Goal: Information Seeking & Learning: Learn about a topic

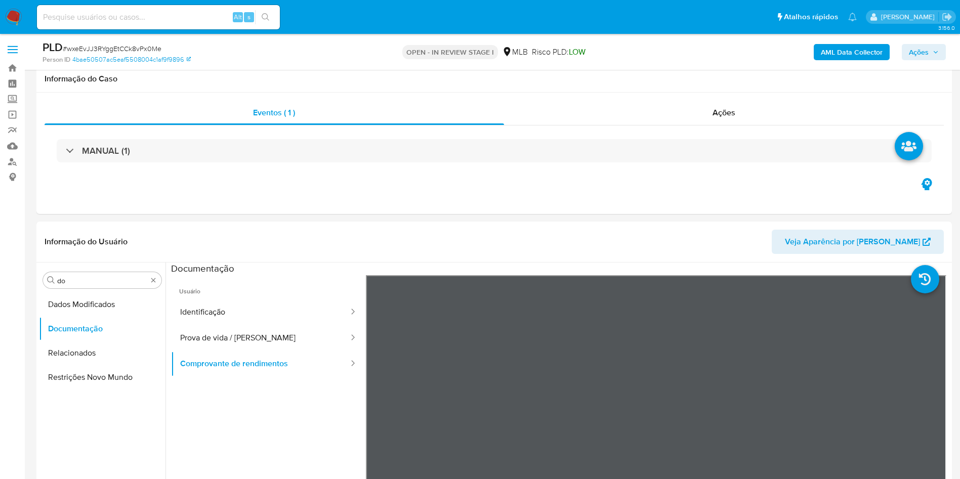
scroll to position [76, 0]
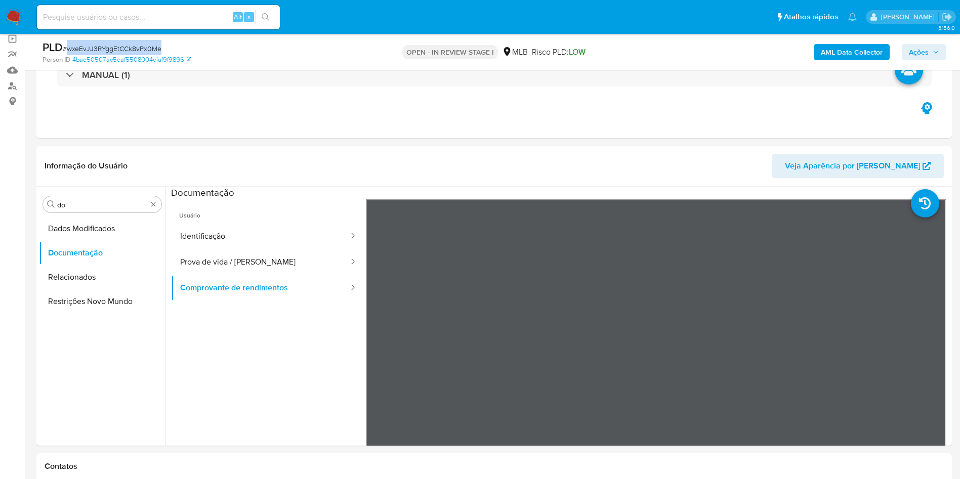
click at [118, 46] on span "# wxeEvJJ3RYggEtCCk8vPx0Me" at bounding box center [112, 49] width 99 height 10
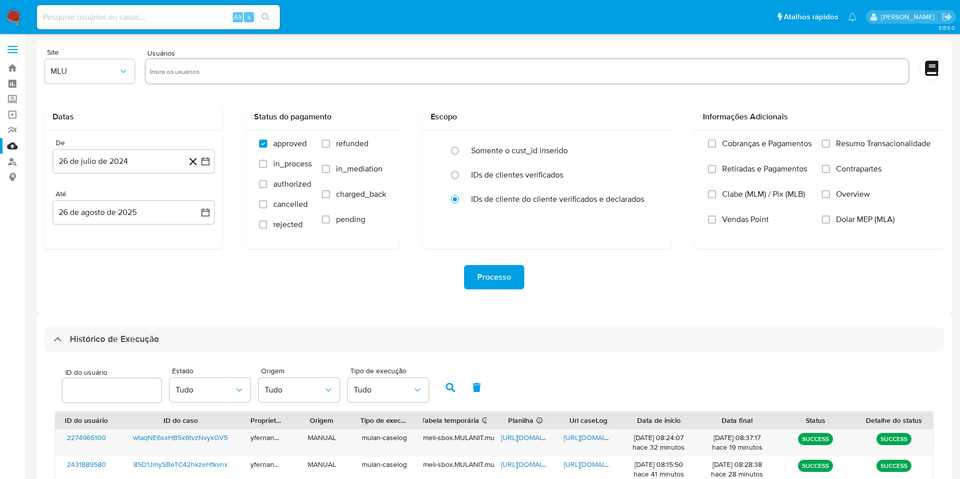
select select "10"
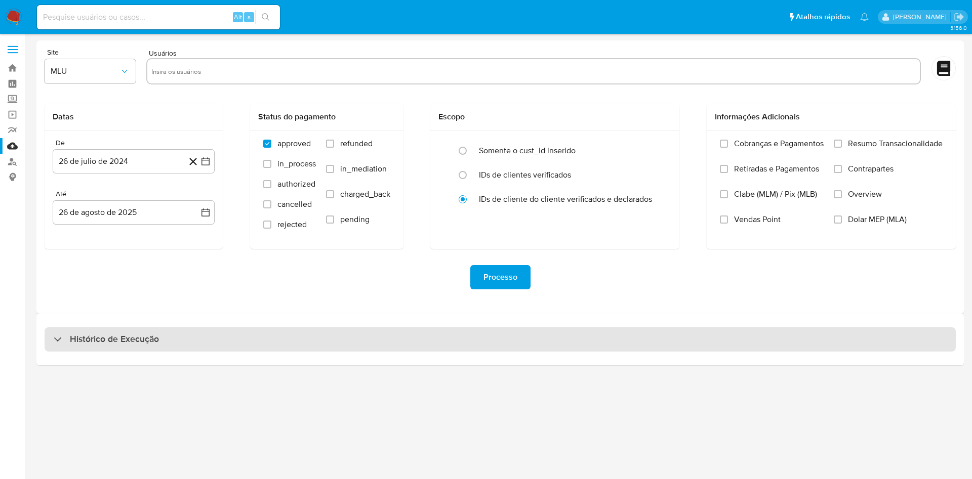
click at [561, 342] on div "Histórico de Execução" at bounding box center [500, 339] width 911 height 24
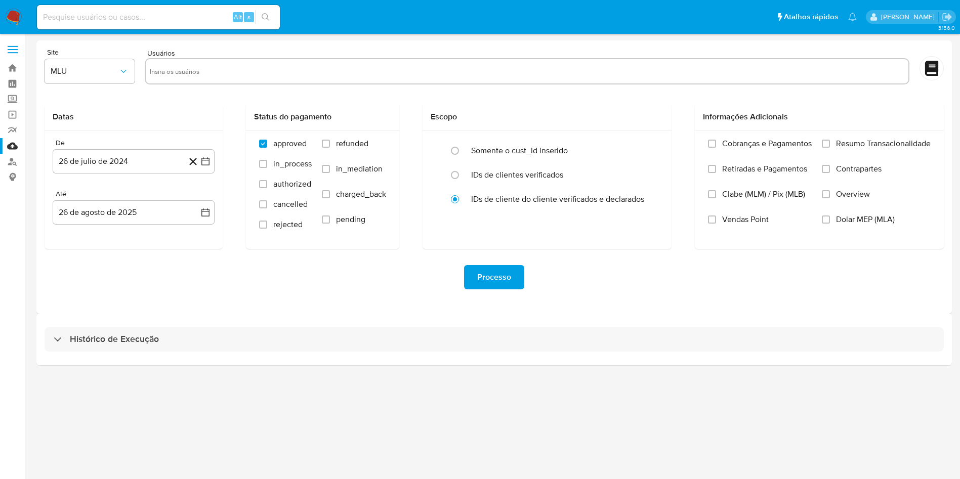
select select "10"
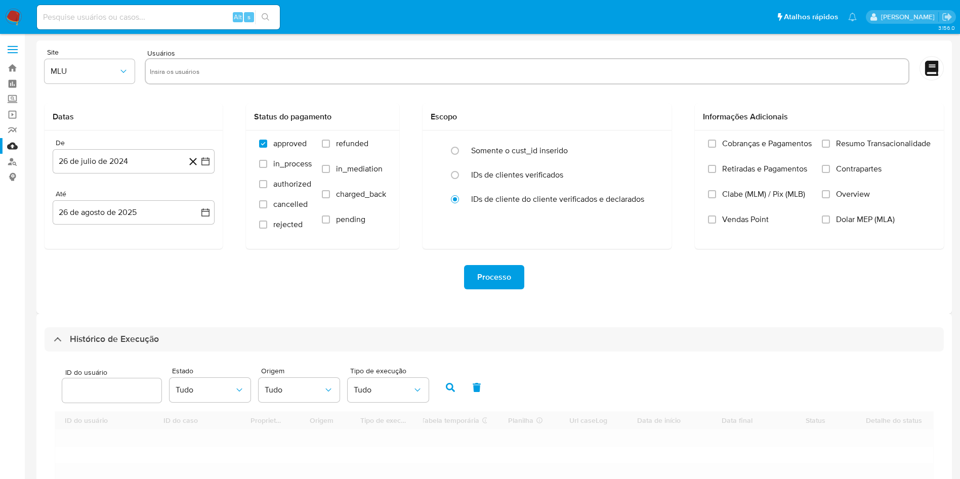
click at [587, 273] on div "Processo" at bounding box center [494, 277] width 899 height 24
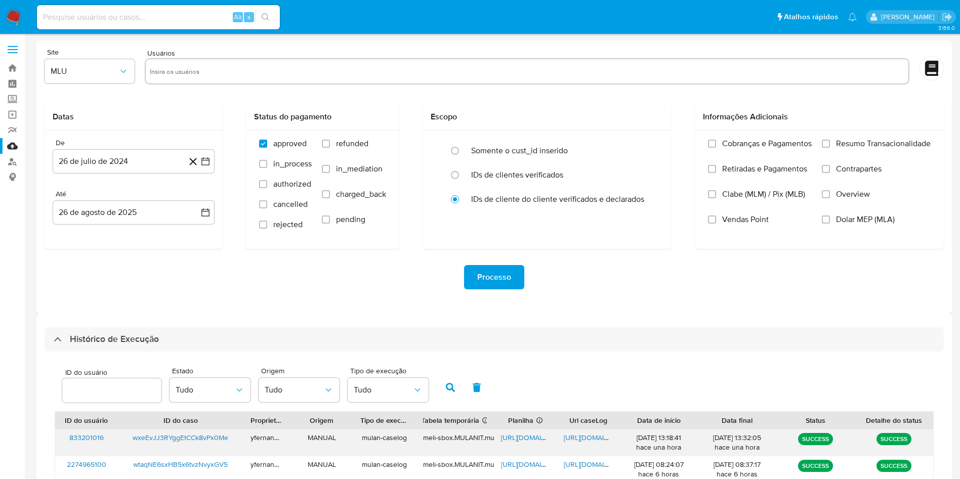
click at [529, 436] on span "https://docs.google.com/spreadsheets/d/1X4zf0o3EGwWqLO60Eg8315gJI8OfP5B_n65NlnD…" at bounding box center [536, 438] width 70 height 10
click at [595, 435] on span "https://docs.google.com/document/d/1RXOFpOqc5MWD_Y6DZ847rnapyj0iiyTdvdRq9MGSFxg…" at bounding box center [599, 438] width 70 height 10
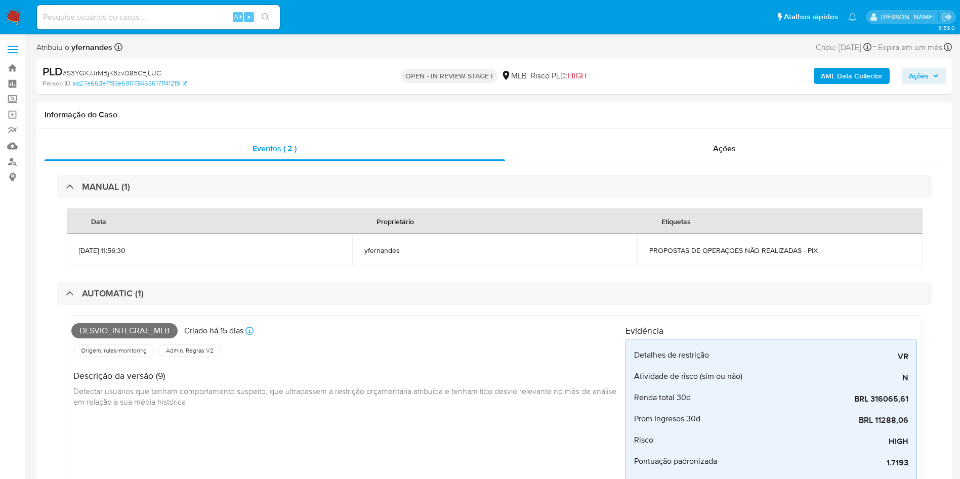
select select "10"
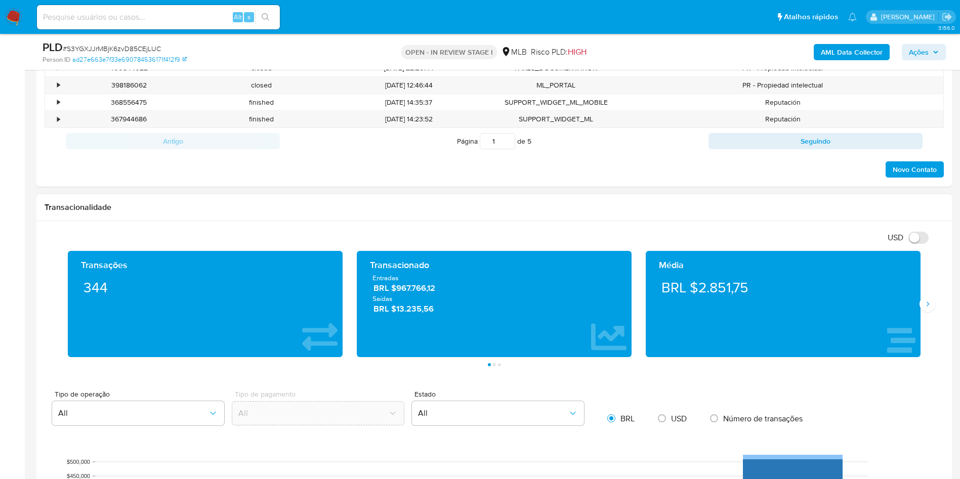
scroll to position [1063, 0]
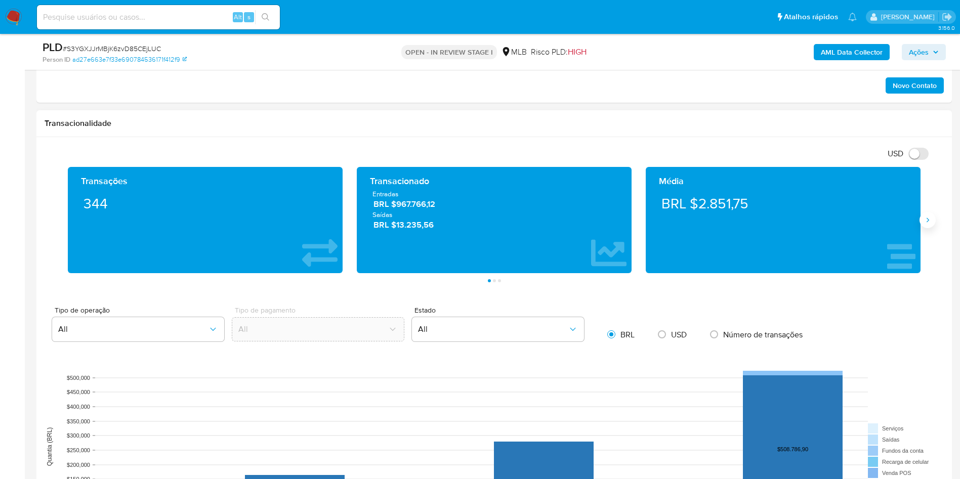
click at [929, 219] on icon "Siguiente" at bounding box center [928, 220] width 8 height 8
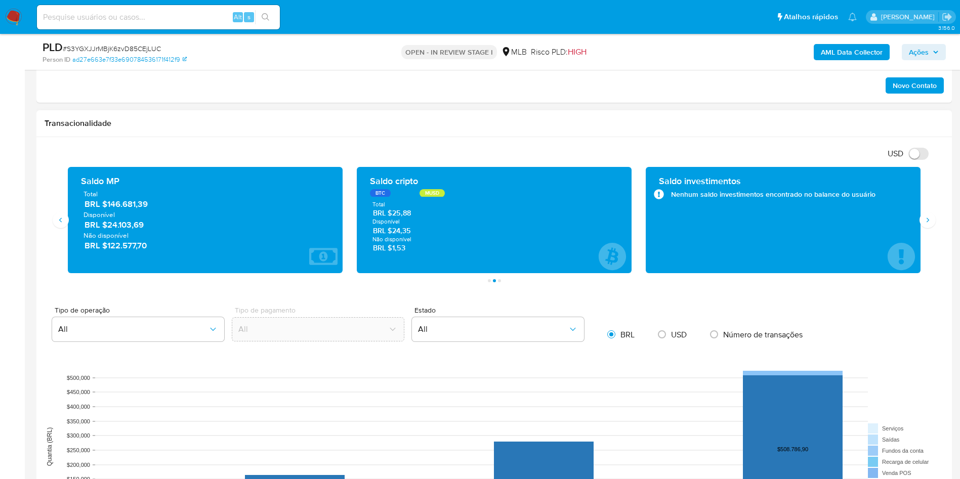
click at [120, 204] on span "BRL $146.681,39" at bounding box center [206, 204] width 242 height 12
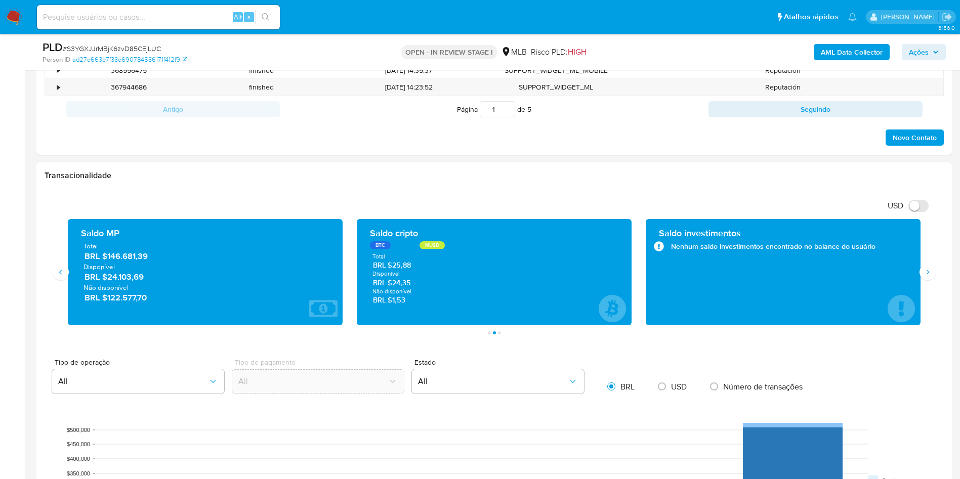
scroll to position [987, 0]
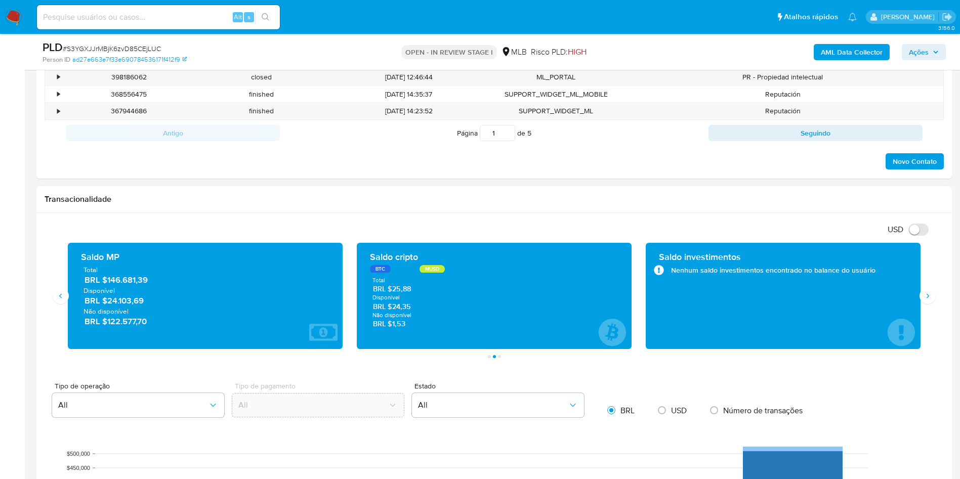
click at [130, 280] on span "BRL $146.681,39" at bounding box center [206, 280] width 242 height 12
click at [938, 295] on div "Transações 344 Transacionado Entradas BRL $967.766,12 Saídas BRL $13.235,56 Méd…" at bounding box center [494, 300] width 899 height 115
click at [936, 295] on div "Transações 344 Transacionado Entradas BRL $967.766,12 Saídas BRL $13.235,56 Méd…" at bounding box center [494, 300] width 899 height 115
click at [926, 295] on icon "Siguiente" at bounding box center [928, 296] width 8 height 8
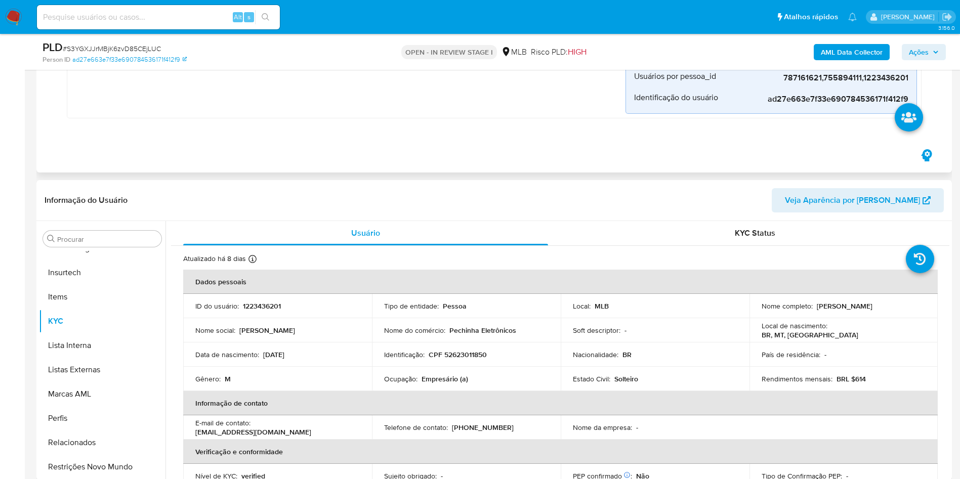
scroll to position [531, 0]
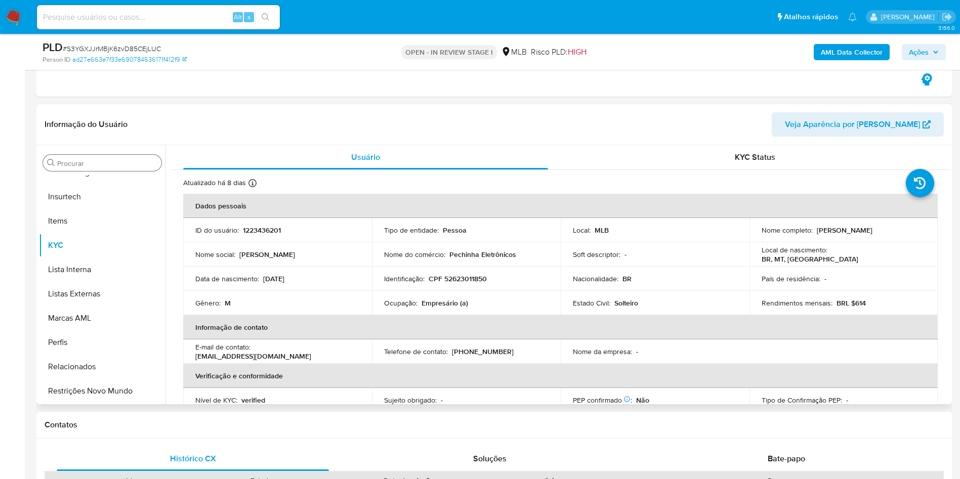
click at [124, 160] on input "Procurar" at bounding box center [107, 163] width 100 height 9
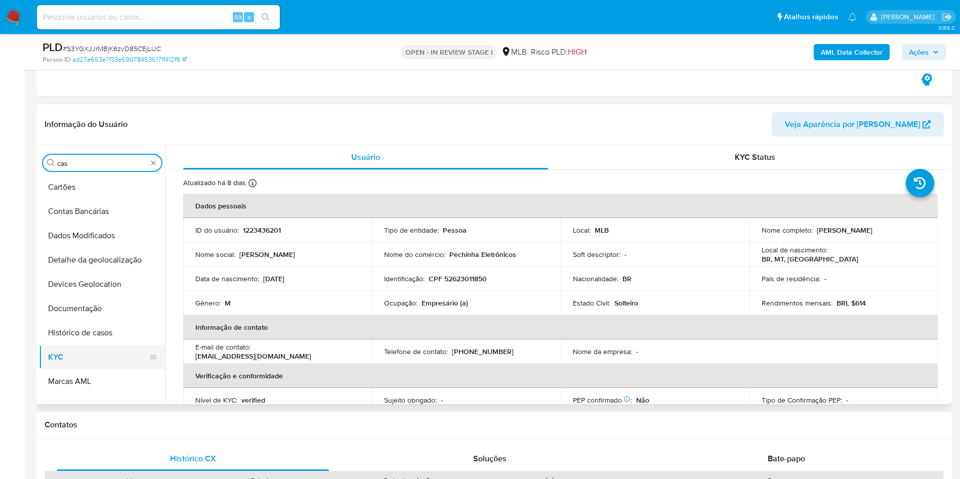
scroll to position [0, 0]
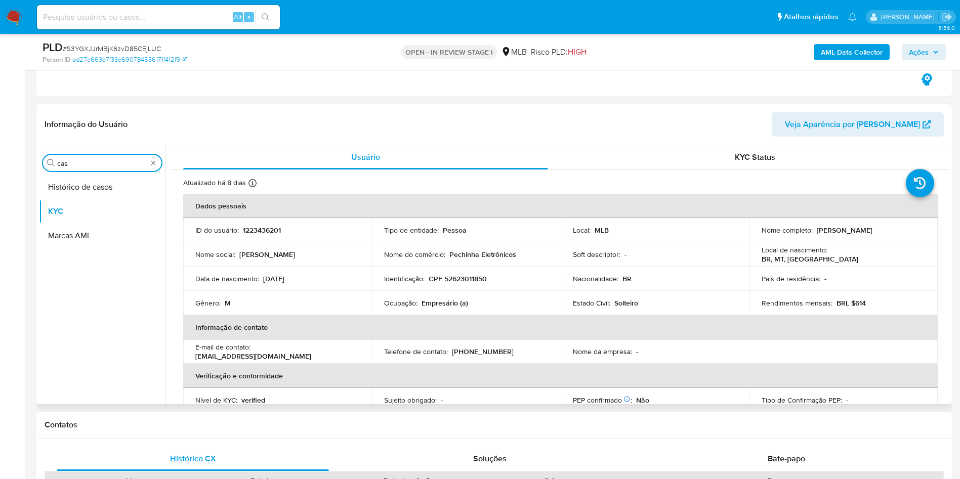
drag, startPoint x: 80, startPoint y: 183, endPoint x: 208, endPoint y: 196, distance: 129.3
click at [80, 182] on button "Histórico de casos" at bounding box center [102, 187] width 127 height 24
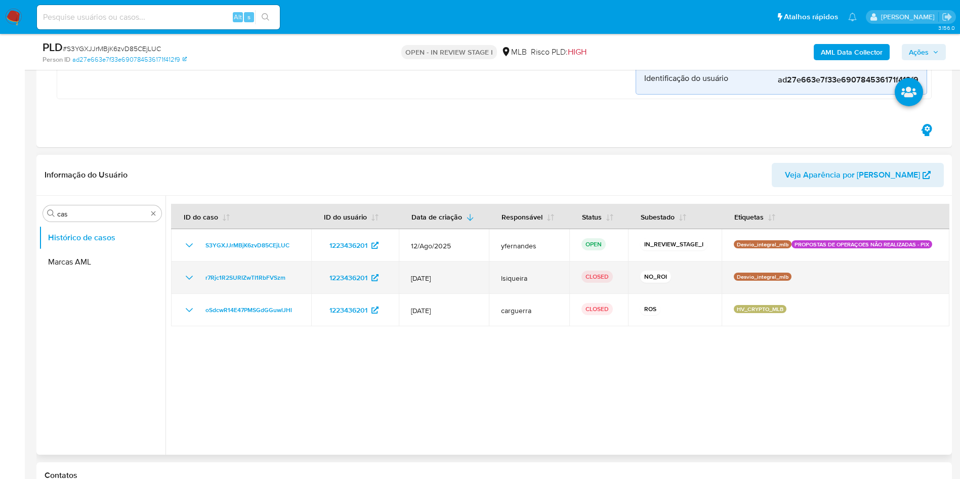
scroll to position [455, 0]
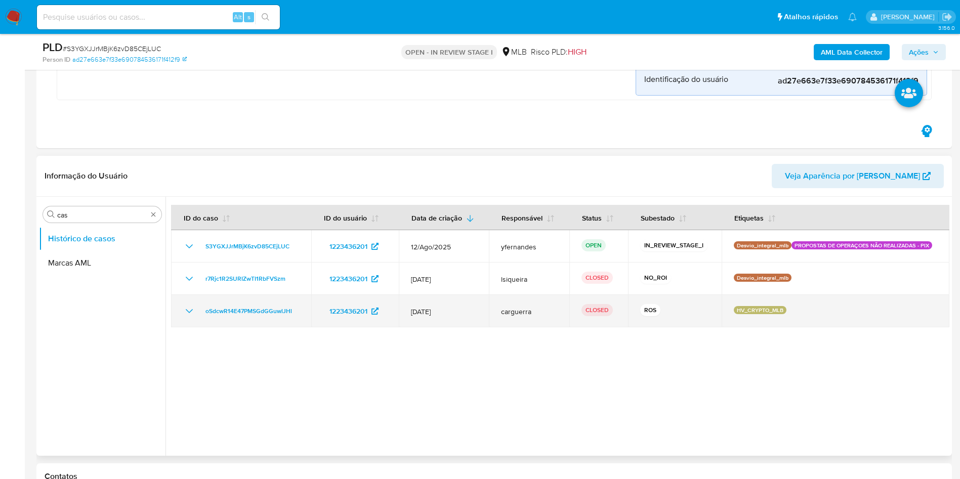
click at [560, 308] on td "carguerra" at bounding box center [529, 311] width 80 height 32
click at [577, 322] on td "CLOSED" at bounding box center [598, 311] width 59 height 32
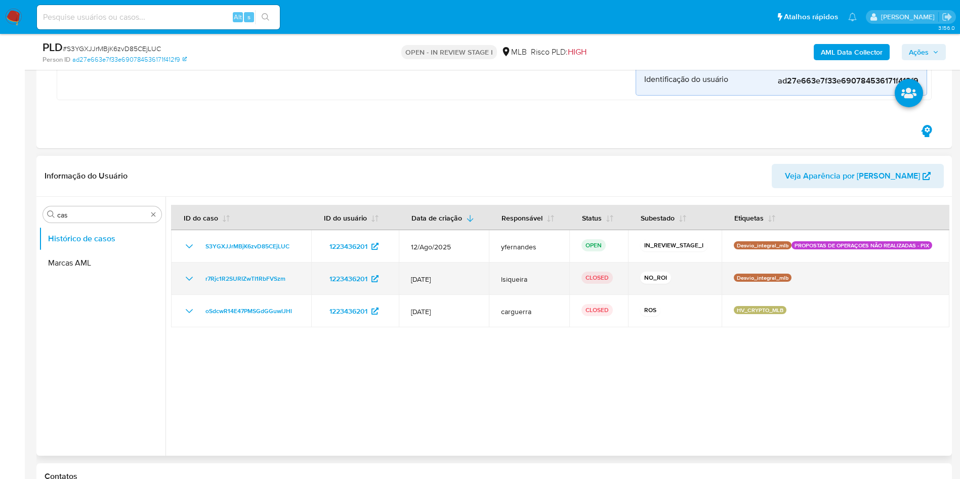
drag, startPoint x: 189, startPoint y: 313, endPoint x: 189, endPoint y: 266, distance: 47.1
click at [189, 313] on icon "Mostrar/Ocultar" at bounding box center [189, 311] width 7 height 4
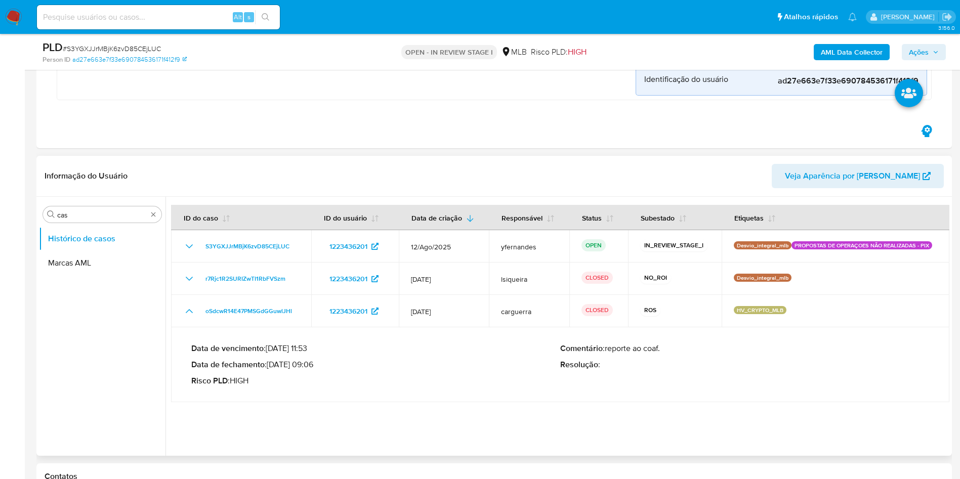
drag, startPoint x: 282, startPoint y: 364, endPoint x: 309, endPoint y: 364, distance: 26.3
click at [309, 364] on p "Data de fechamento : 27/12/2023 09:06" at bounding box center [375, 365] width 369 height 10
drag, startPoint x: 312, startPoint y: 367, endPoint x: 282, endPoint y: 366, distance: 29.4
click at [282, 366] on p "Data de fechamento : 27/12/2023 09:06" at bounding box center [375, 365] width 369 height 10
click at [90, 213] on input "cas" at bounding box center [102, 215] width 90 height 9
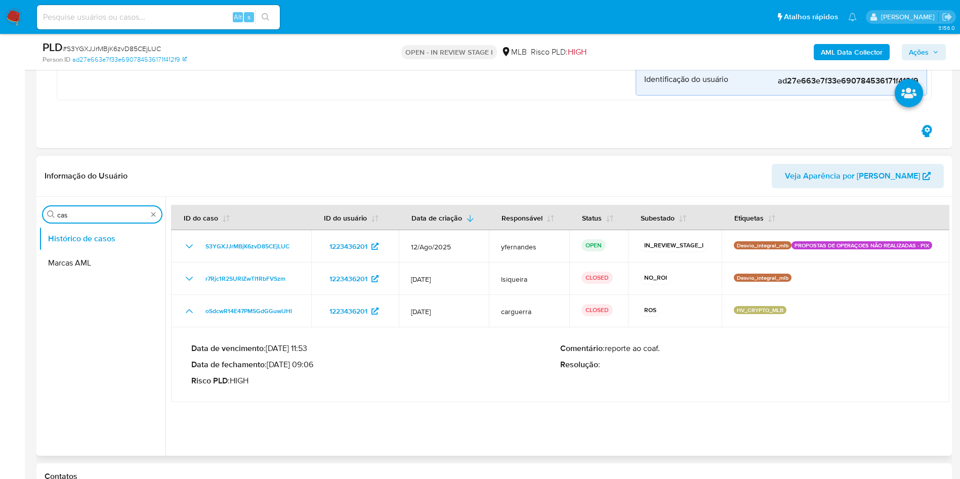
click at [90, 213] on input "cas" at bounding box center [102, 215] width 90 height 9
click at [89, 213] on input "cas" at bounding box center [102, 215] width 90 height 9
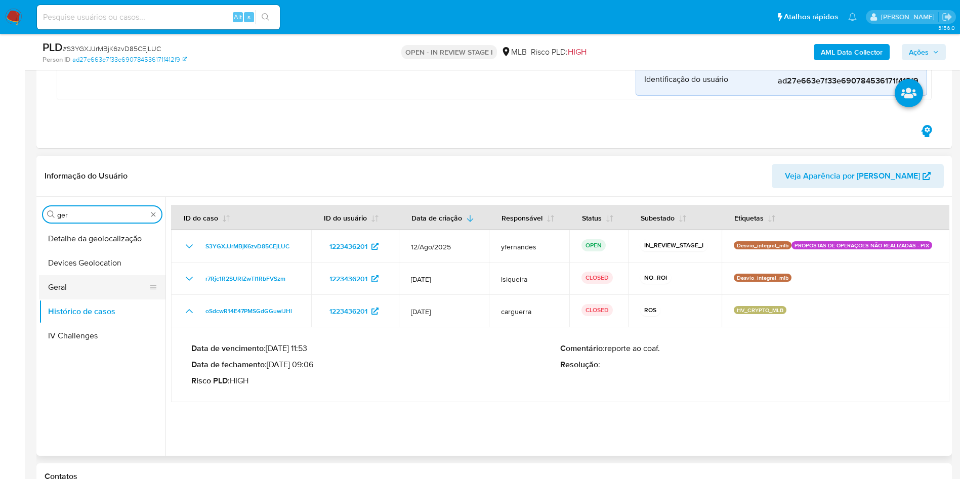
type input "ger"
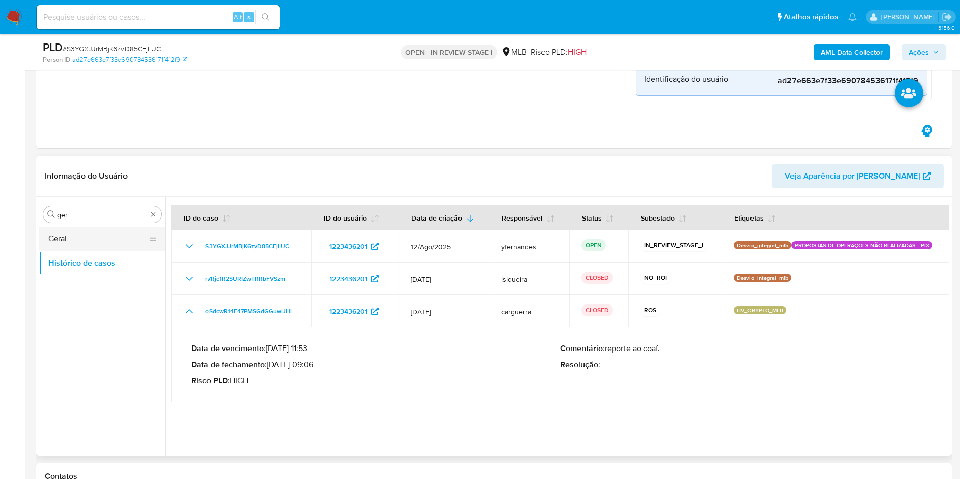
click at [72, 235] on button "Geral" at bounding box center [98, 239] width 118 height 24
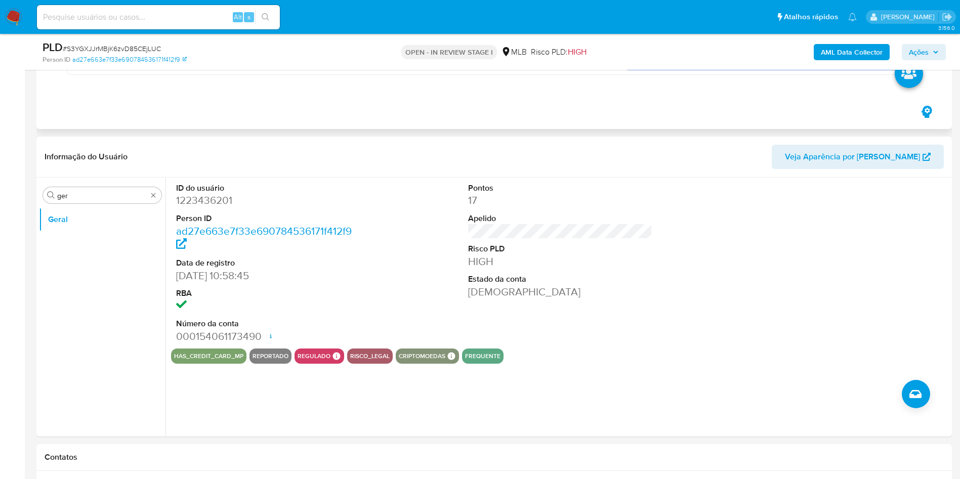
scroll to position [531, 0]
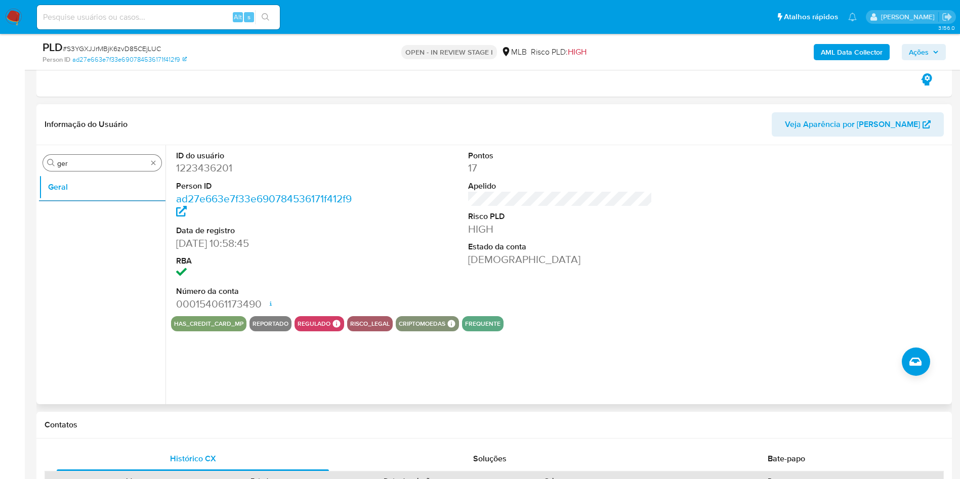
click at [100, 161] on input "ger" at bounding box center [102, 163] width 90 height 9
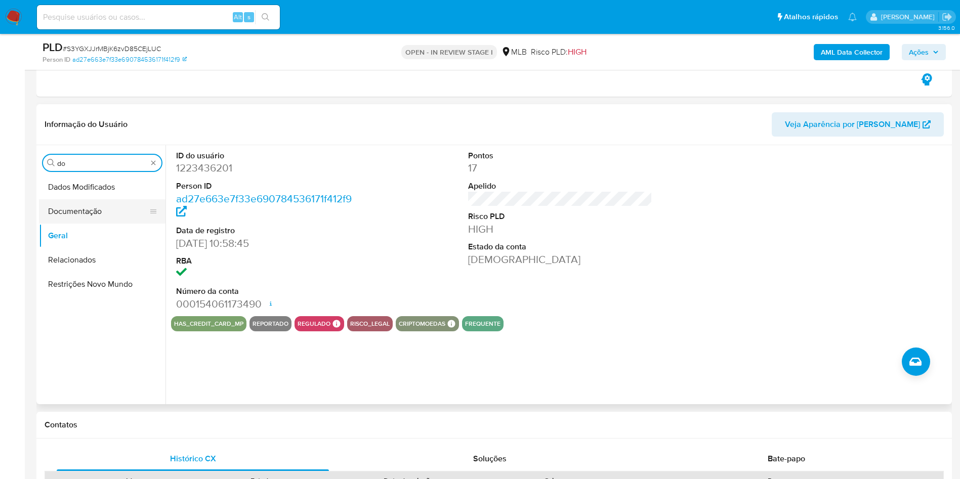
type input "do"
drag, startPoint x: 103, startPoint y: 217, endPoint x: 298, endPoint y: 108, distance: 223.6
click at [103, 216] on button "Documentação" at bounding box center [102, 211] width 127 height 24
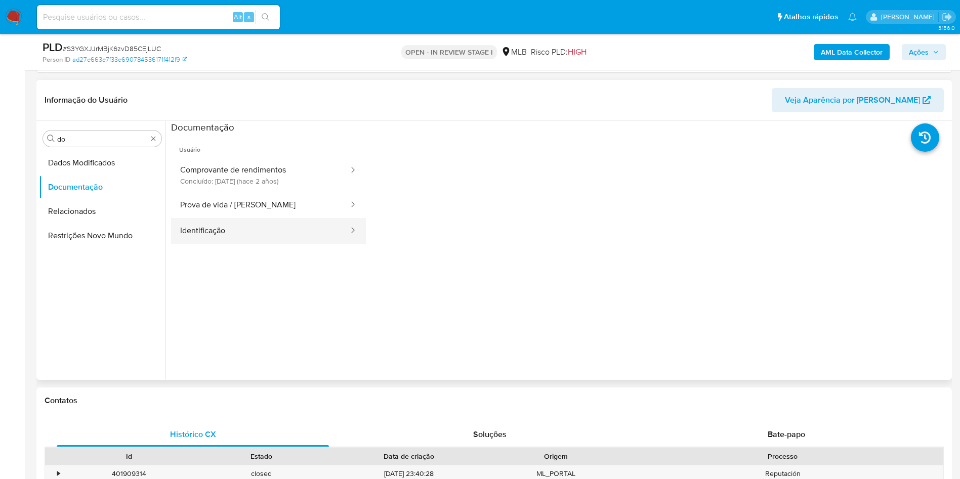
click at [243, 223] on button "Identificação" at bounding box center [260, 231] width 179 height 26
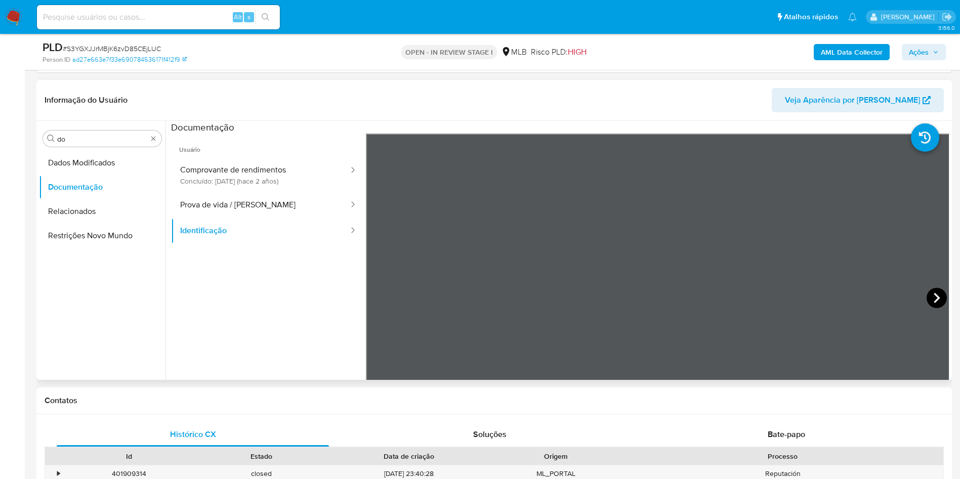
click at [931, 300] on icon at bounding box center [937, 298] width 20 height 20
click at [236, 210] on button "Prova de vida / Selfie" at bounding box center [260, 205] width 179 height 26
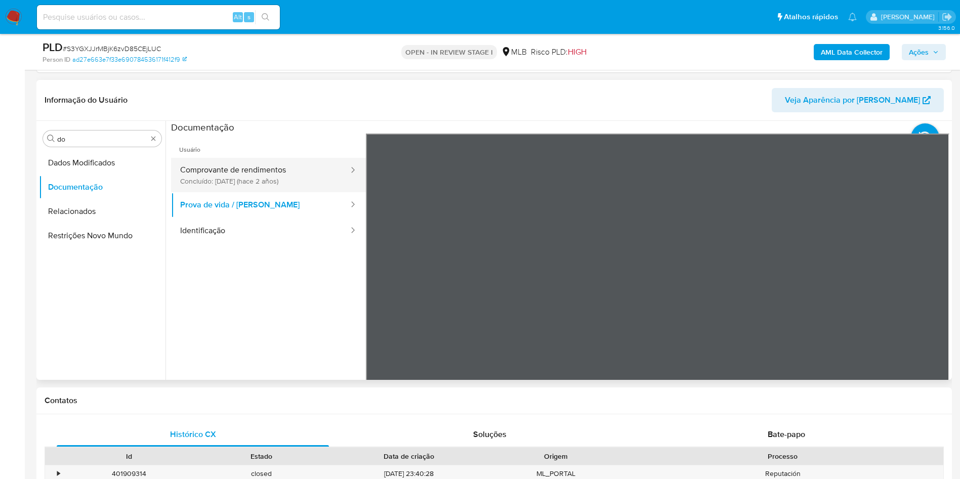
click at [298, 168] on button "Comprovante de rendimentos Concluído: 23/10/2023 (hace 2 años)" at bounding box center [260, 175] width 179 height 34
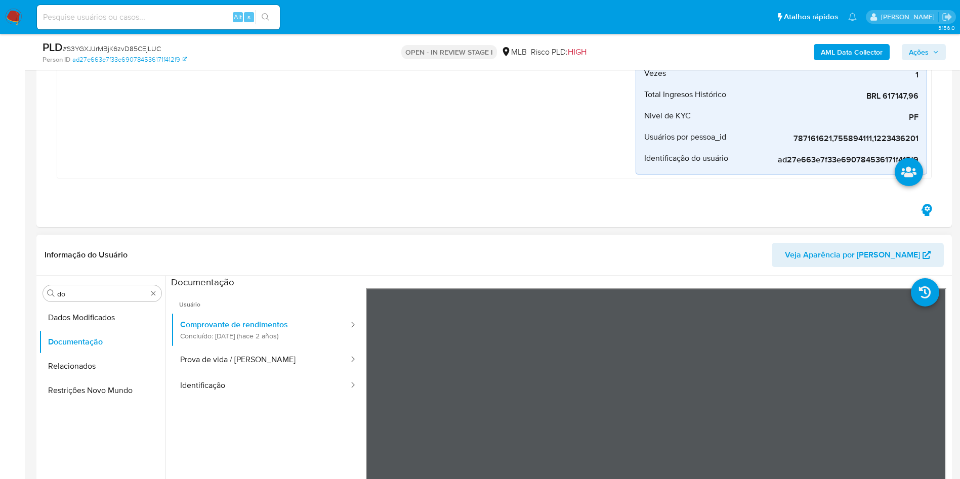
scroll to position [455, 0]
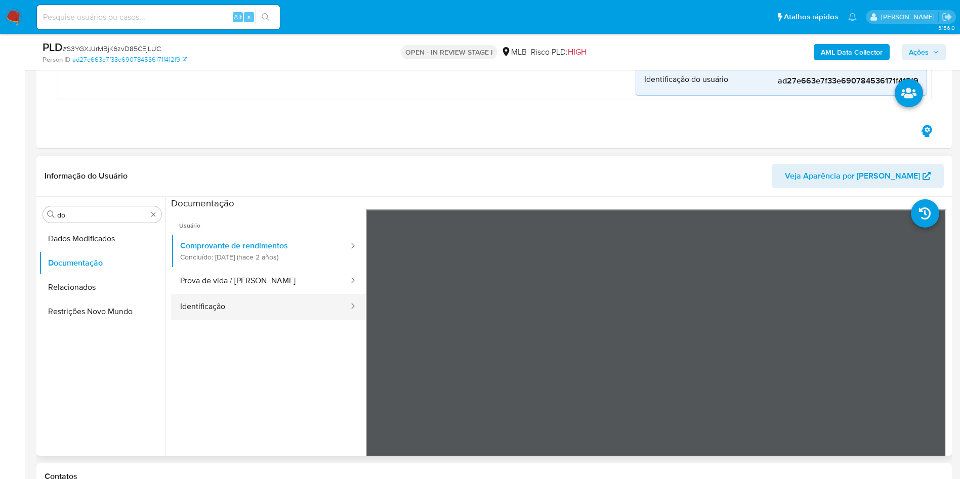
click at [211, 307] on button "Identificação" at bounding box center [260, 307] width 179 height 26
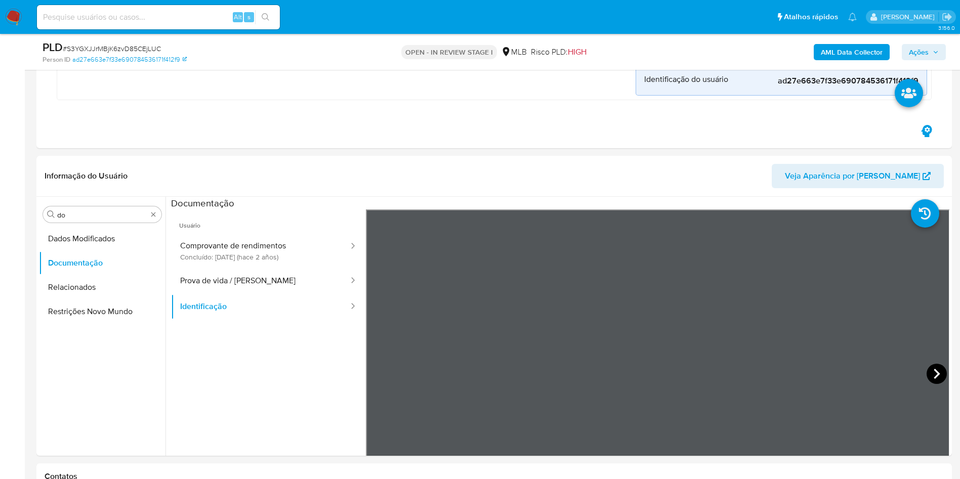
click at [934, 378] on icon at bounding box center [937, 374] width 20 height 20
click at [237, 260] on button "Comprovante de rendimentos Concluído: 23/10/2023 (hace 2 años)" at bounding box center [260, 251] width 179 height 34
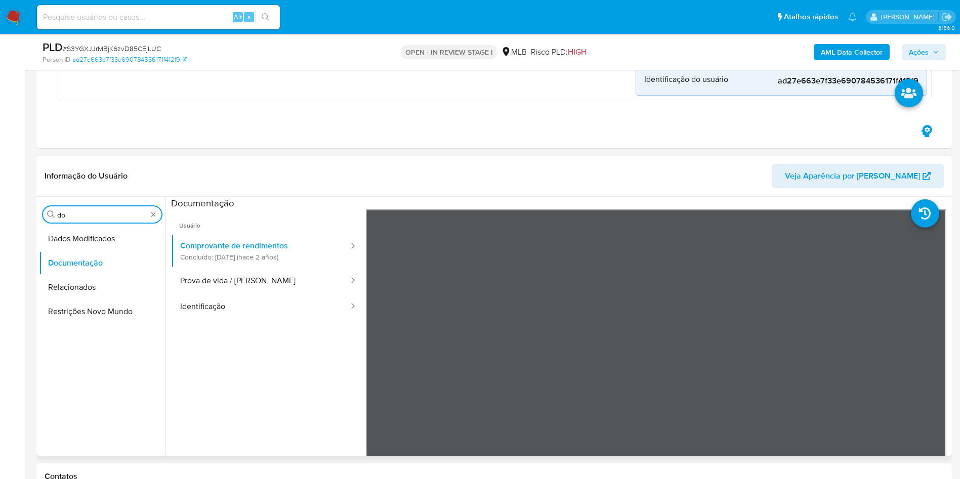
click at [110, 211] on input "do" at bounding box center [102, 215] width 90 height 9
click at [94, 214] on input "do" at bounding box center [102, 215] width 90 height 9
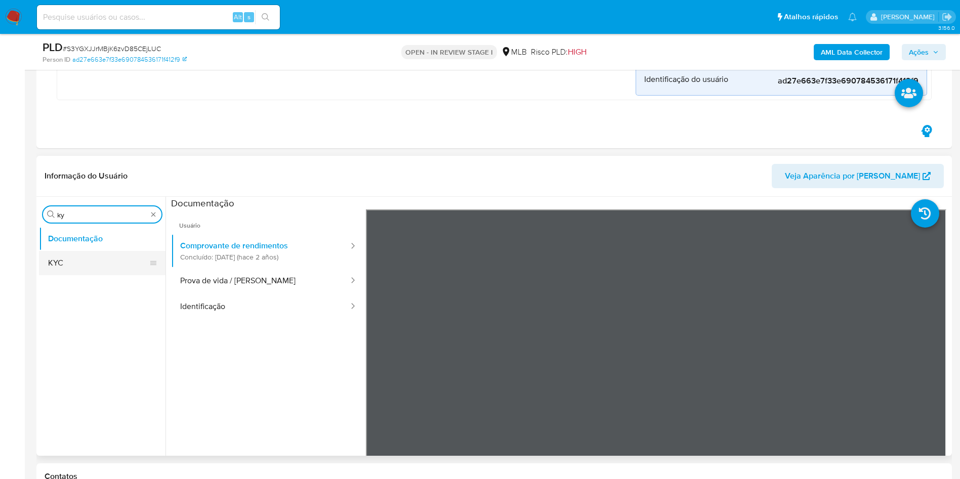
type input "ky"
click at [78, 264] on button "KYC" at bounding box center [98, 263] width 118 height 24
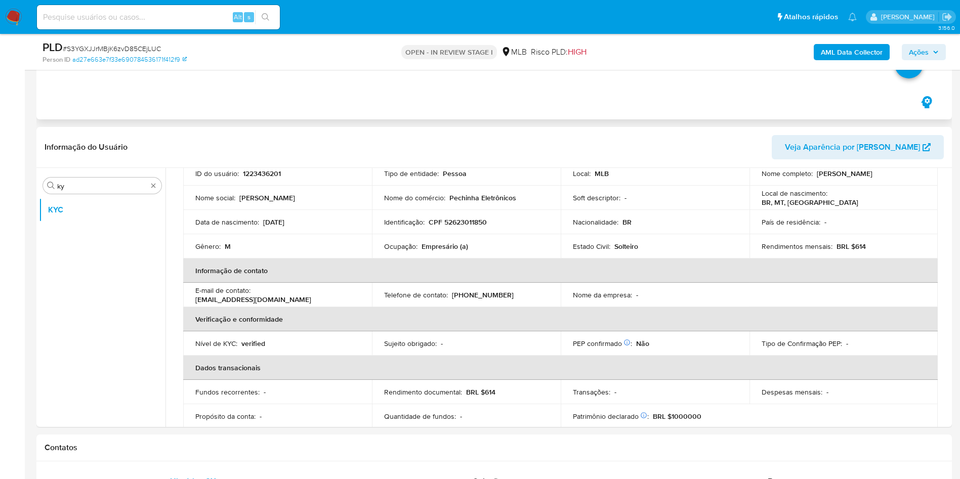
scroll to position [531, 0]
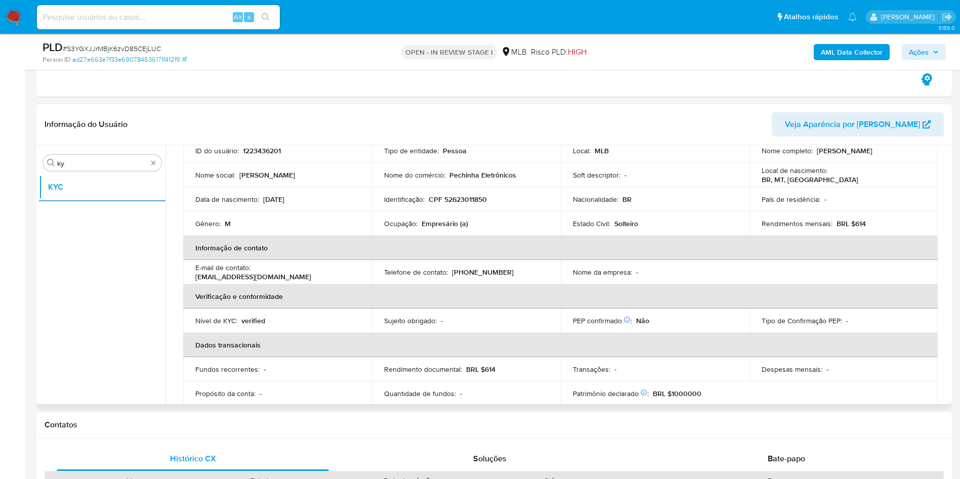
click at [425, 207] on td "Identificação : CPF 52623011850" at bounding box center [466, 199] width 189 height 24
click at [451, 231] on td "Ocupação : Empresário (a)" at bounding box center [466, 224] width 189 height 24
click at [451, 232] on td "Ocupação : Empresário (a)" at bounding box center [466, 224] width 189 height 24
click at [450, 230] on td "Ocupação : Empresário (a)" at bounding box center [466, 224] width 189 height 24
click at [447, 224] on p "Empresário (a)" at bounding box center [445, 223] width 47 height 9
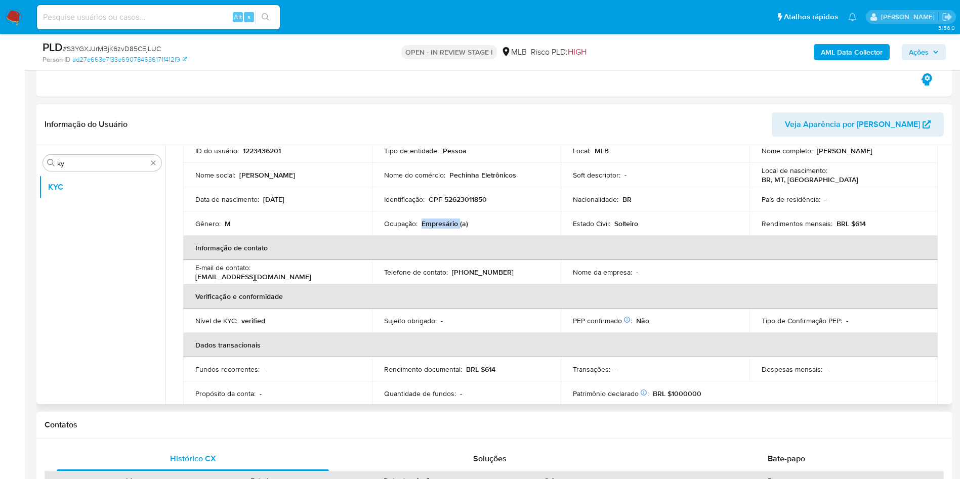
click at [447, 224] on p "Empresário (a)" at bounding box center [445, 223] width 47 height 9
click at [488, 225] on div "Ocupação : Empresário (a)" at bounding box center [466, 223] width 164 height 9
click at [498, 185] on td "Nome do comércio : Pechinha Eletrônicos" at bounding box center [466, 175] width 189 height 24
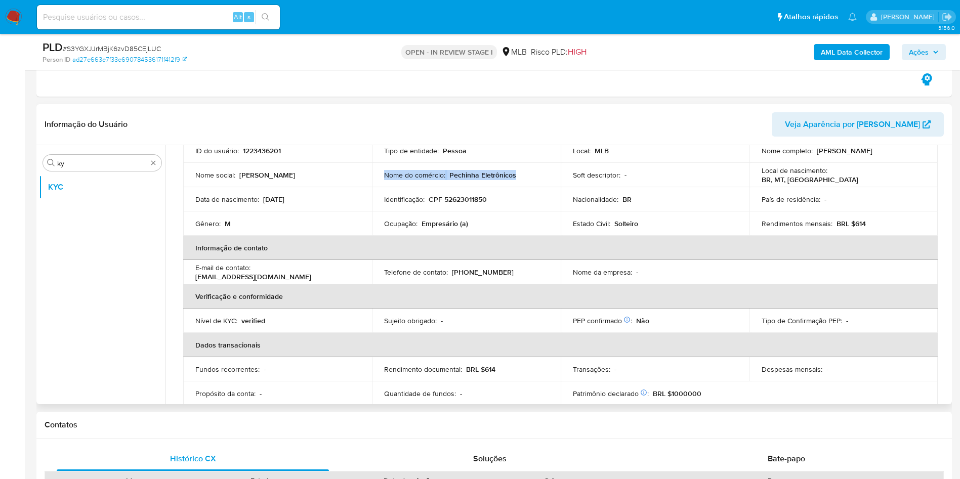
click at [498, 185] on td "Nome do comércio : Pechinha Eletrônicos" at bounding box center [466, 175] width 189 height 24
copy div "Nome do comércio : Pechinha Eletrônicos"
drag, startPoint x: 485, startPoint y: 269, endPoint x: 499, endPoint y: 256, distance: 19.0
click at [485, 268] on p "(11) 979500138" at bounding box center [483, 272] width 62 height 9
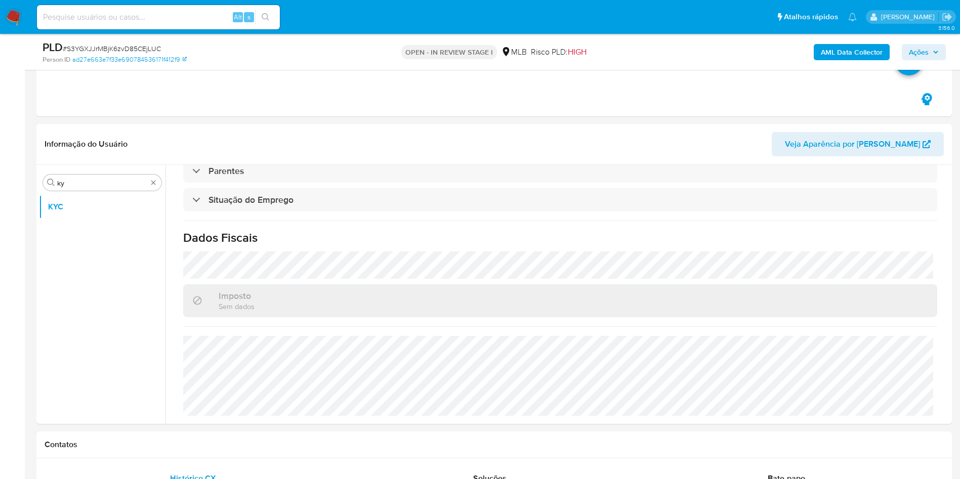
scroll to position [534, 0]
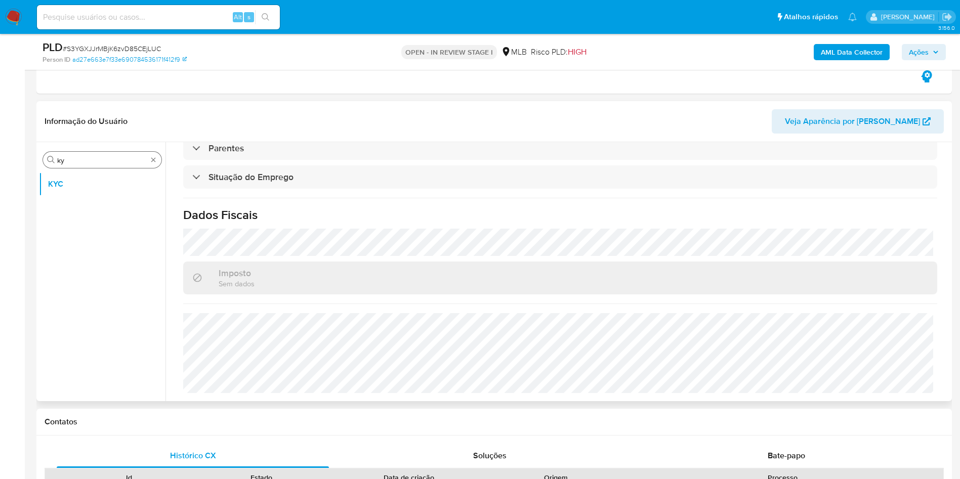
click at [75, 164] on input "ky" at bounding box center [102, 160] width 90 height 9
click at [75, 163] on input "ky" at bounding box center [102, 160] width 90 height 9
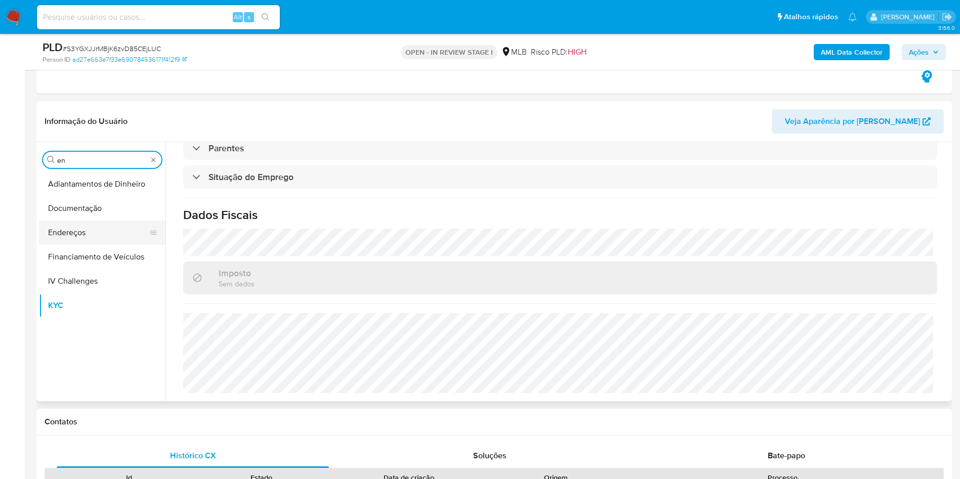
type input "en"
click at [80, 239] on button "Endereços" at bounding box center [98, 233] width 118 height 24
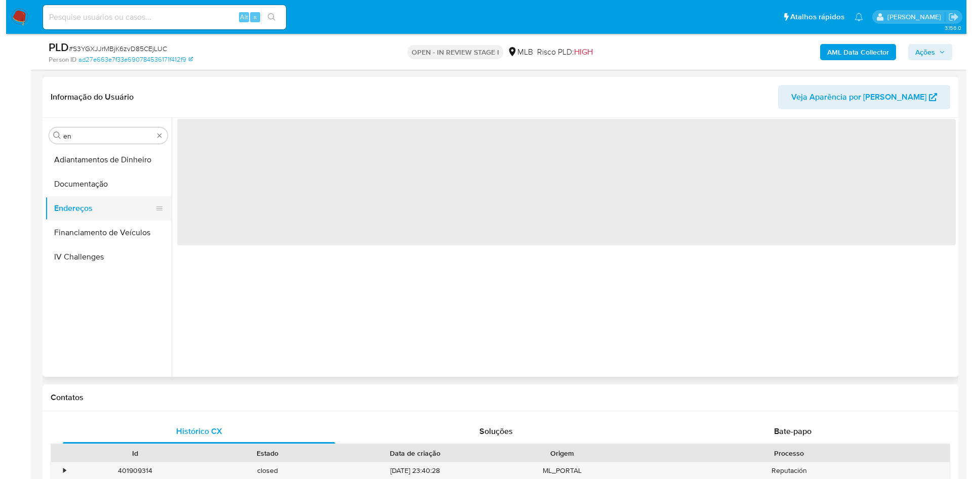
scroll to position [0, 0]
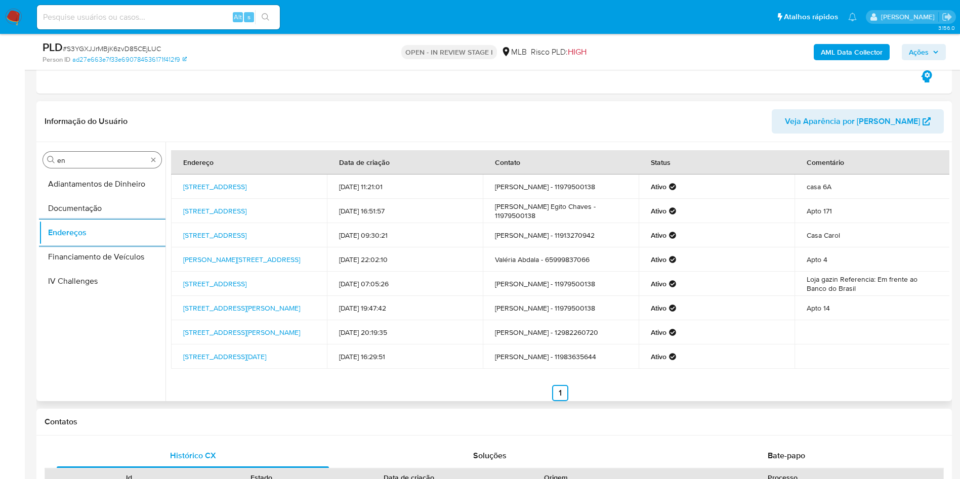
click at [73, 162] on input "en" at bounding box center [102, 160] width 90 height 9
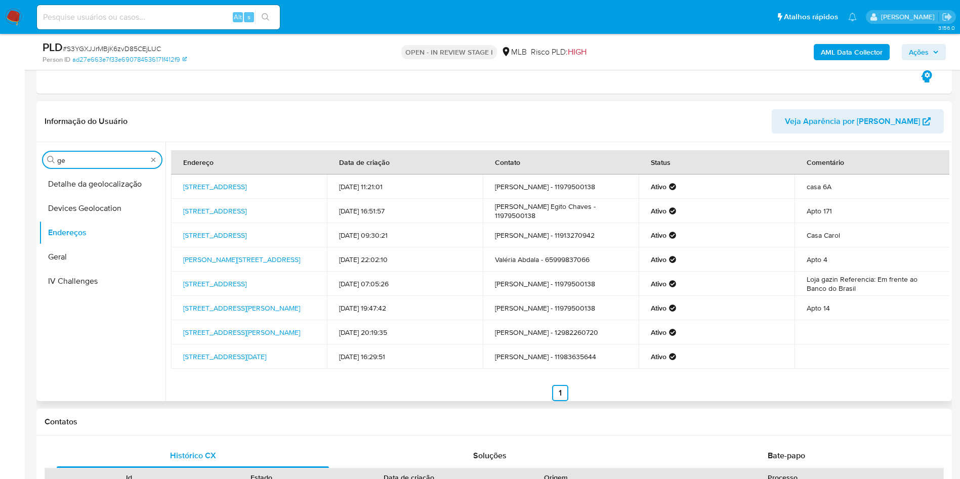
type input "ge"
click at [73, 187] on button "Detalhe da geolocalização" at bounding box center [102, 184] width 127 height 24
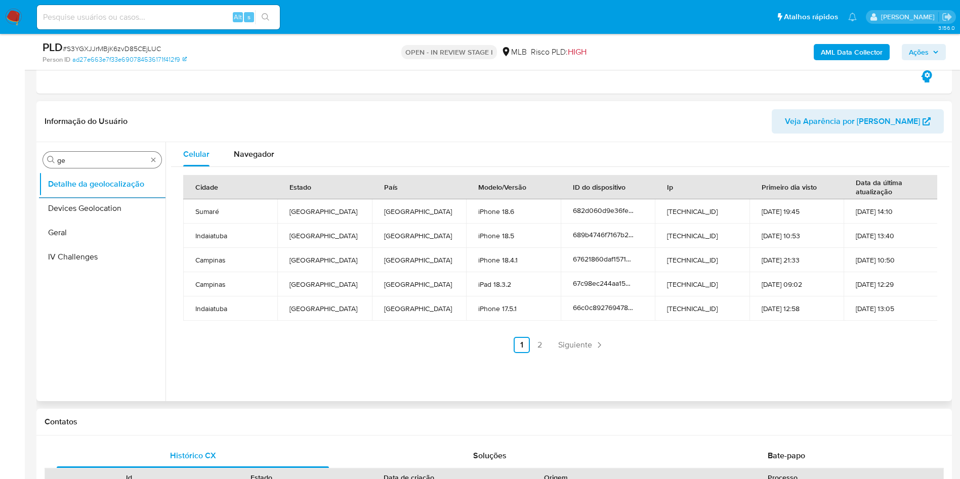
click at [110, 157] on input "ge" at bounding box center [102, 160] width 90 height 9
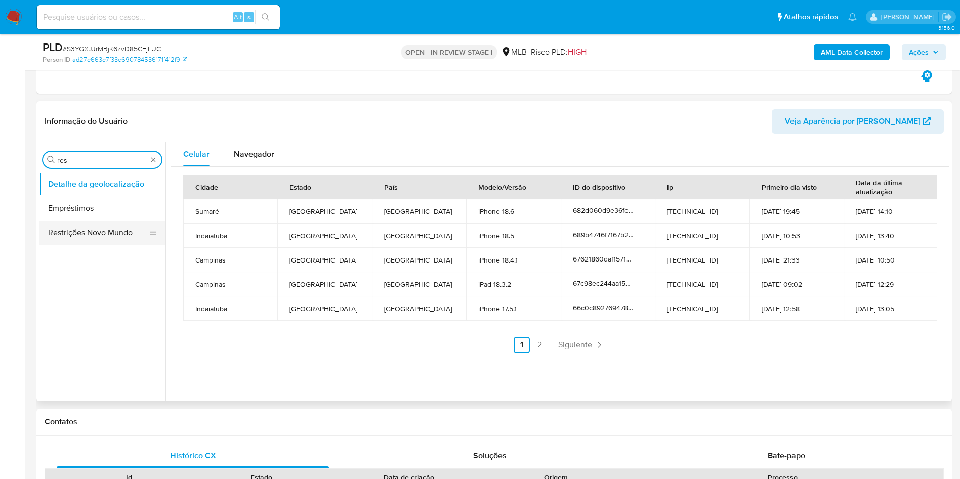
type input "res"
click at [76, 225] on button "Restrições Novo Mundo" at bounding box center [98, 233] width 118 height 24
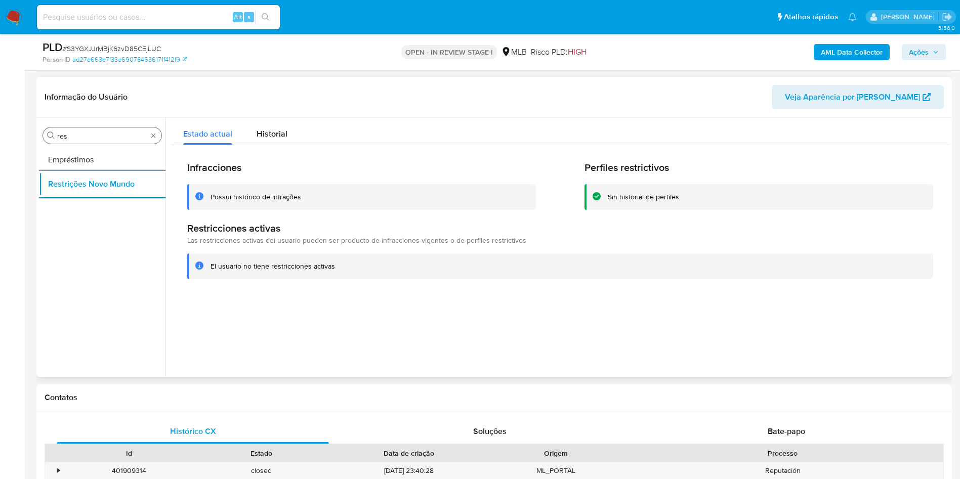
click at [89, 143] on div "Procurar res" at bounding box center [102, 136] width 118 height 16
click at [82, 133] on input "res" at bounding box center [102, 136] width 90 height 9
click at [82, 134] on input "res" at bounding box center [102, 136] width 90 height 9
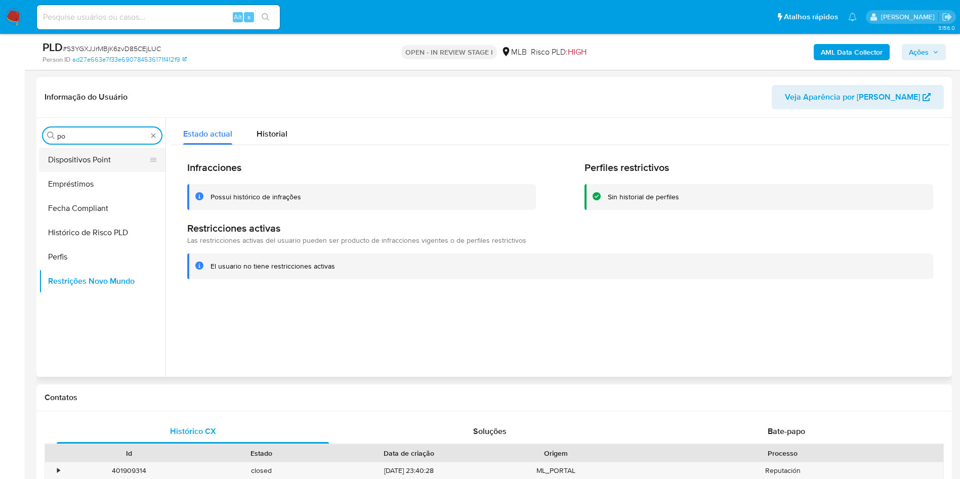
type input "po"
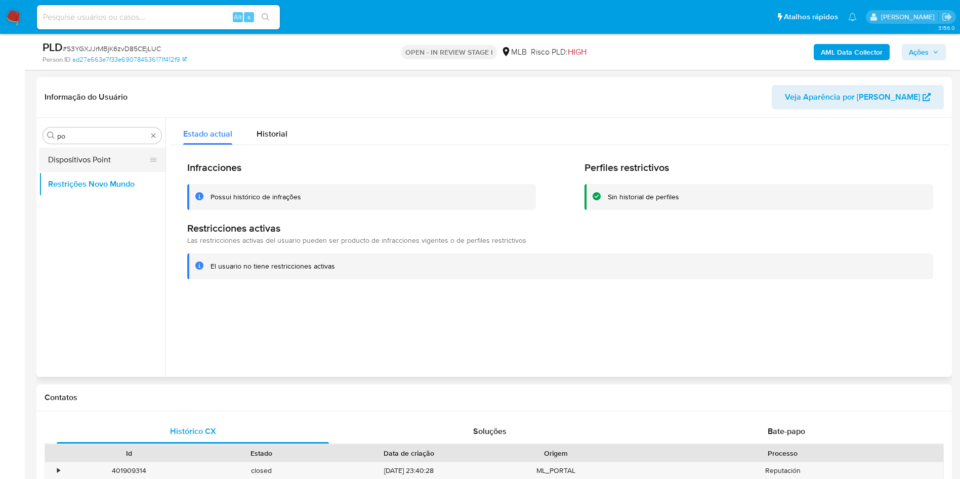
click at [72, 157] on button "Dispositivos Point" at bounding box center [98, 160] width 118 height 24
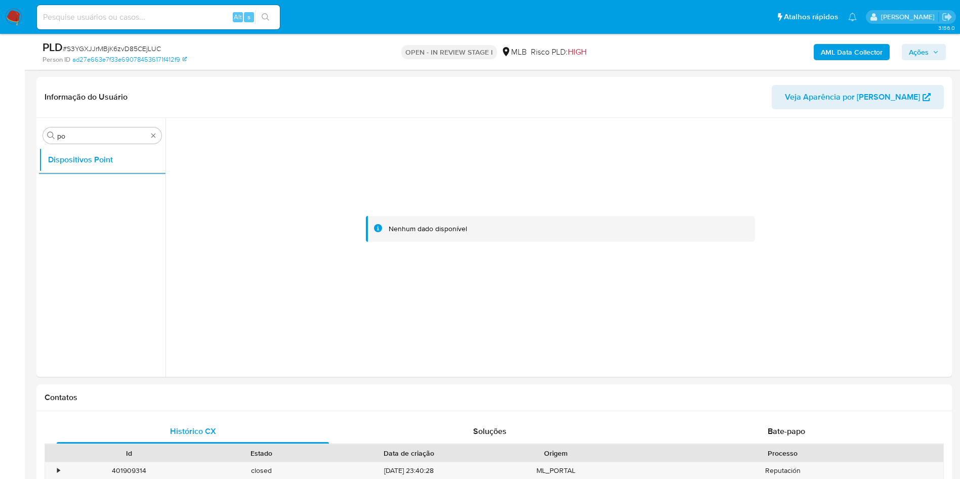
click at [851, 52] on b "AML Data Collector" at bounding box center [852, 52] width 62 height 16
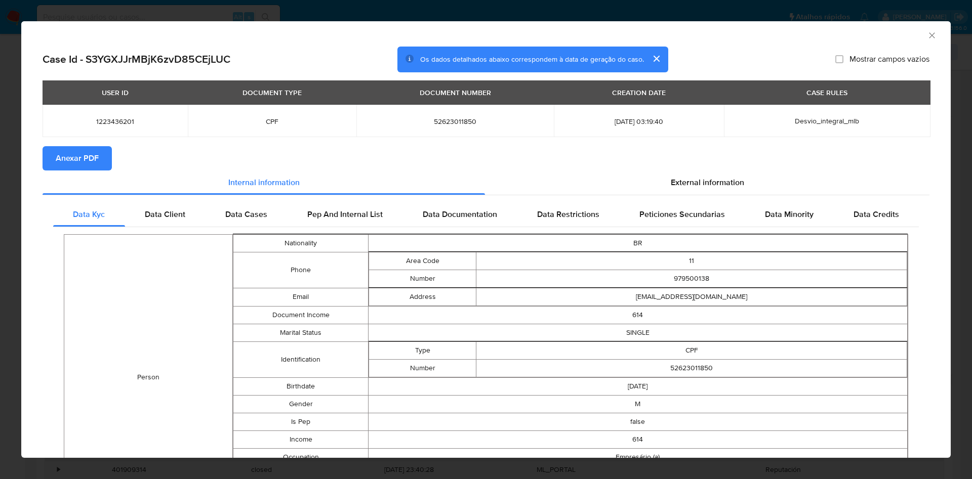
click at [106, 156] on button "Anexar PDF" at bounding box center [77, 158] width 69 height 24
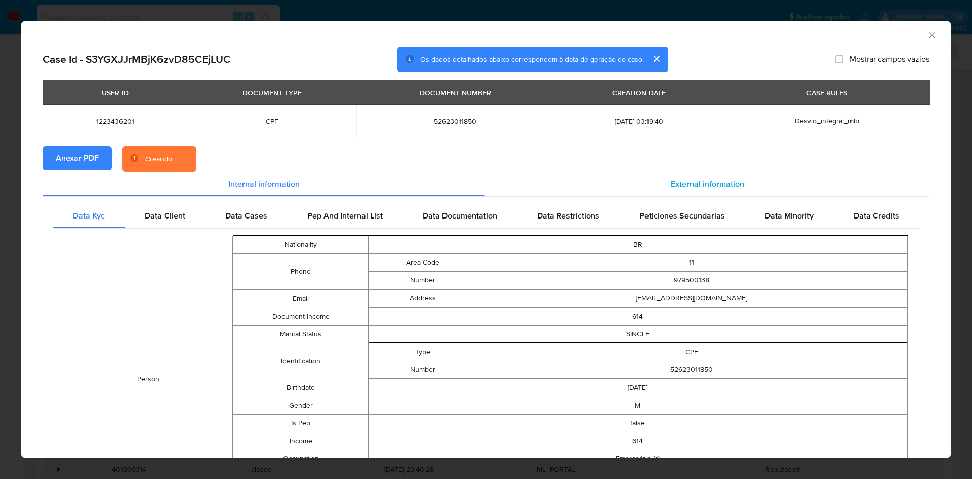
click at [715, 182] on span "External information" at bounding box center [707, 184] width 73 height 12
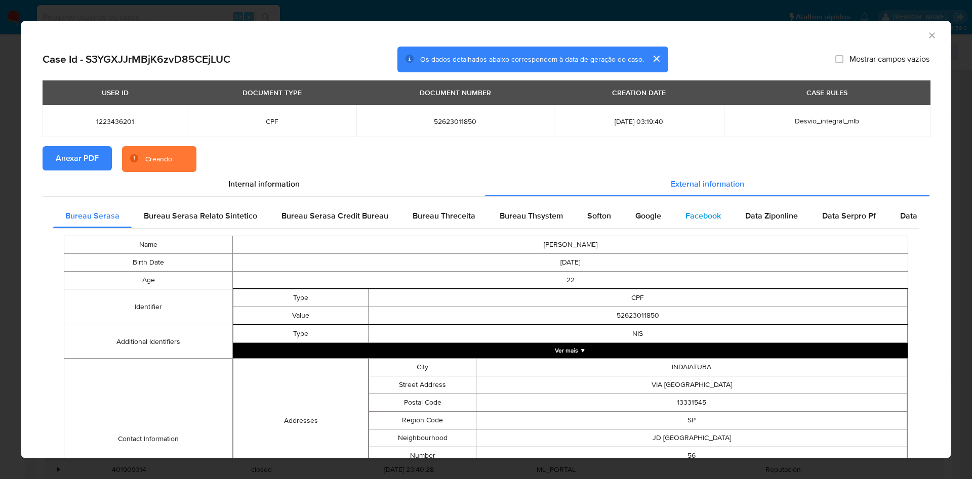
click at [675, 221] on div "Facebook" at bounding box center [703, 216] width 60 height 24
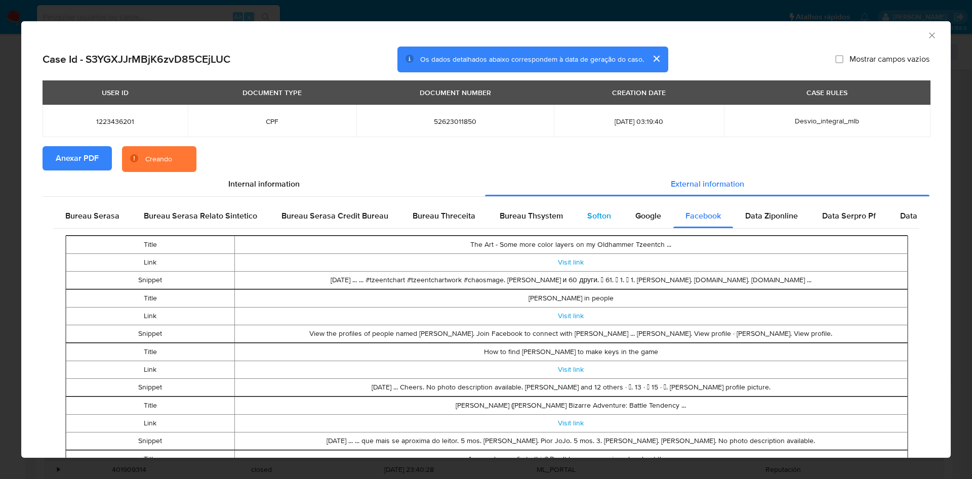
click at [608, 220] on div "Softon" at bounding box center [599, 216] width 48 height 24
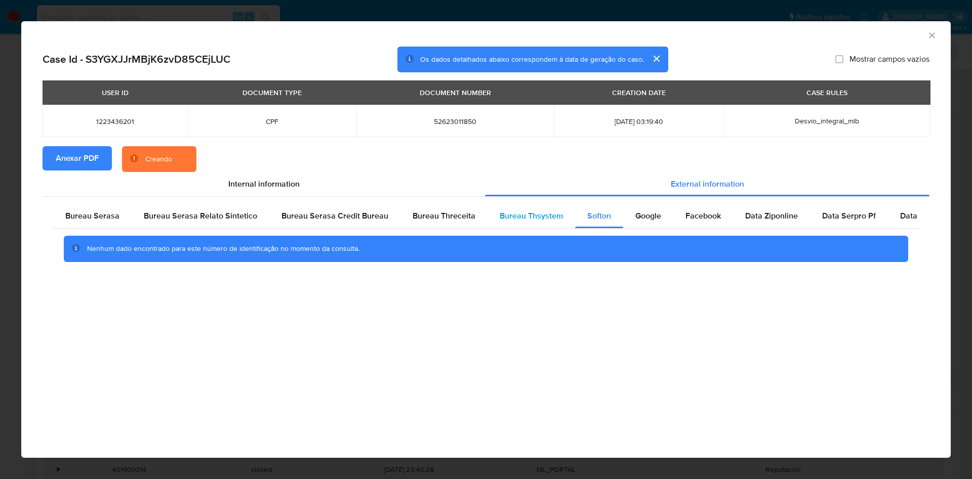
click at [519, 223] on div "Bureau Thsystem" at bounding box center [531, 216] width 88 height 24
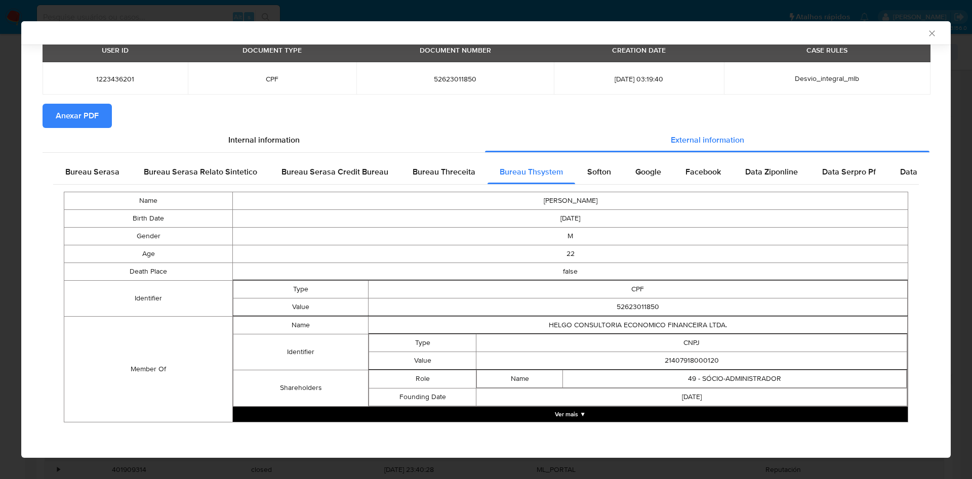
scroll to position [40, 0]
click at [106, 185] on div "Name GUSTAVO ARAUJO PEREIRA Birth Date 2003-03-20 Gender M Age 22 Death Place f…" at bounding box center [485, 307] width 865 height 245
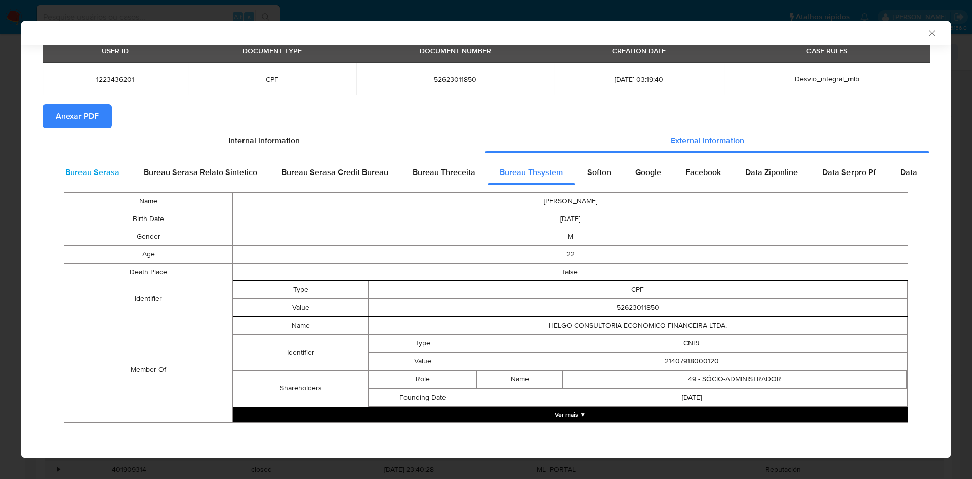
click at [103, 169] on span "Bureau Serasa" at bounding box center [92, 172] width 54 height 12
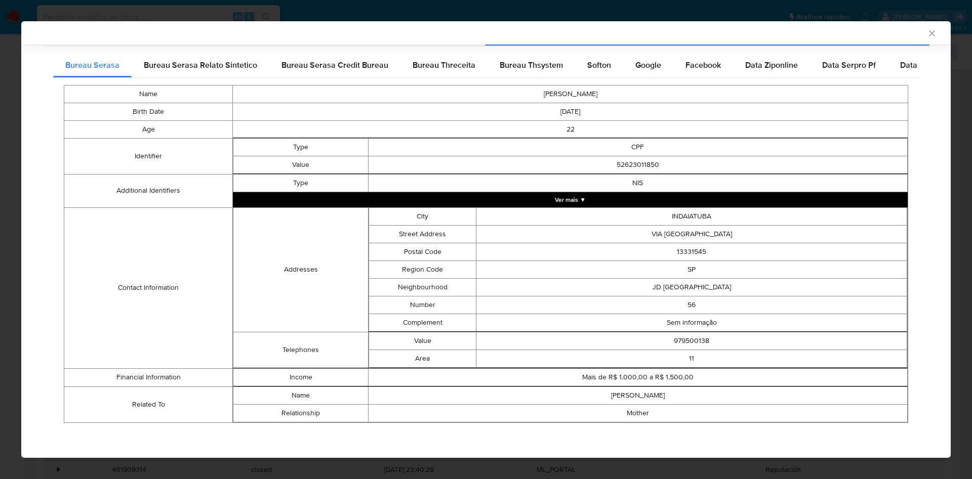
scroll to position [0, 0]
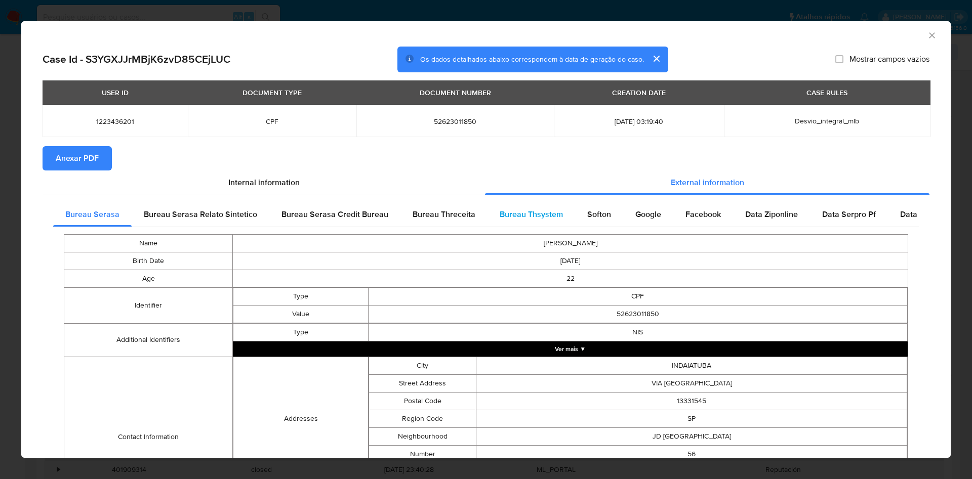
click at [508, 211] on span "Bureau Thsystem" at bounding box center [530, 214] width 63 height 12
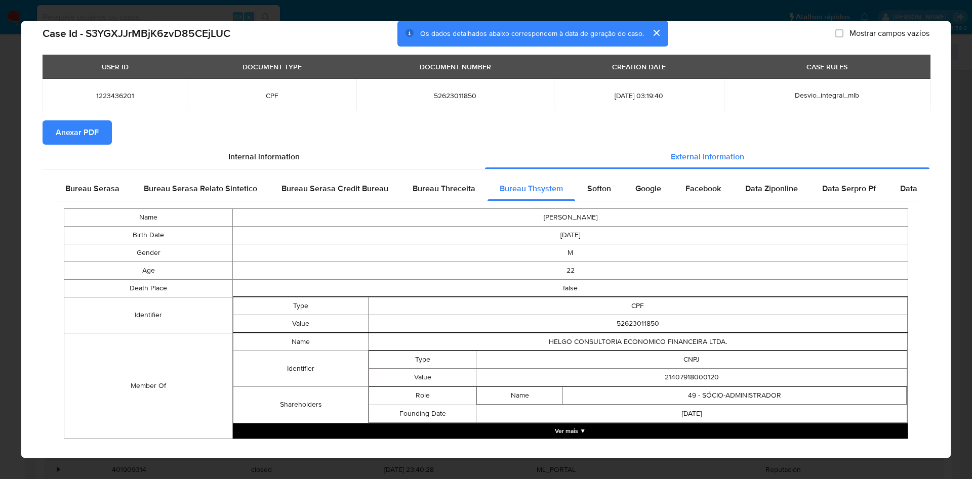
scroll to position [40, 0]
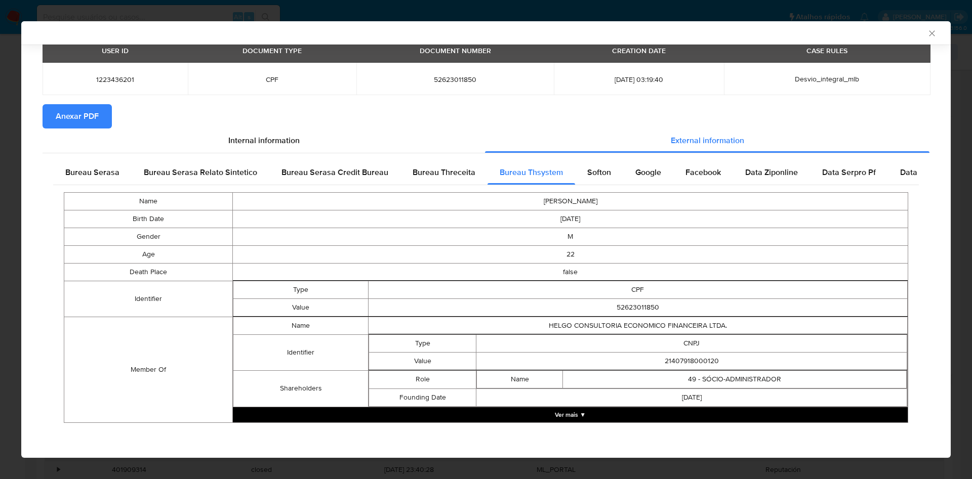
click at [483, 424] on div "Name GUSTAVO ARAUJO PEREIRA Birth Date 2003-03-20 Gender M Age 22 Death Place f…" at bounding box center [485, 307] width 865 height 245
click at [481, 421] on button "Ver mais ▼" at bounding box center [570, 414] width 675 height 15
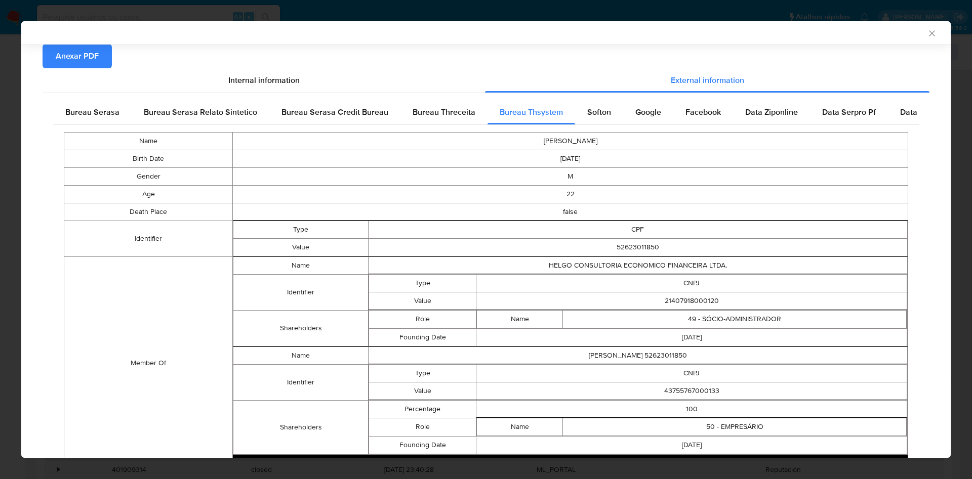
scroll to position [148, 0]
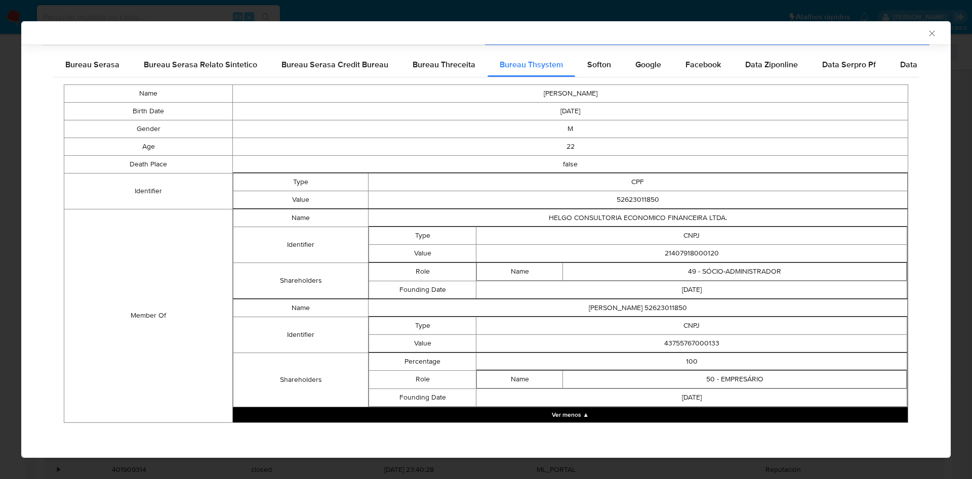
click at [678, 252] on td "21407918000120" at bounding box center [691, 253] width 431 height 18
copy td "21407918000120"
drag, startPoint x: 541, startPoint y: 320, endPoint x: 563, endPoint y: 325, distance: 22.8
click at [541, 319] on td "CNPJ" at bounding box center [691, 326] width 431 height 18
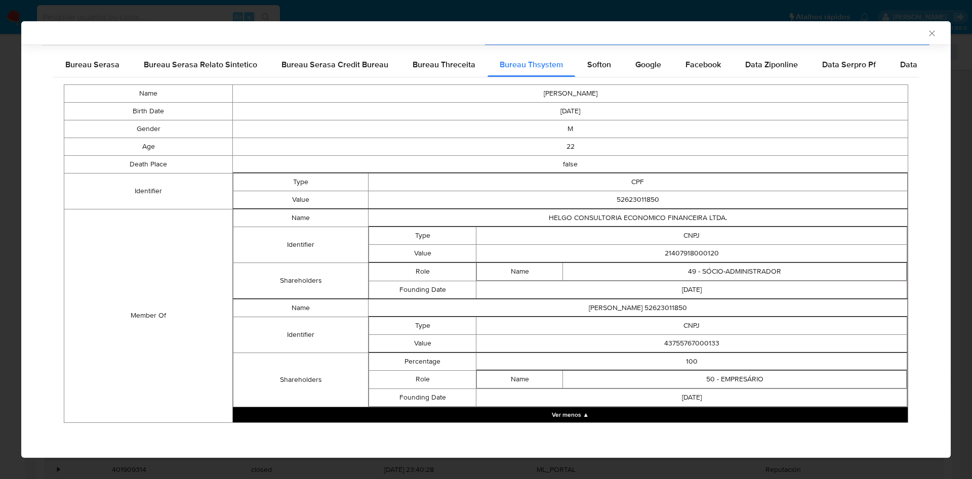
click at [673, 342] on td "43755767000133" at bounding box center [691, 344] width 431 height 18
copy td "43755767000133"
click at [927, 31] on icon "Fechar a janela" at bounding box center [932, 33] width 10 height 10
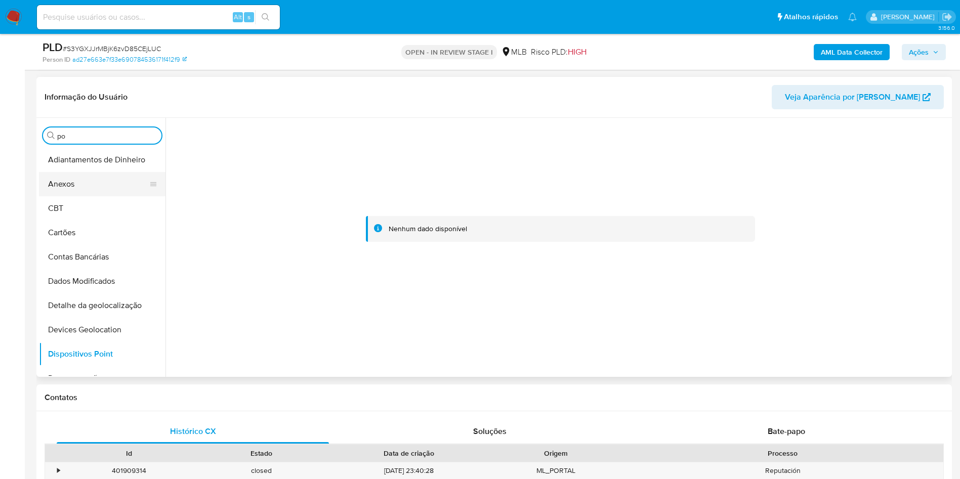
click at [108, 190] on button "Anexos" at bounding box center [98, 184] width 118 height 24
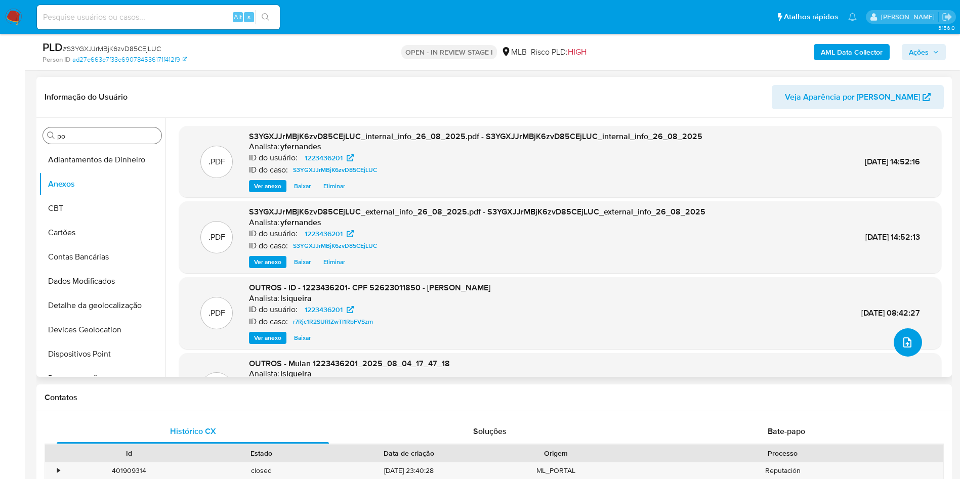
click at [901, 341] on span "upload-file" at bounding box center [907, 343] width 12 height 12
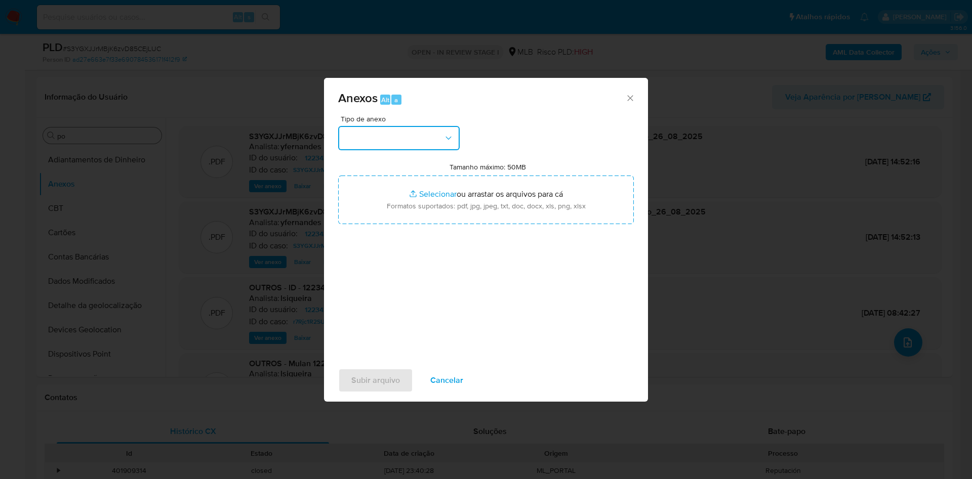
click at [382, 135] on button "button" at bounding box center [398, 138] width 121 height 24
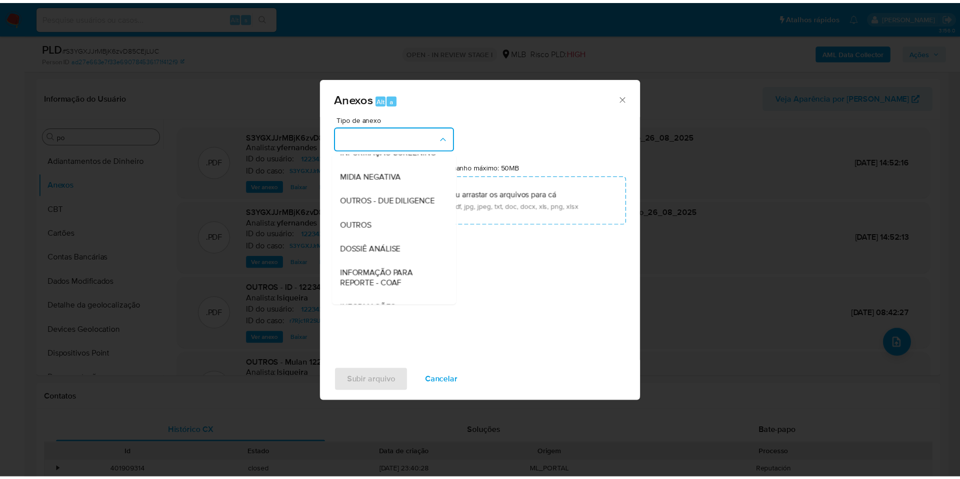
scroll to position [156, 0]
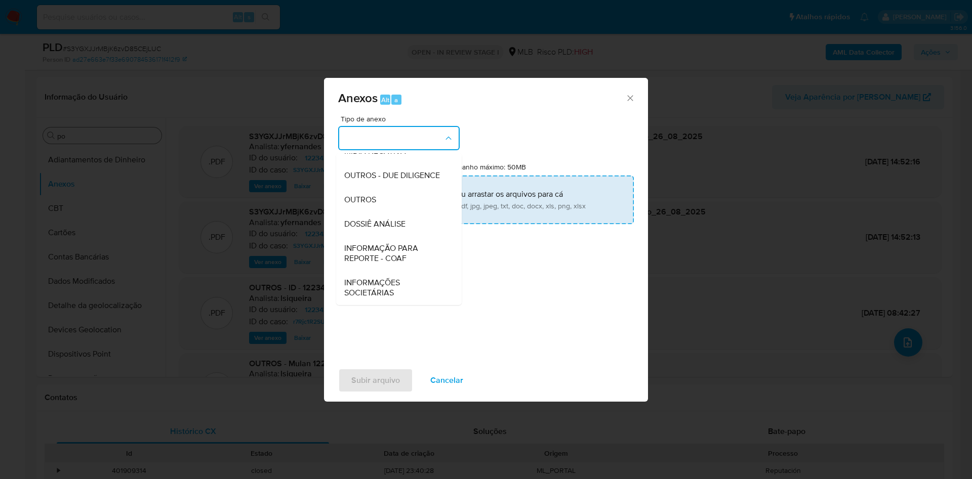
click at [367, 205] on span "OUTROS" at bounding box center [360, 200] width 32 height 10
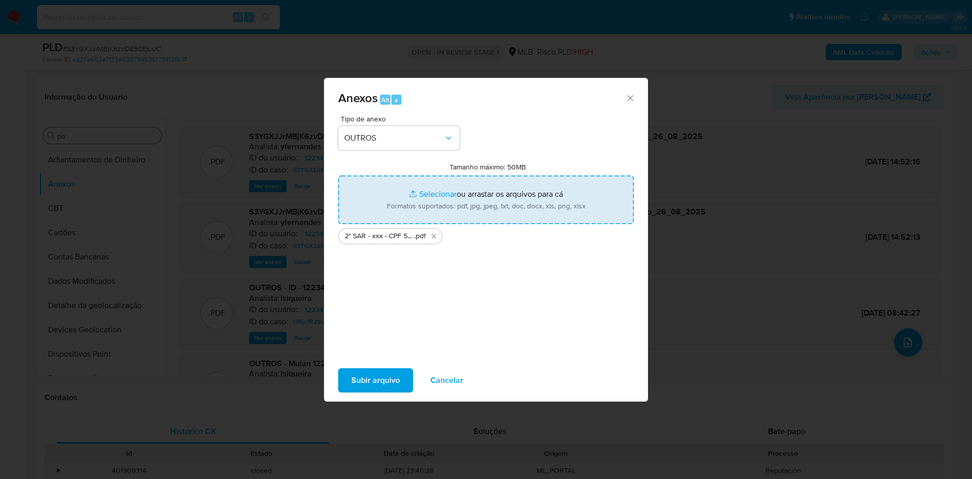
type input "C:\fakepath\Mulan 1223436201_2025_08_26_07_32_51.xlsx"
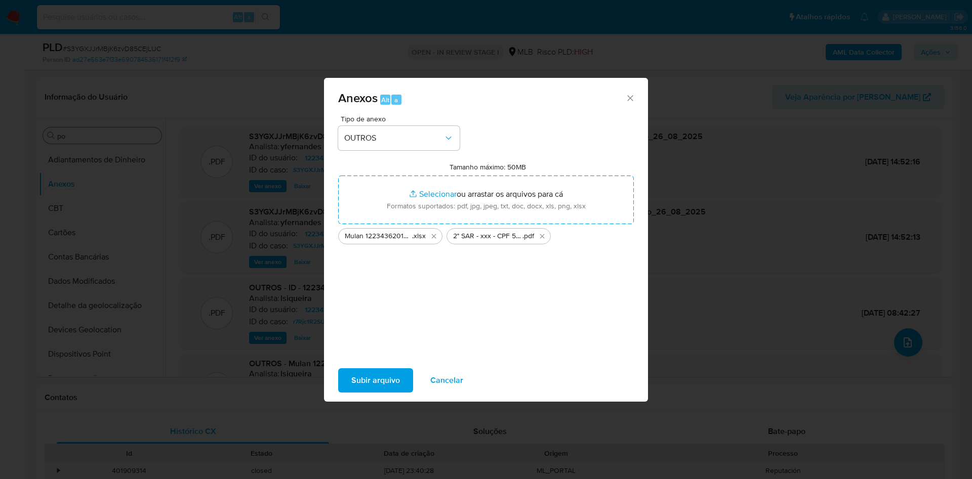
click at [371, 390] on span "Subir arquivo" at bounding box center [375, 380] width 49 height 22
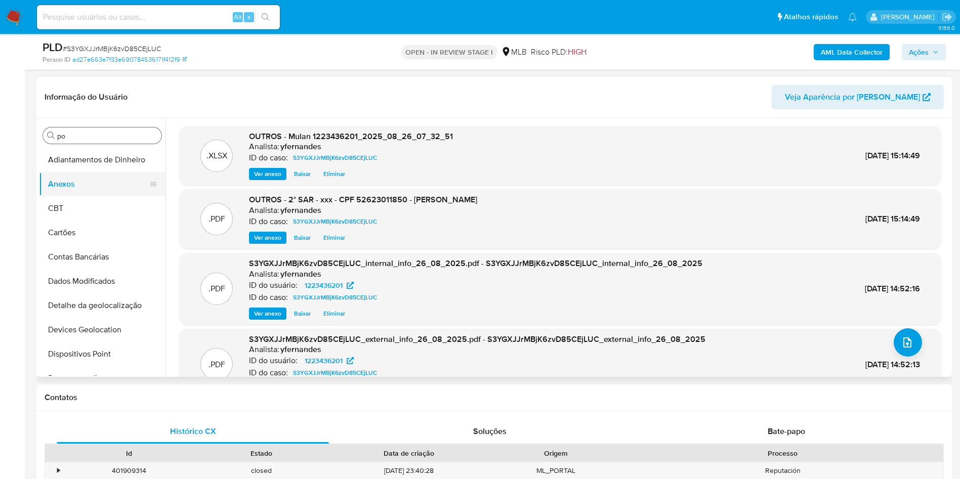
click at [107, 210] on button "CBT" at bounding box center [102, 208] width 127 height 24
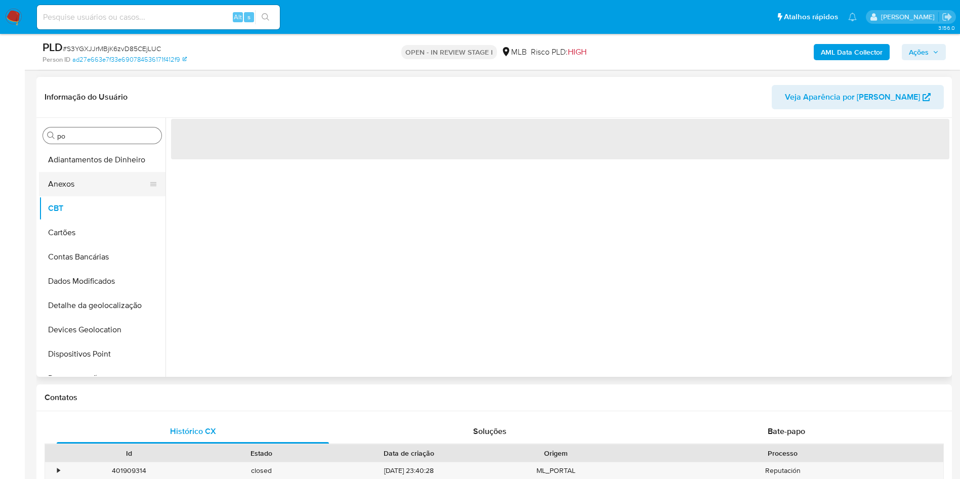
click at [93, 185] on button "Anexos" at bounding box center [98, 184] width 118 height 24
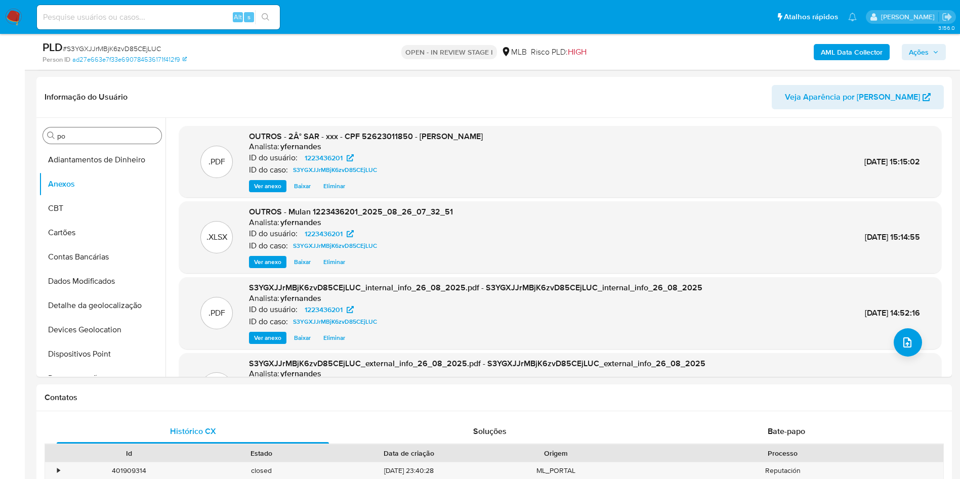
click at [911, 52] on span "Ações" at bounding box center [919, 52] width 20 height 16
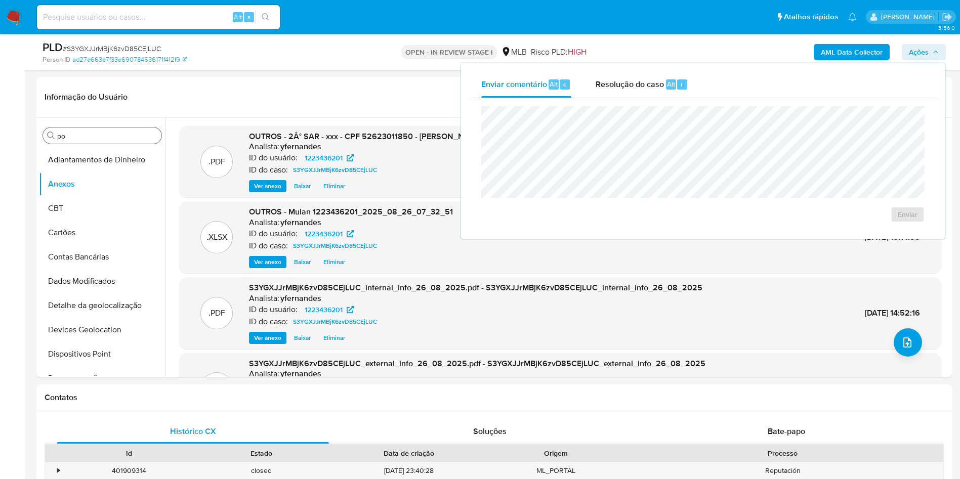
drag, startPoint x: 616, startPoint y: 87, endPoint x: 618, endPoint y: 104, distance: 17.8
click at [616, 87] on span "Resolução do caso" at bounding box center [630, 84] width 68 height 12
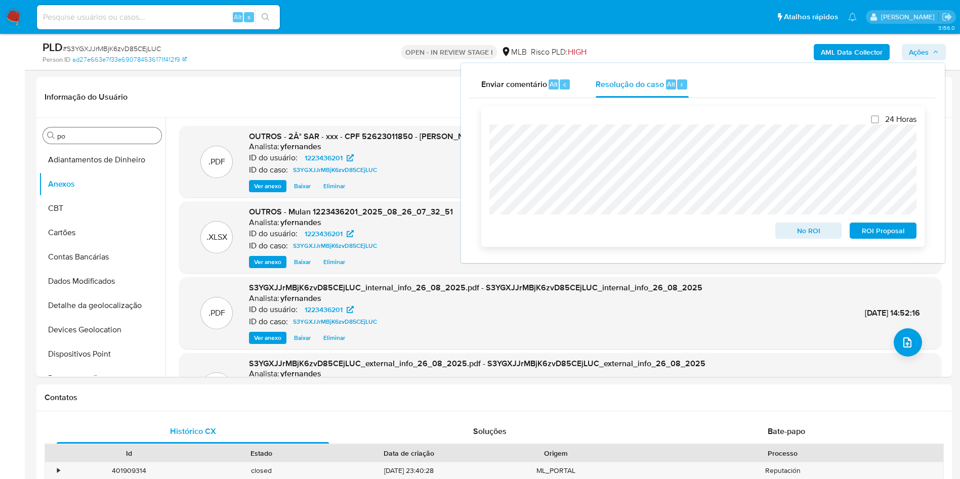
click at [887, 234] on span "ROI Proposal" at bounding box center [883, 231] width 53 height 14
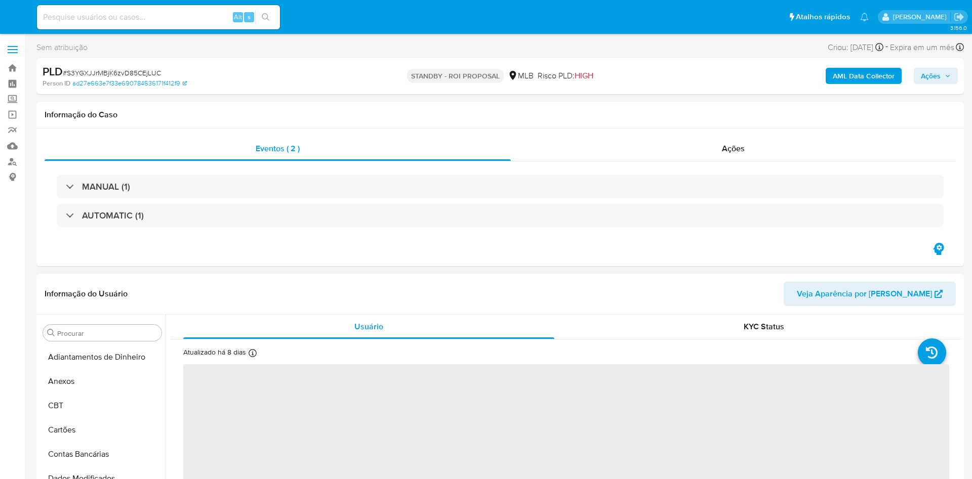
select select "10"
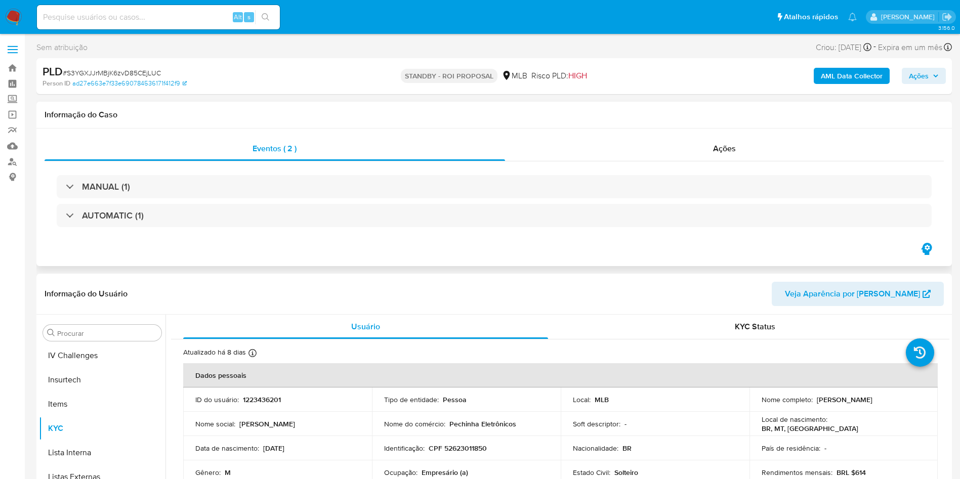
scroll to position [452, 0]
click at [660, 148] on div "Ações" at bounding box center [724, 149] width 439 height 24
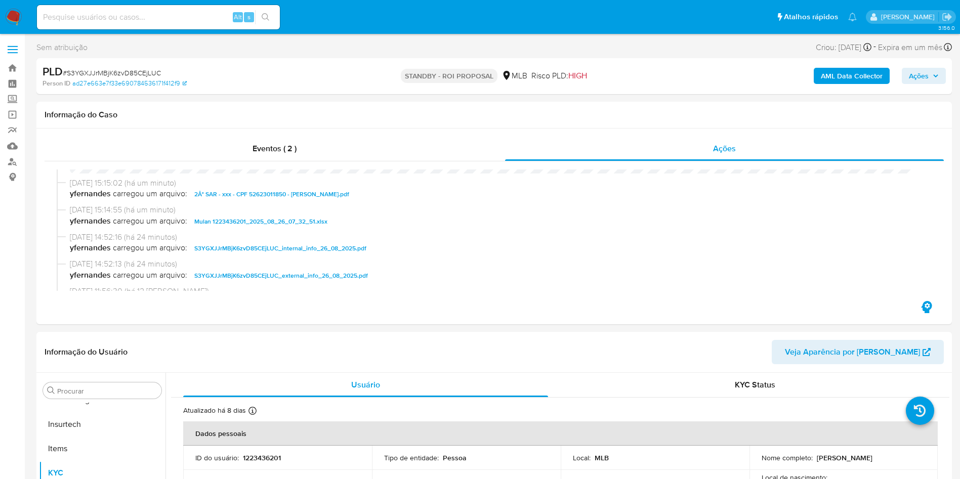
scroll to position [0, 0]
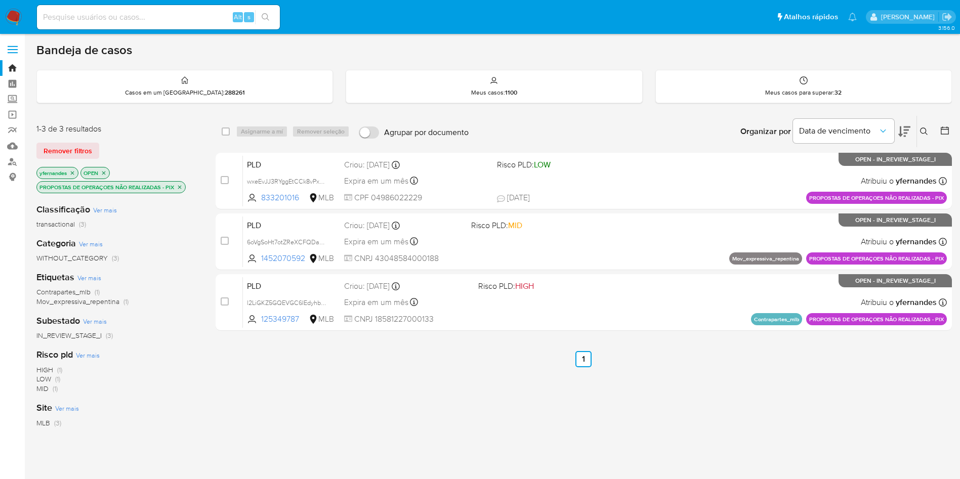
click at [13, 16] on img at bounding box center [13, 17] width 17 height 17
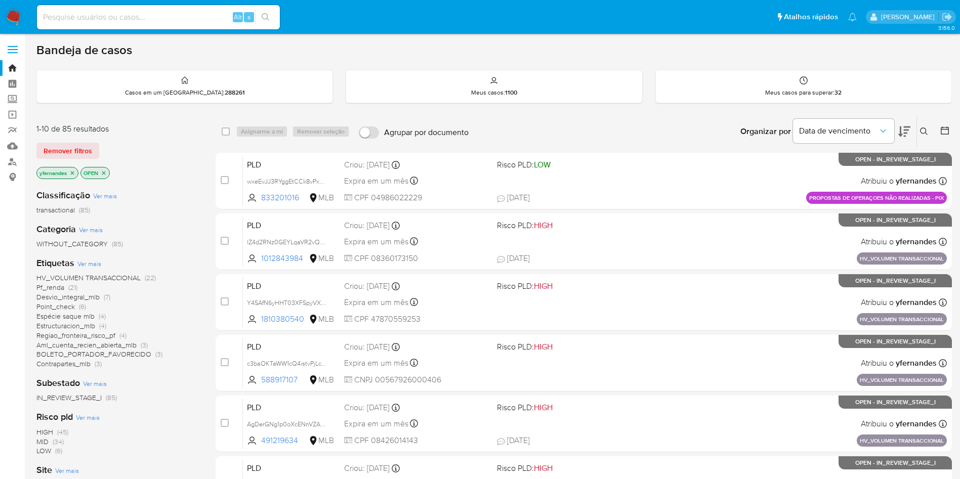
click at [173, 16] on input at bounding box center [158, 17] width 243 height 13
paste input "298832663"
type input "298832663"
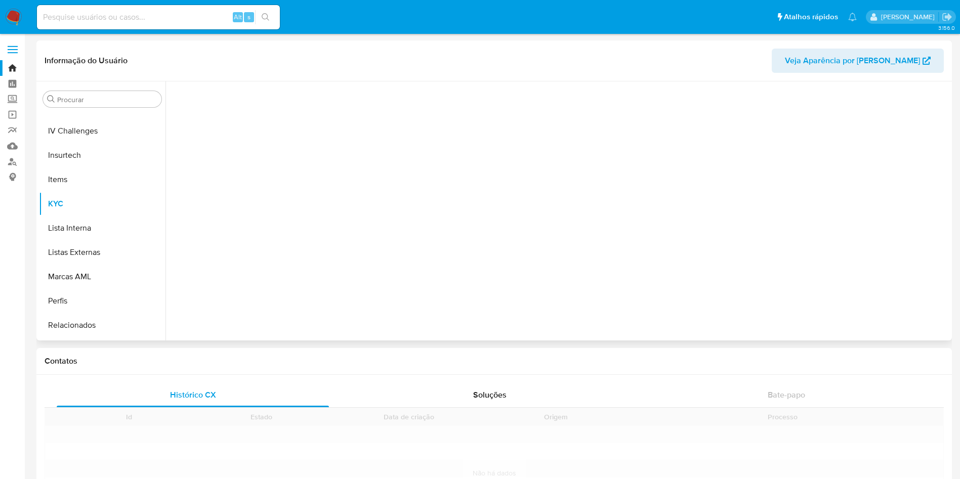
scroll to position [452, 0]
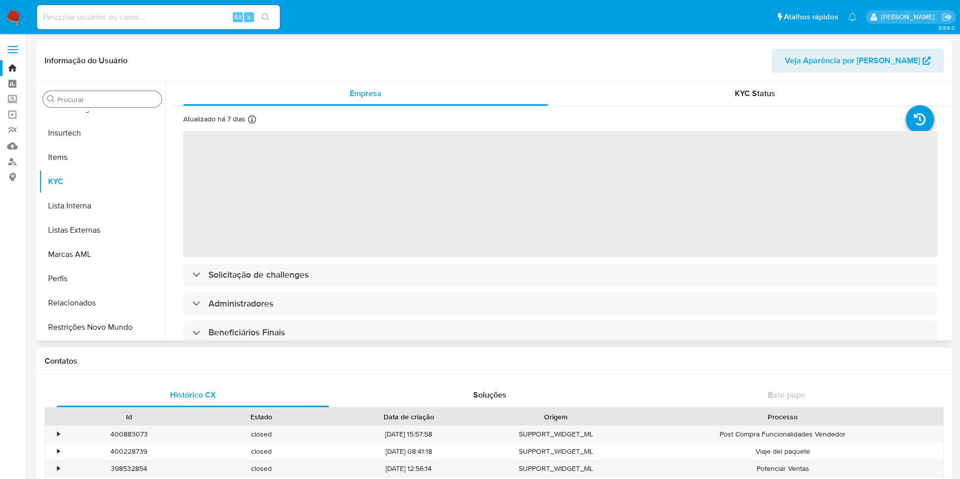
click at [80, 101] on input "Procurar" at bounding box center [107, 99] width 100 height 9
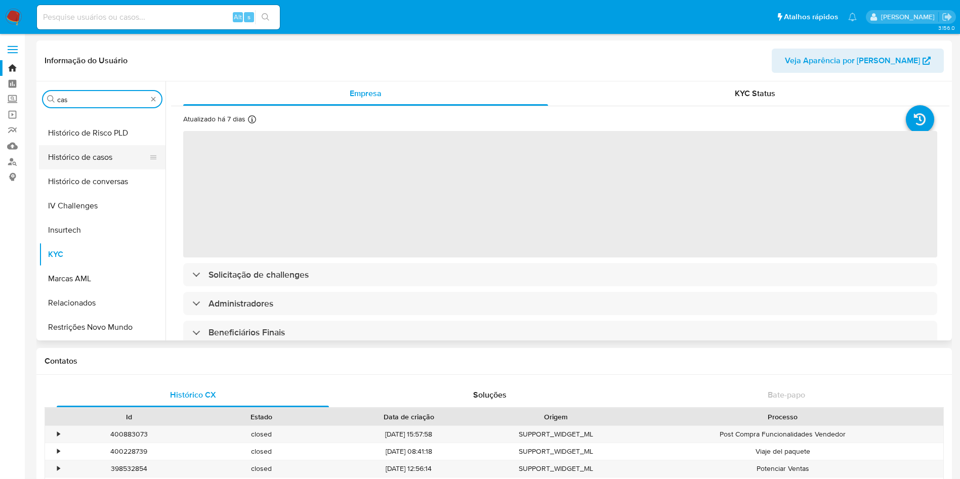
scroll to position [0, 0]
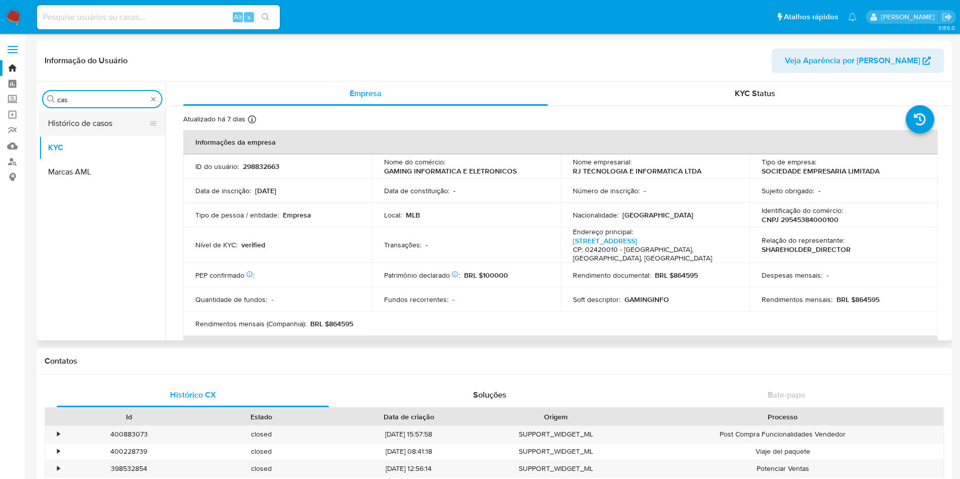
type input "cas"
click at [65, 134] on button "Histórico de casos" at bounding box center [98, 123] width 118 height 24
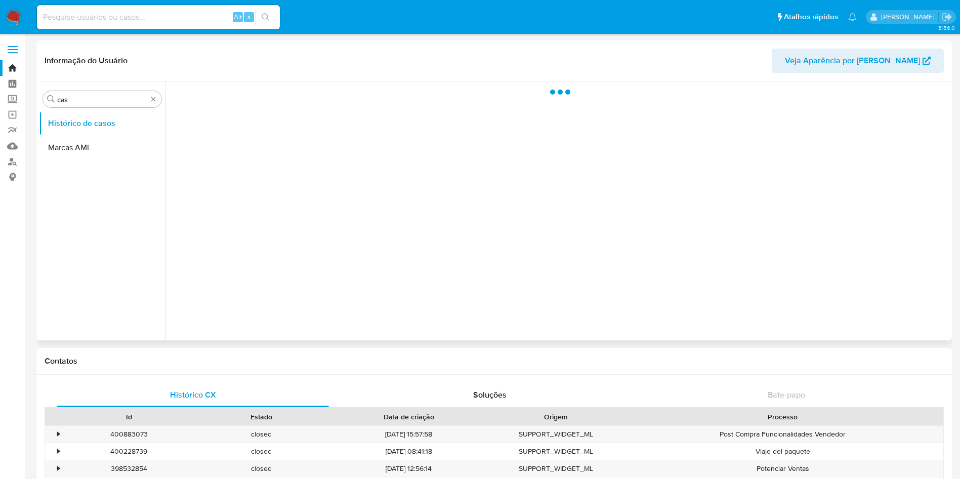
select select "10"
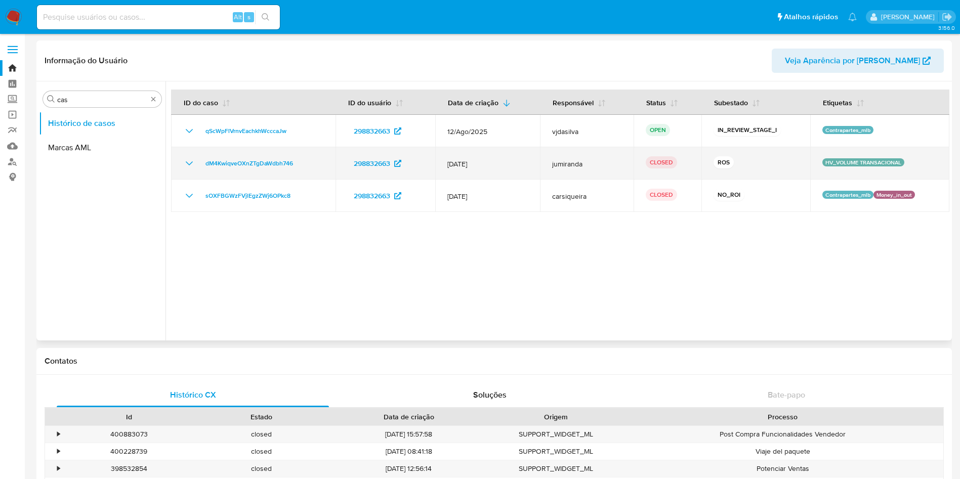
click at [189, 153] on td "dM4KwiqveOXnZTgDaWdbh746" at bounding box center [253, 163] width 164 height 32
click at [190, 164] on icon "Mostrar/Ocultar" at bounding box center [189, 163] width 7 height 4
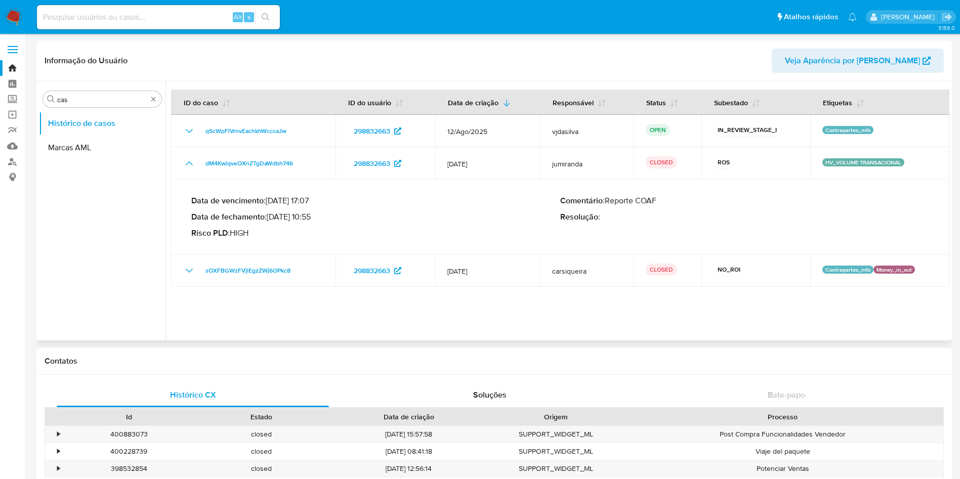
drag, startPoint x: 282, startPoint y: 217, endPoint x: 316, endPoint y: 218, distance: 33.9
click at [316, 218] on p "Data de fechamento : 05/02/2025 10:55" at bounding box center [375, 217] width 369 height 10
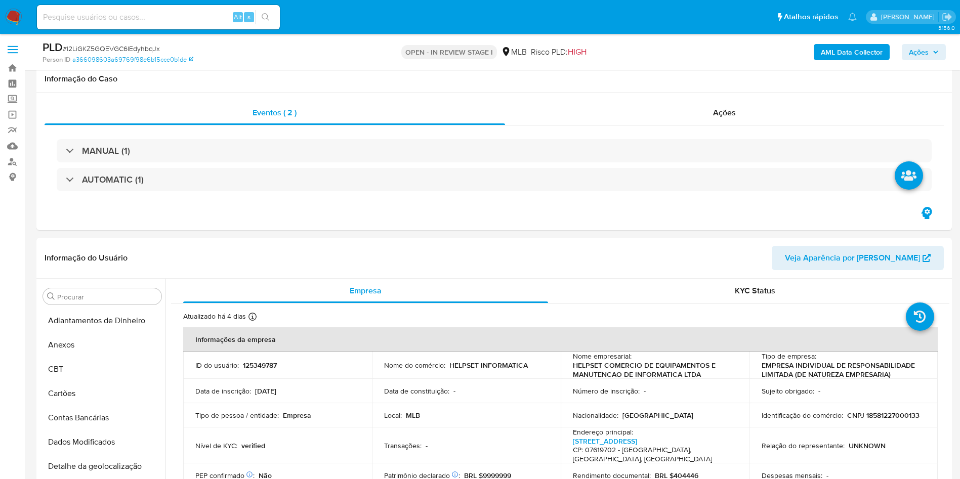
select select "10"
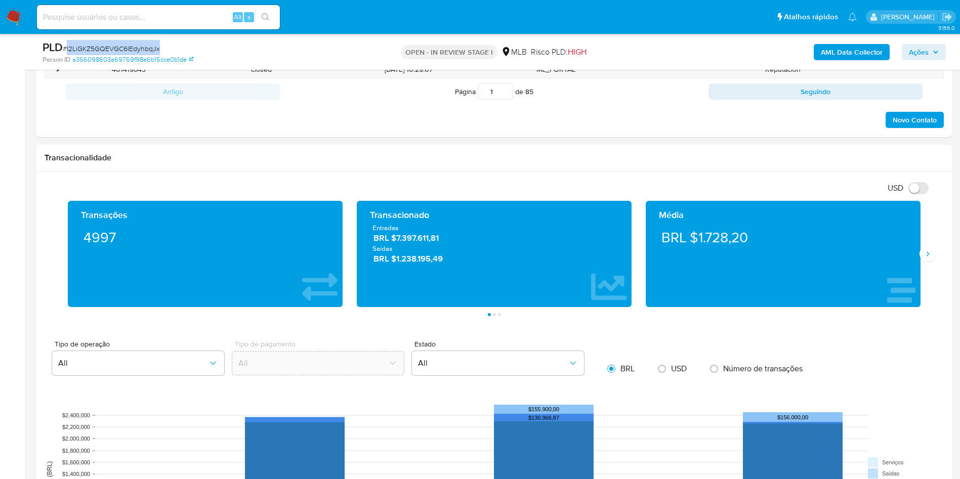
scroll to position [607, 0]
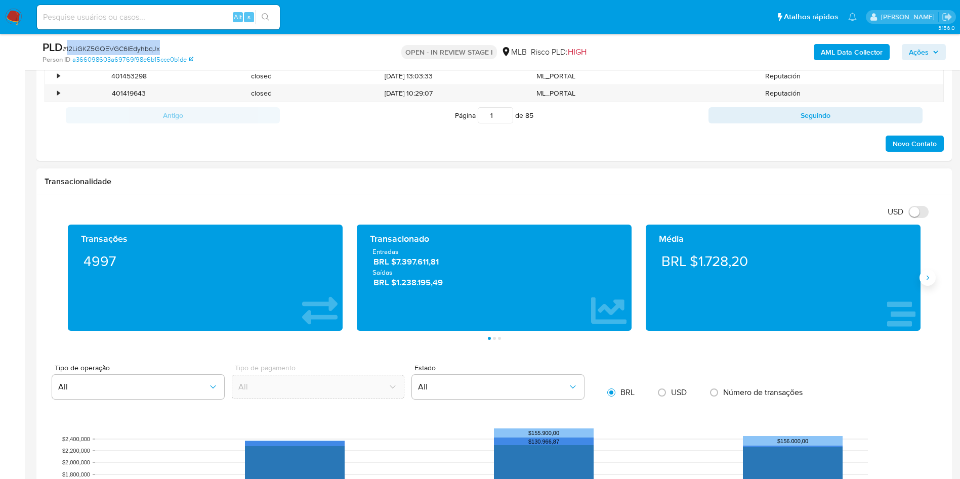
click at [931, 277] on icon "Siguiente" at bounding box center [928, 278] width 8 height 8
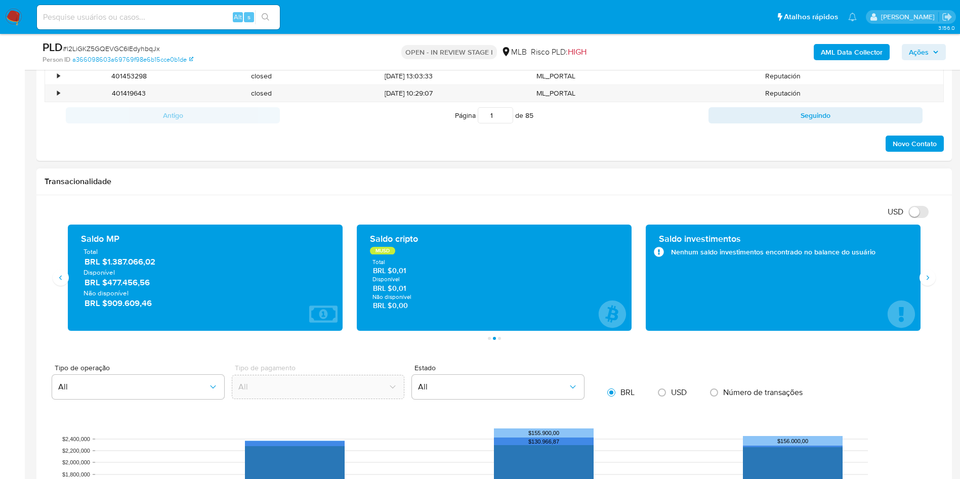
click at [126, 263] on span "BRL $1.387.066,02" at bounding box center [206, 263] width 242 height 12
drag, startPoint x: 126, startPoint y: 264, endPoint x: 376, endPoint y: 107, distance: 295.1
click at [126, 264] on span "BRL $1.387.066,02" at bounding box center [206, 263] width 242 height 12
click at [454, 177] on h1 "Transacionalidade" at bounding box center [494, 182] width 899 height 10
click at [924, 274] on icon "Siguiente" at bounding box center [928, 278] width 8 height 8
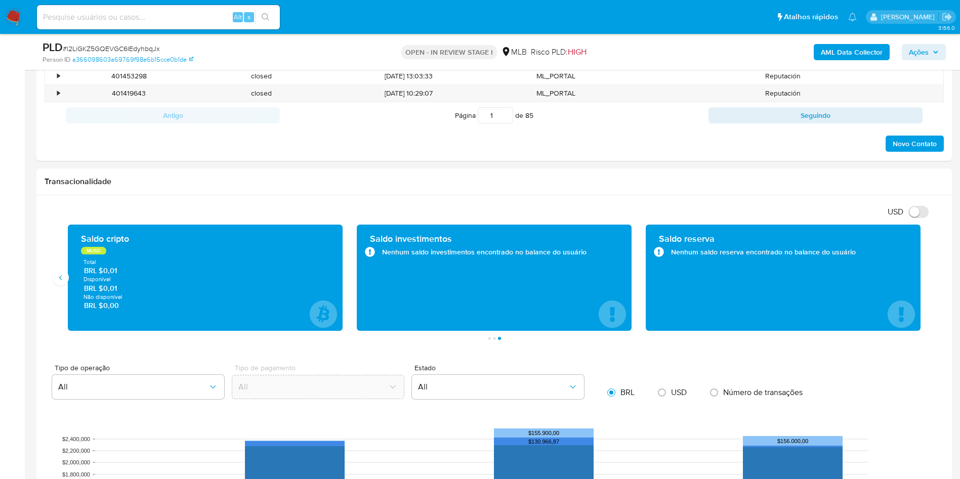
scroll to position [152, 0]
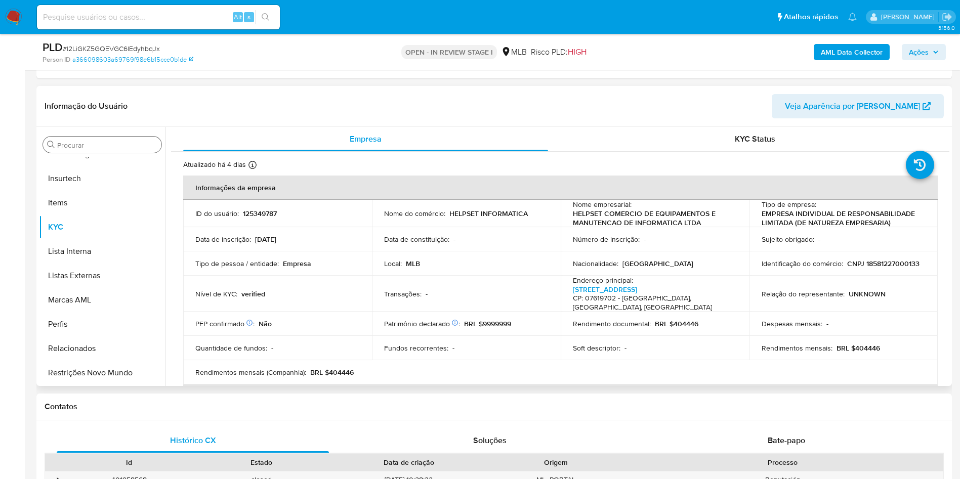
click at [112, 148] on input "Procurar" at bounding box center [107, 145] width 100 height 9
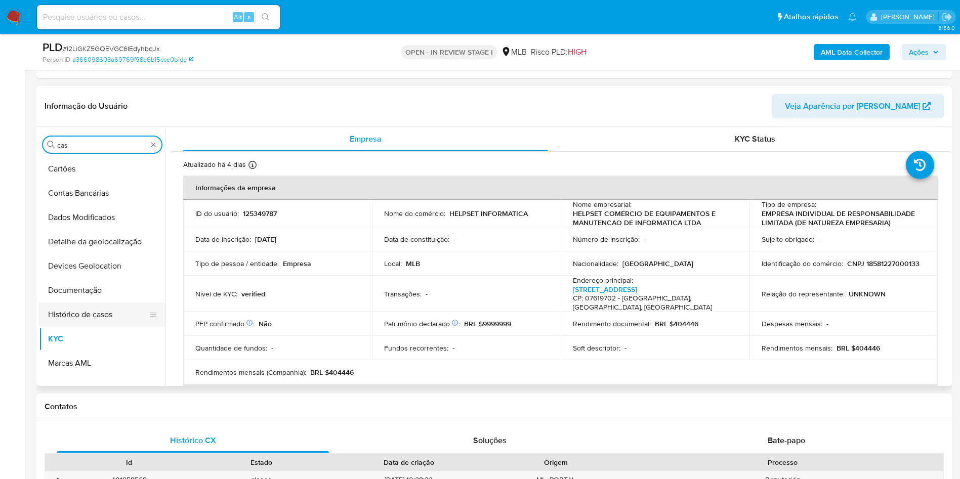
scroll to position [0, 0]
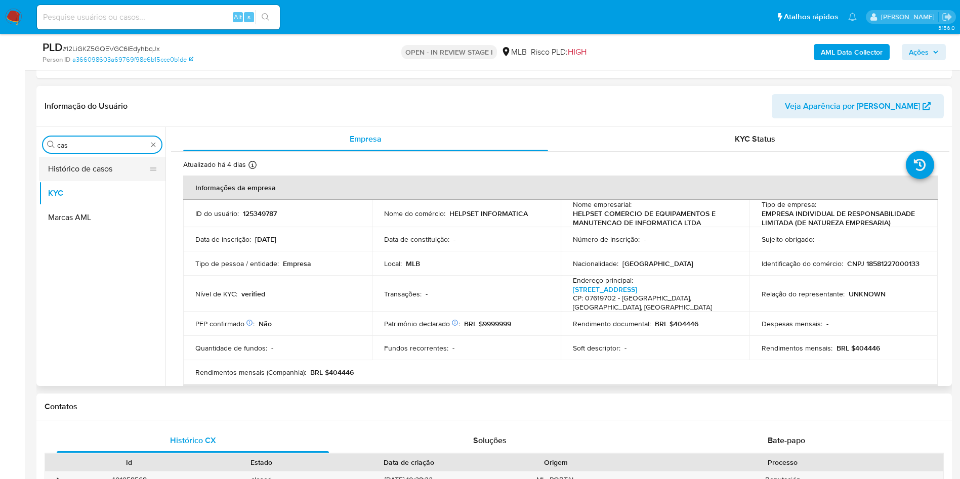
click at [99, 174] on button "Histórico de casos" at bounding box center [98, 169] width 118 height 24
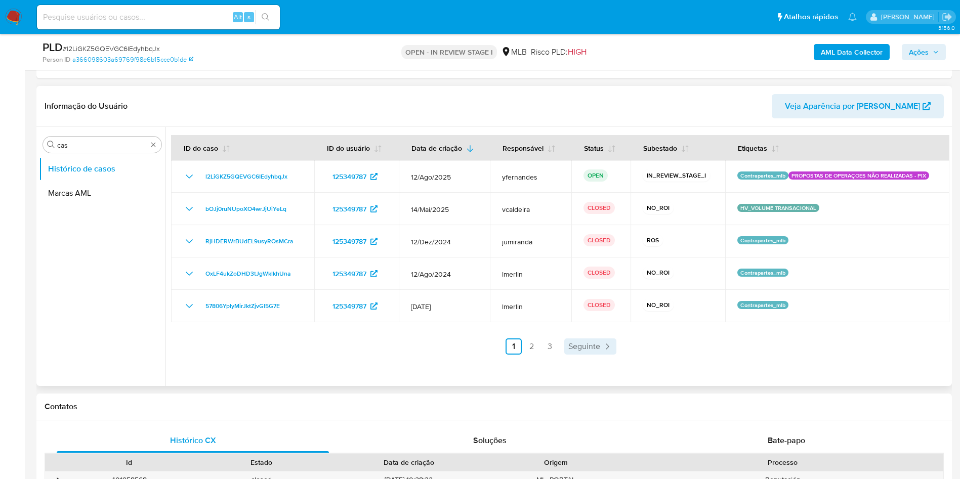
click at [583, 349] on span "Seguinte" at bounding box center [584, 347] width 32 height 8
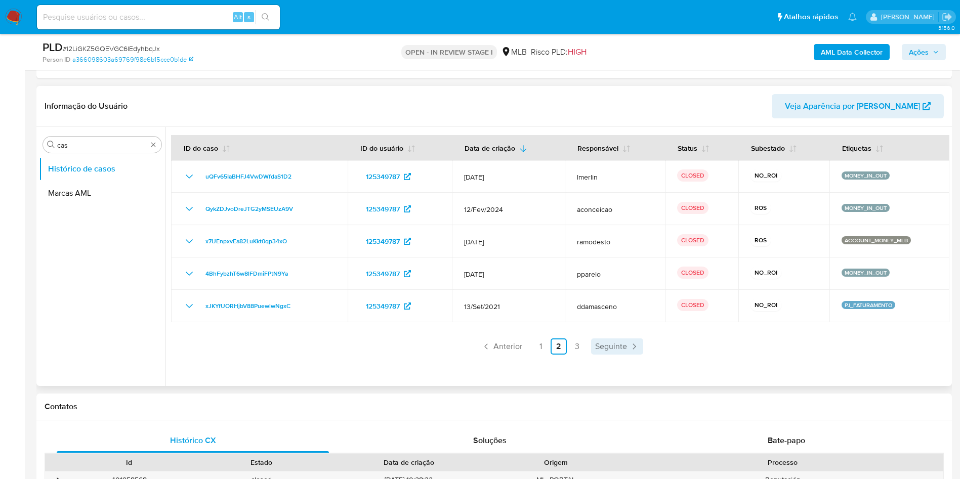
click at [605, 347] on span "Seguinte" at bounding box center [611, 347] width 32 height 8
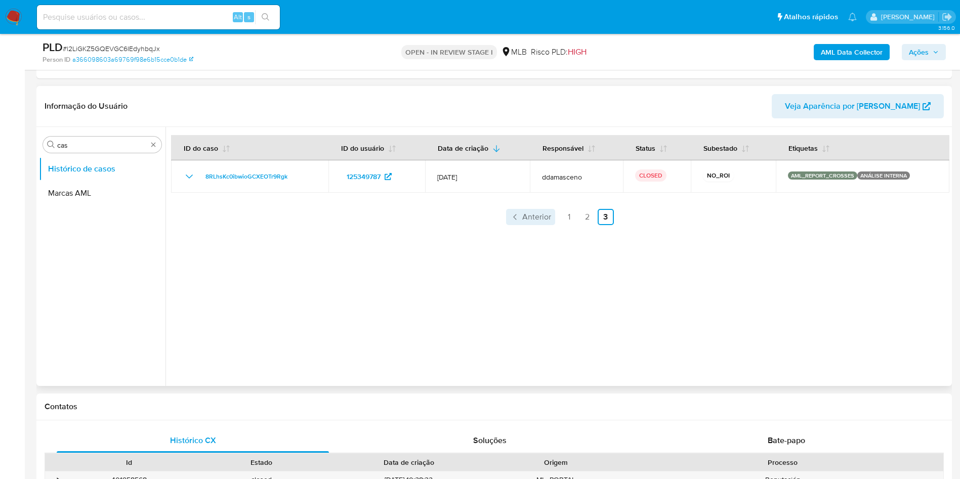
click at [537, 216] on span "Anterior" at bounding box center [536, 217] width 29 height 8
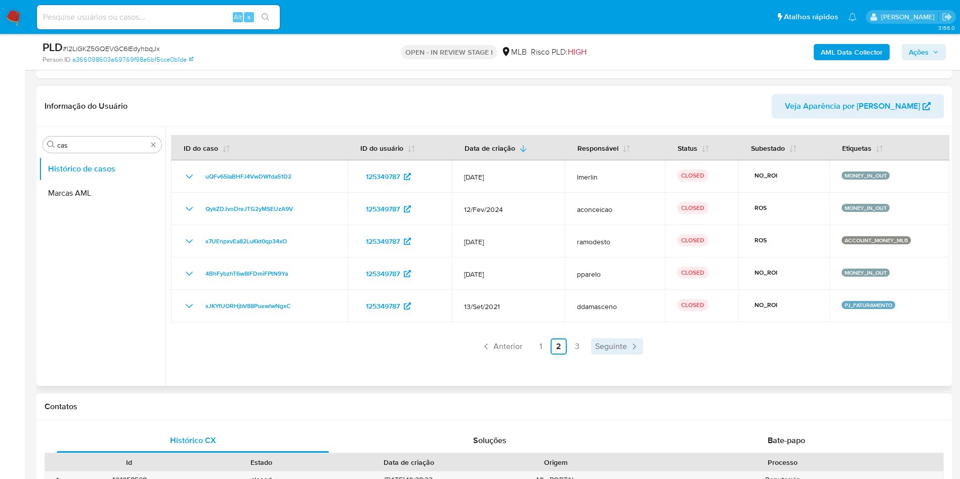
click at [607, 344] on span "Seguinte" at bounding box center [611, 347] width 32 height 8
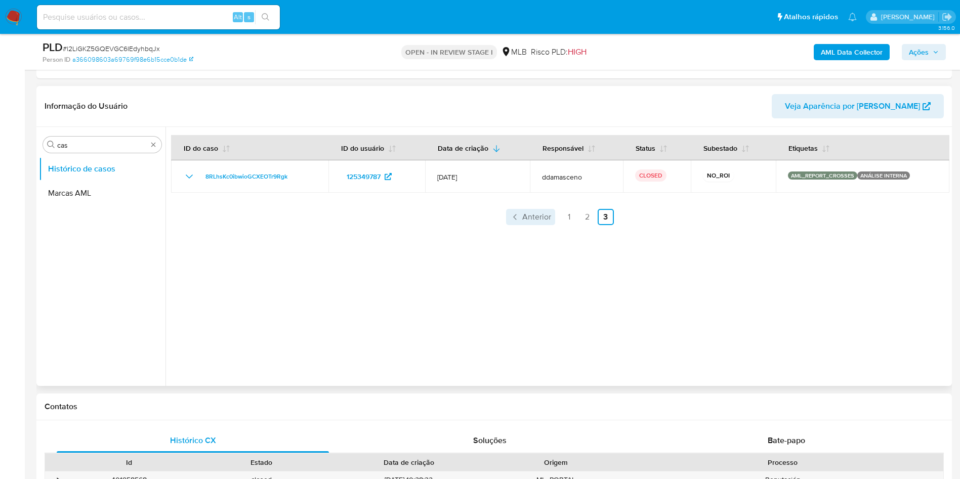
click at [515, 218] on icon "Paginação" at bounding box center [515, 217] width 10 height 10
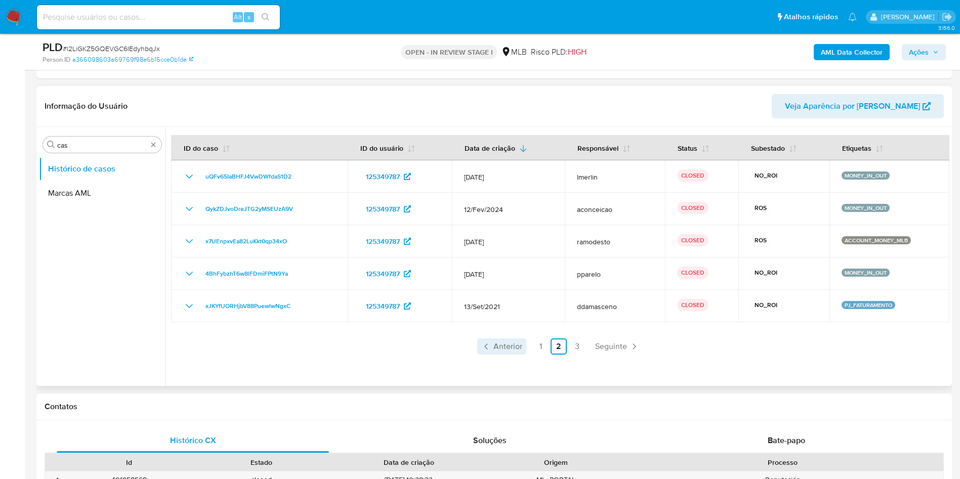
click at [516, 344] on span "Anterior" at bounding box center [507, 347] width 29 height 8
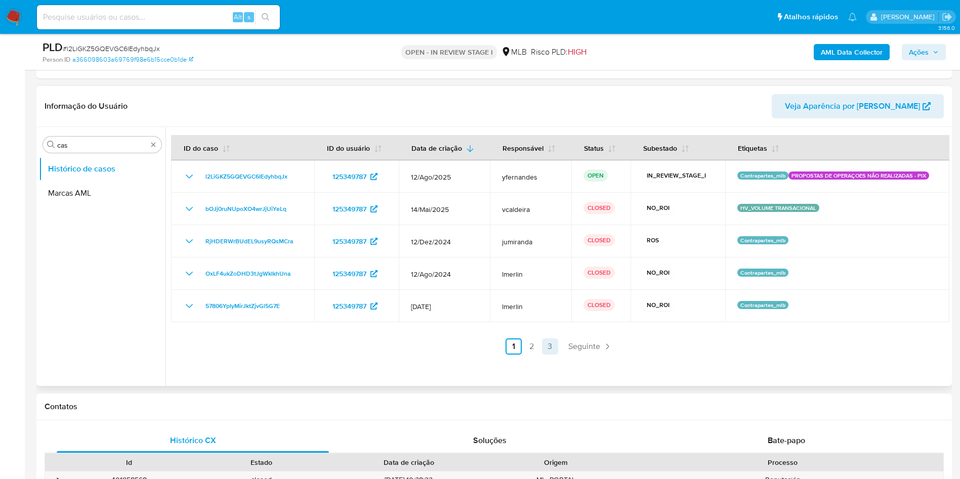
click at [552, 345] on link "3" at bounding box center [550, 347] width 16 height 16
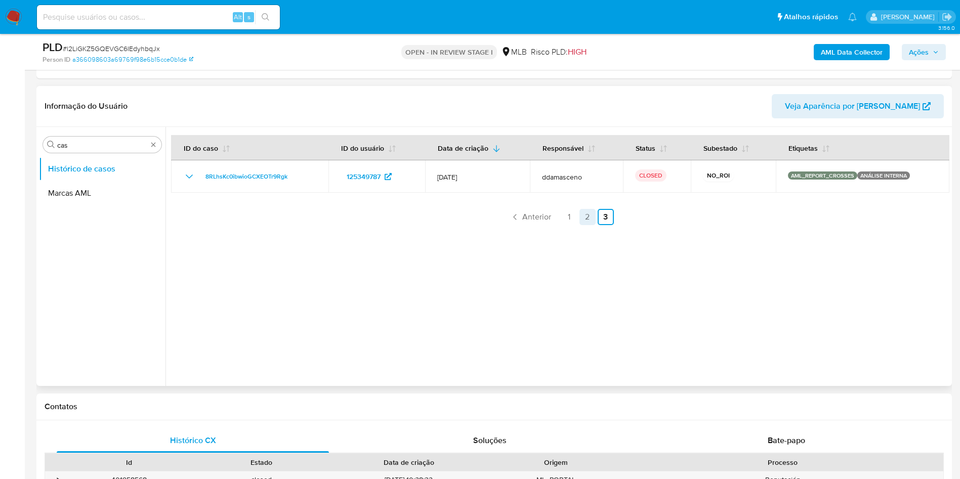
click at [591, 216] on link "2" at bounding box center [587, 217] width 16 height 16
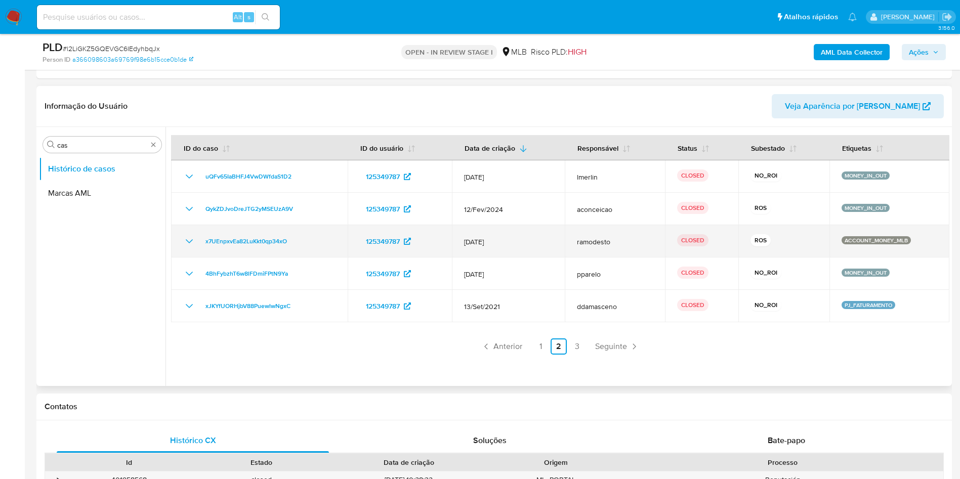
click at [191, 236] on icon "Mostrar/Ocultar" at bounding box center [189, 241] width 12 height 12
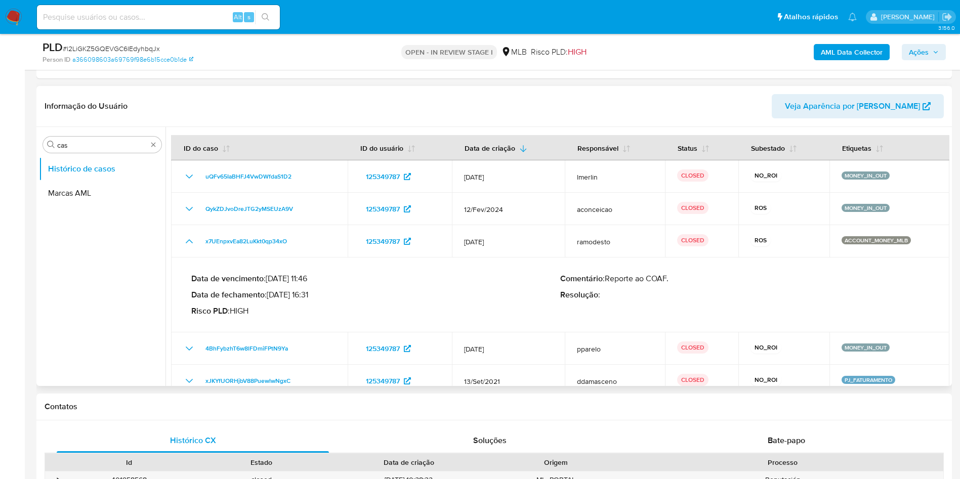
drag, startPoint x: 284, startPoint y: 295, endPoint x: 312, endPoint y: 297, distance: 28.4
click at [312, 297] on p "Data de fechamento : 26/07/2023 16:31" at bounding box center [375, 295] width 369 height 10
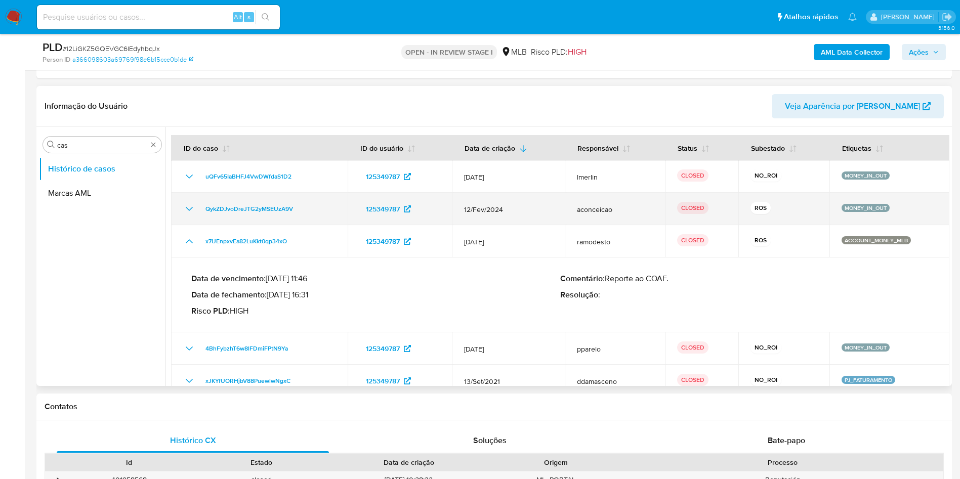
click at [187, 212] on icon "Mostrar/Ocultar" at bounding box center [189, 209] width 12 height 12
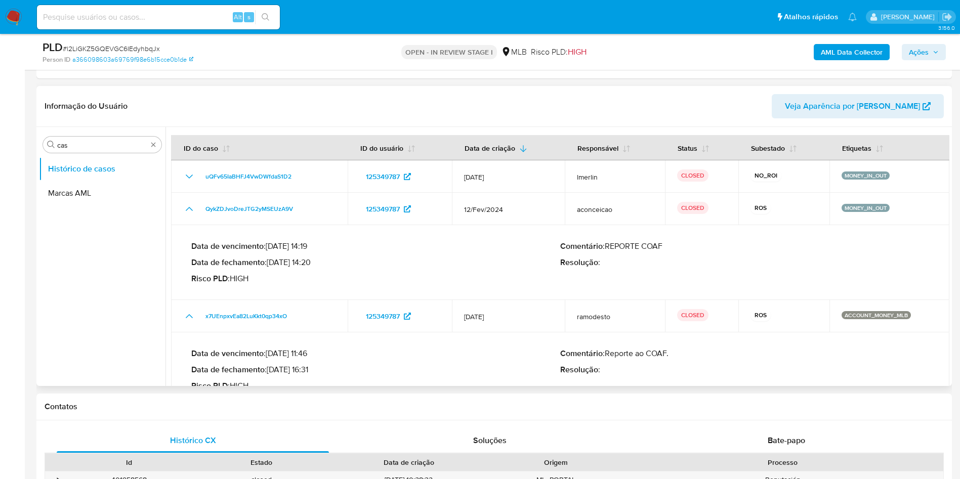
drag, startPoint x: 306, startPoint y: 263, endPoint x: 314, endPoint y: 262, distance: 8.7
click at [314, 262] on p "Data de fechamento : 05/03/2024 14:20" at bounding box center [375, 263] width 369 height 10
drag, startPoint x: 522, startPoint y: 88, endPoint x: 601, endPoint y: 265, distance: 193.7
click at [522, 88] on div "Informação do Usuário Veja Aparência por Pessoa" at bounding box center [493, 106] width 915 height 41
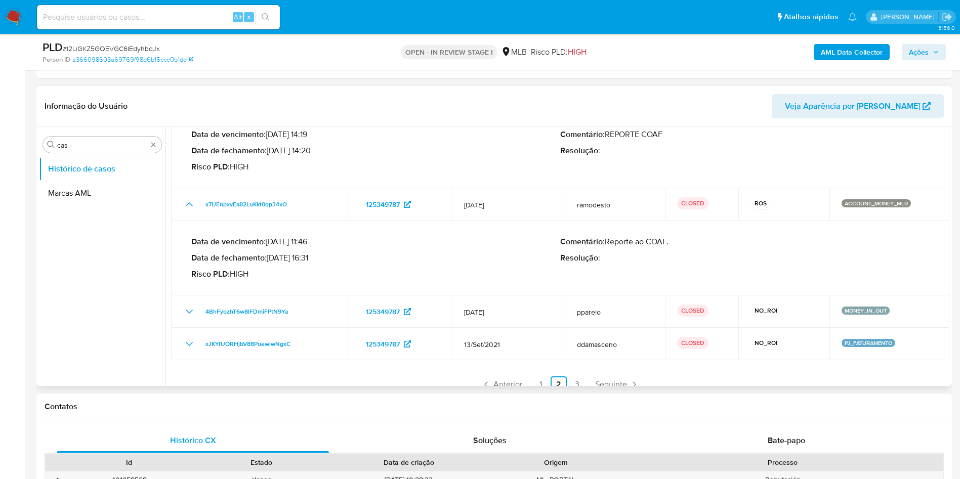
scroll to position [123, 0]
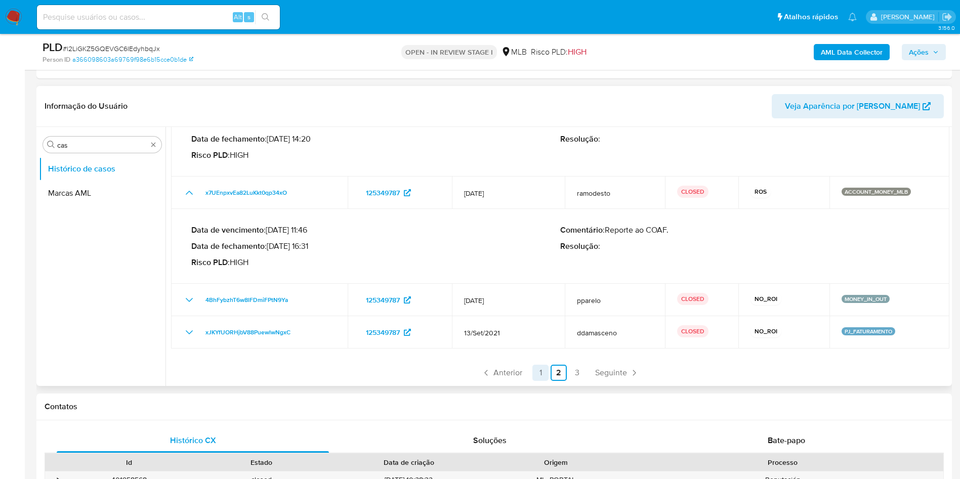
click at [511, 369] on span "Anterior" at bounding box center [507, 373] width 29 height 8
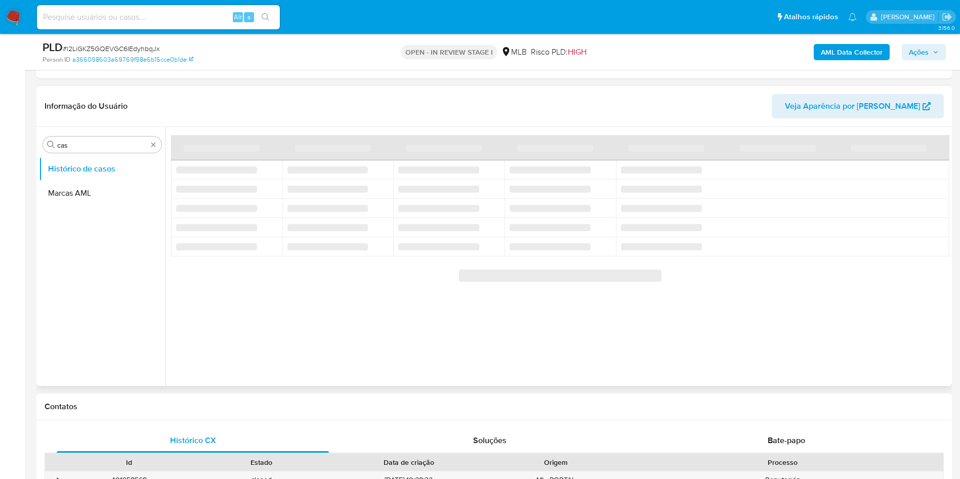
scroll to position [0, 0]
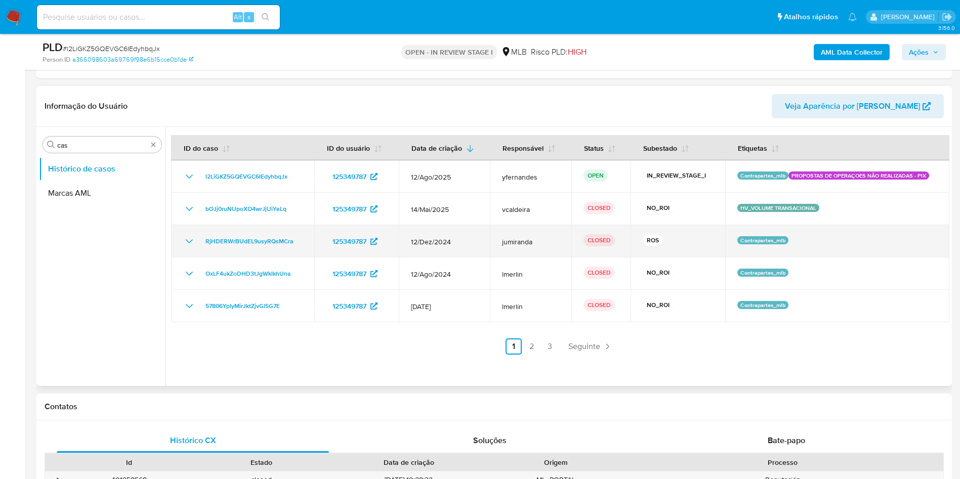
click at [188, 240] on icon "Mostrar/Ocultar" at bounding box center [189, 241] width 12 height 12
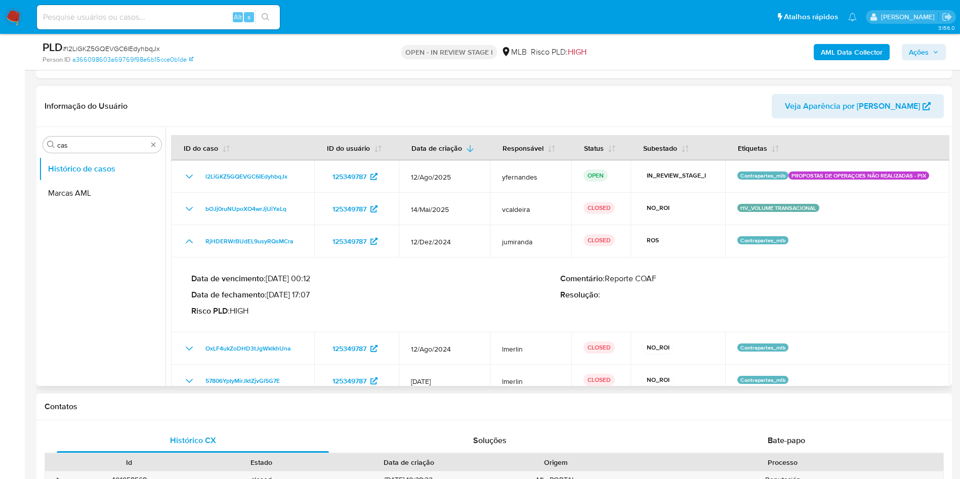
drag, startPoint x: 284, startPoint y: 296, endPoint x: 311, endPoint y: 294, distance: 27.4
click at [311, 294] on p "Data de fechamento : 22/01/2025 17:07" at bounding box center [375, 295] width 369 height 10
click at [96, 144] on input "cas" at bounding box center [102, 145] width 90 height 9
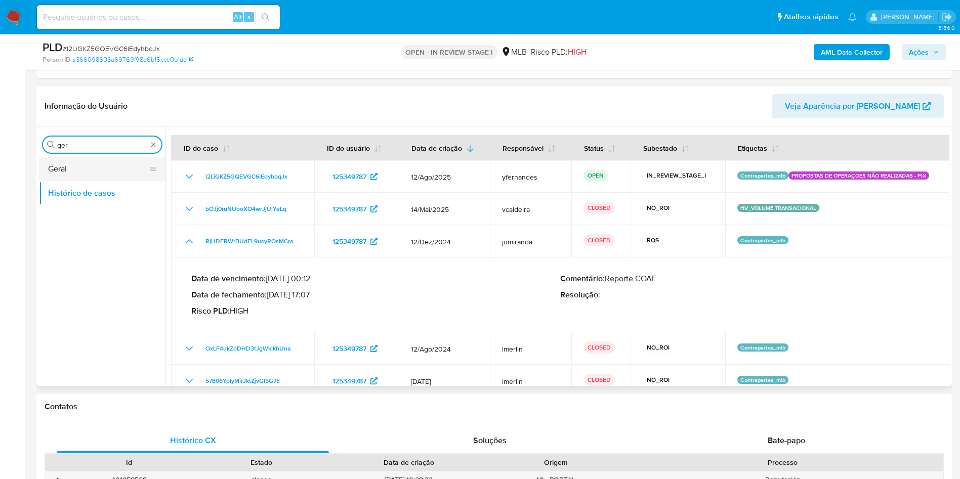
type input "ger"
click at [79, 163] on button "Geral" at bounding box center [98, 169] width 118 height 24
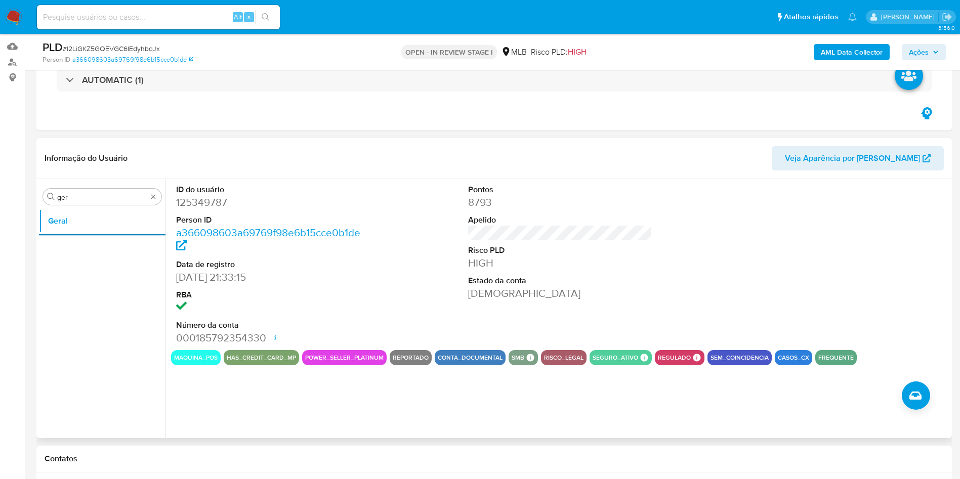
scroll to position [76, 0]
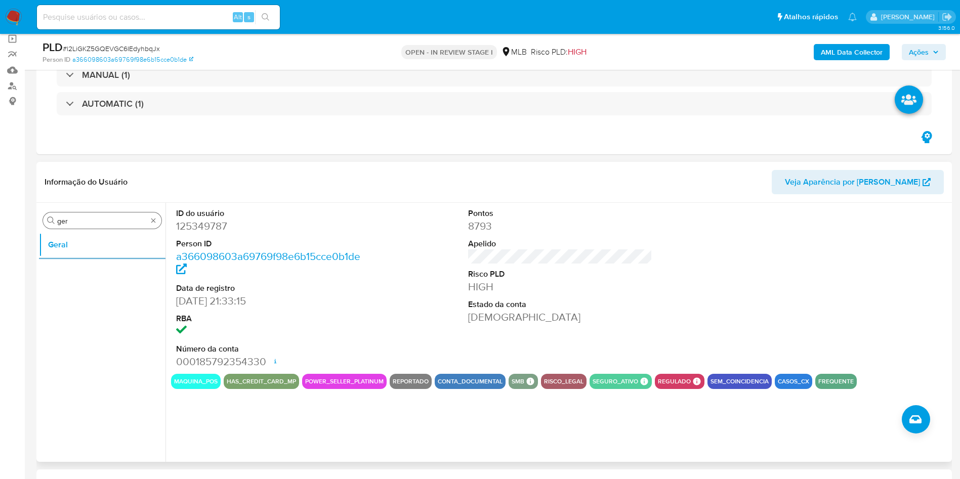
click at [86, 224] on input "ger" at bounding box center [102, 221] width 90 height 9
click at [86, 223] on input "ger" at bounding box center [102, 221] width 90 height 9
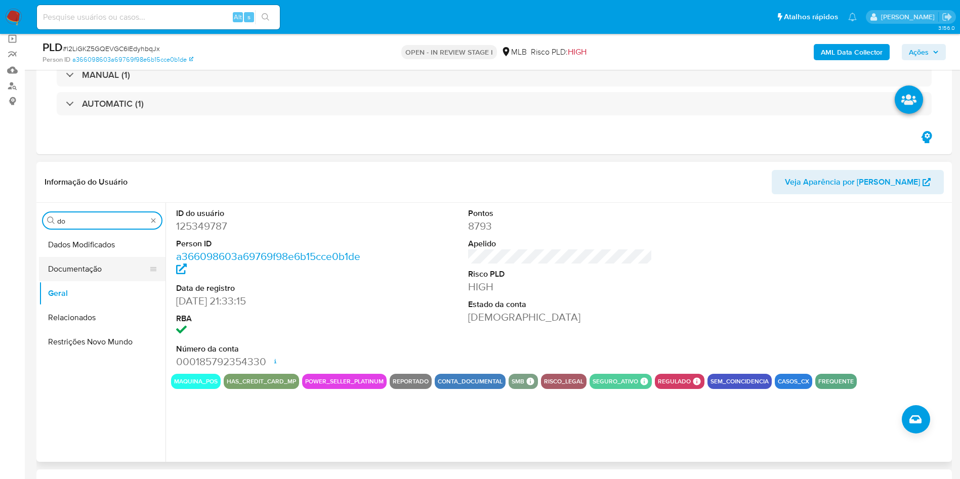
type input "do"
click at [72, 272] on button "Documentação" at bounding box center [98, 269] width 118 height 24
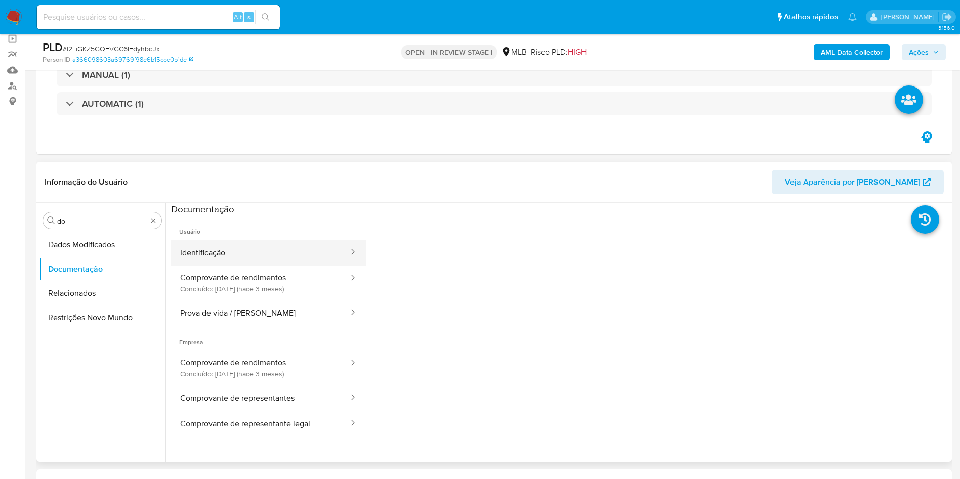
click at [229, 250] on button "Identificação" at bounding box center [260, 253] width 179 height 26
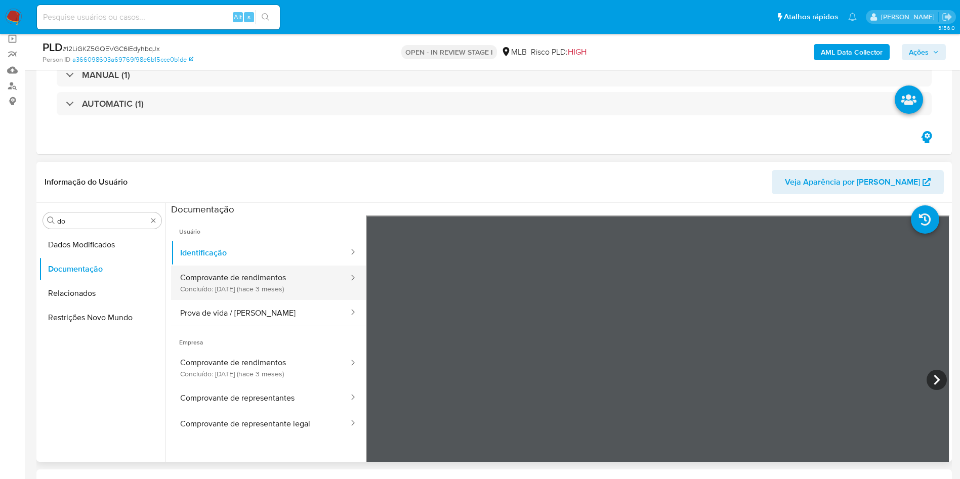
click at [236, 287] on button "Comprovante de rendimentos Concluído: 16/05/2025 (hace 3 meses)" at bounding box center [260, 283] width 179 height 34
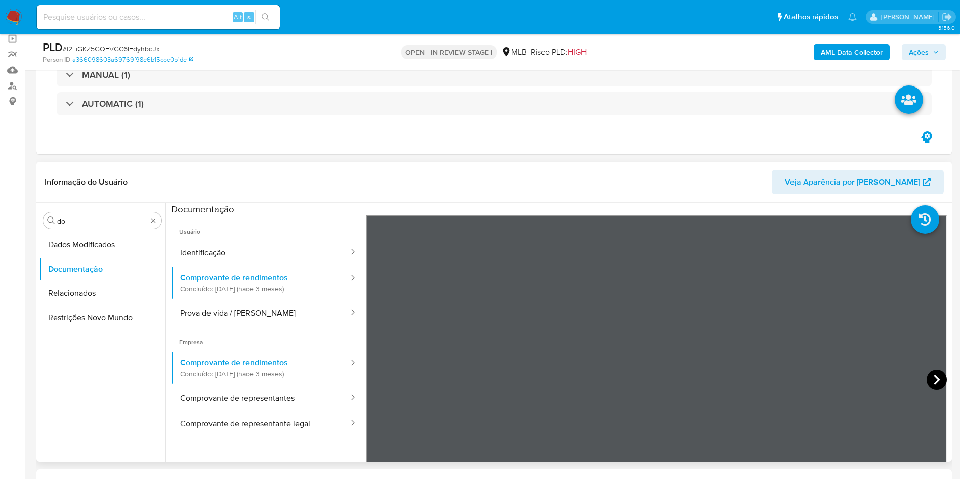
click at [934, 375] on icon at bounding box center [937, 380] width 20 height 20
click at [108, 218] on input "do" at bounding box center [102, 221] width 90 height 9
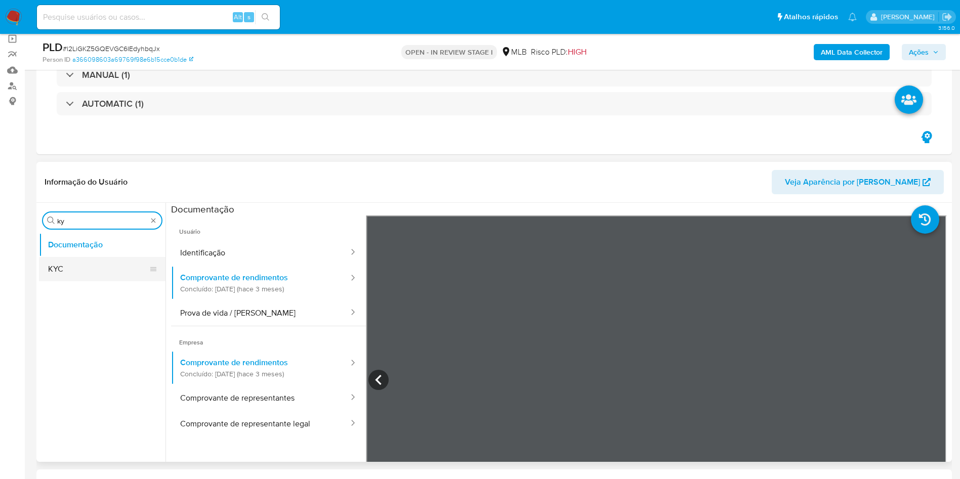
type input "ky"
drag, startPoint x: 87, startPoint y: 264, endPoint x: 560, endPoint y: 174, distance: 482.1
click at [86, 264] on button "KYC" at bounding box center [102, 269] width 127 height 24
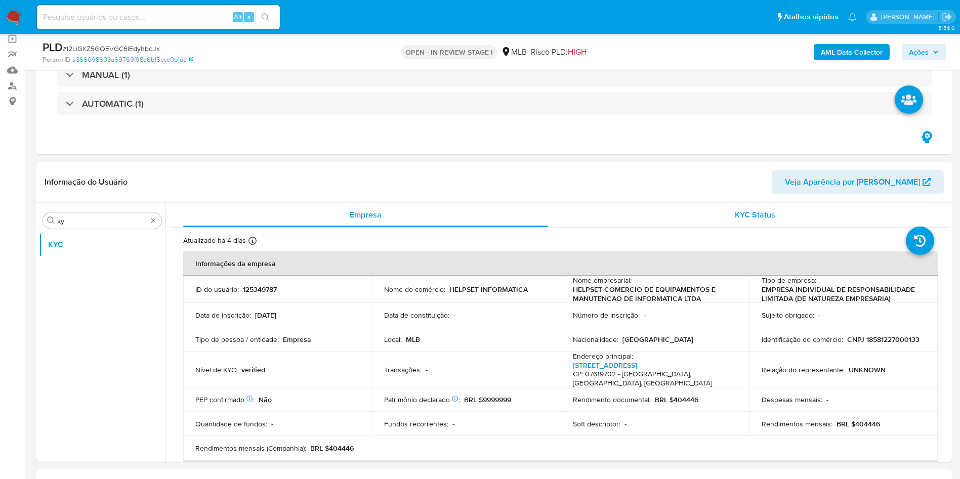
click at [944, 215] on button "KYC Status" at bounding box center [754, 215] width 389 height 24
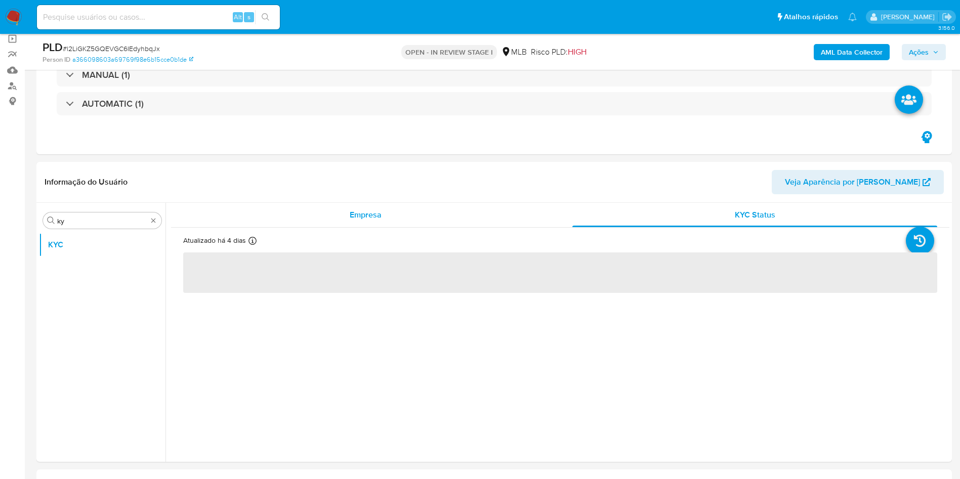
click at [439, 212] on div "Empresa" at bounding box center [365, 215] width 365 height 24
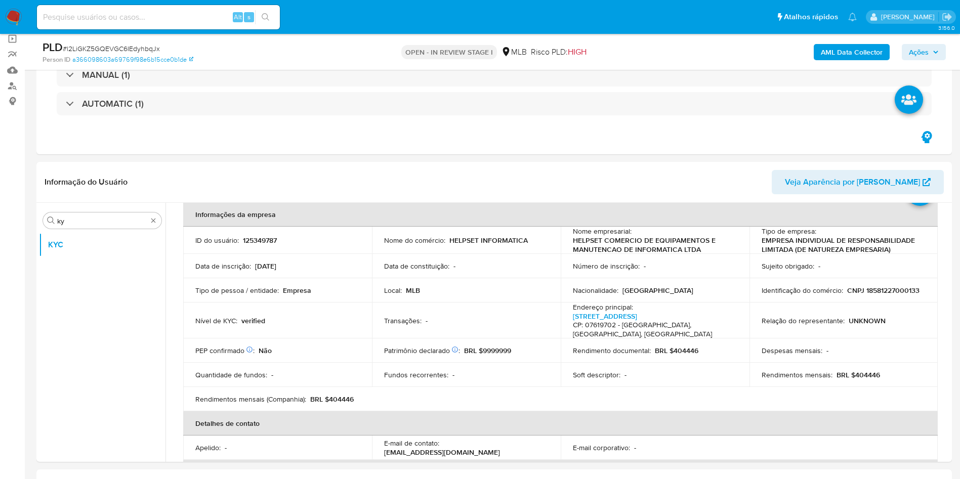
scroll to position [46, 0]
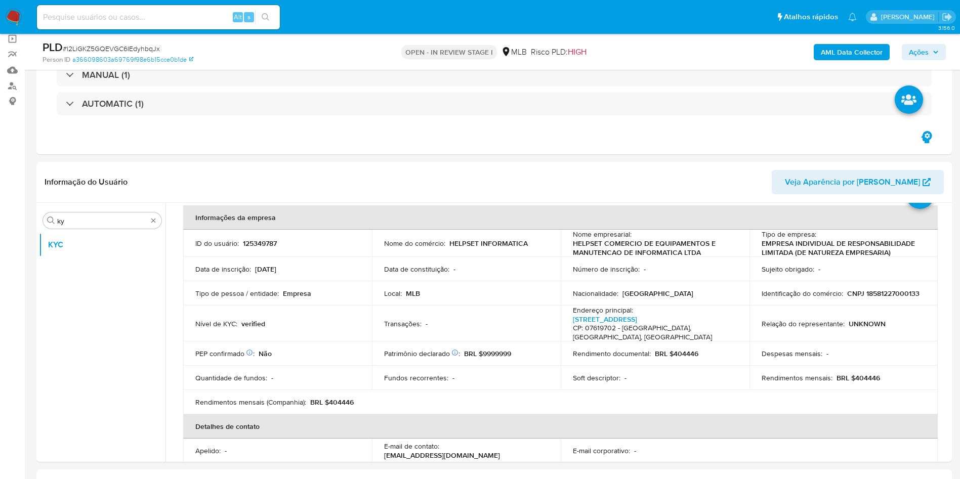
drag, startPoint x: 404, startPoint y: 167, endPoint x: 438, endPoint y: 199, distance: 46.9
click at [404, 167] on div "Informação do Usuário Veja Aparência por Pessoa" at bounding box center [493, 182] width 915 height 41
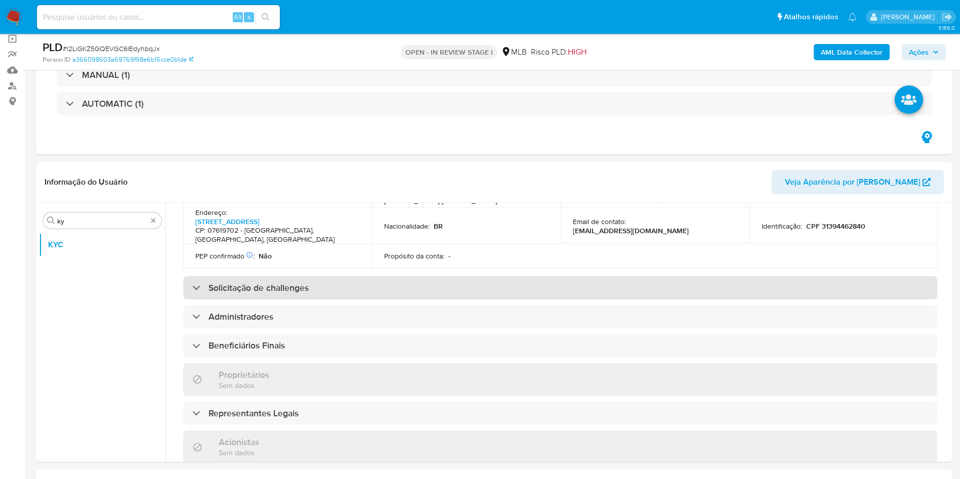
scroll to position [274, 0]
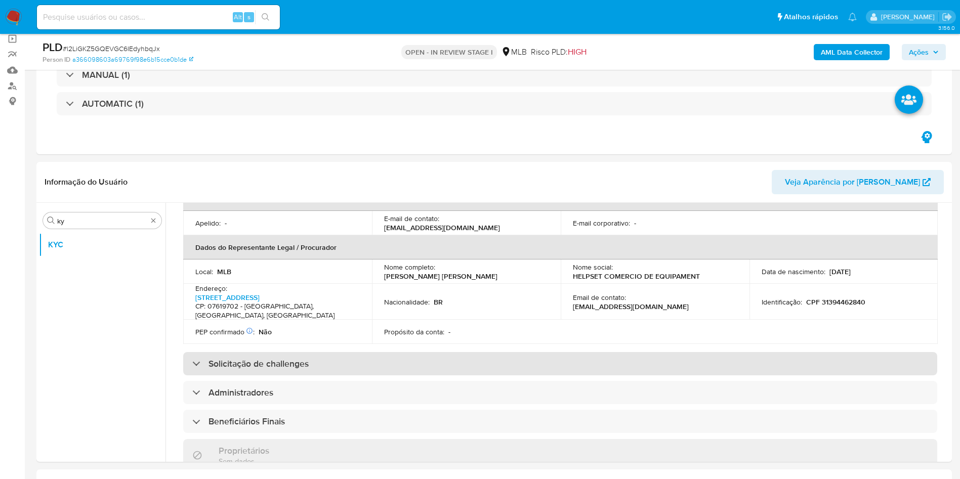
click at [450, 352] on div "Solicitação de challenges" at bounding box center [560, 363] width 754 height 23
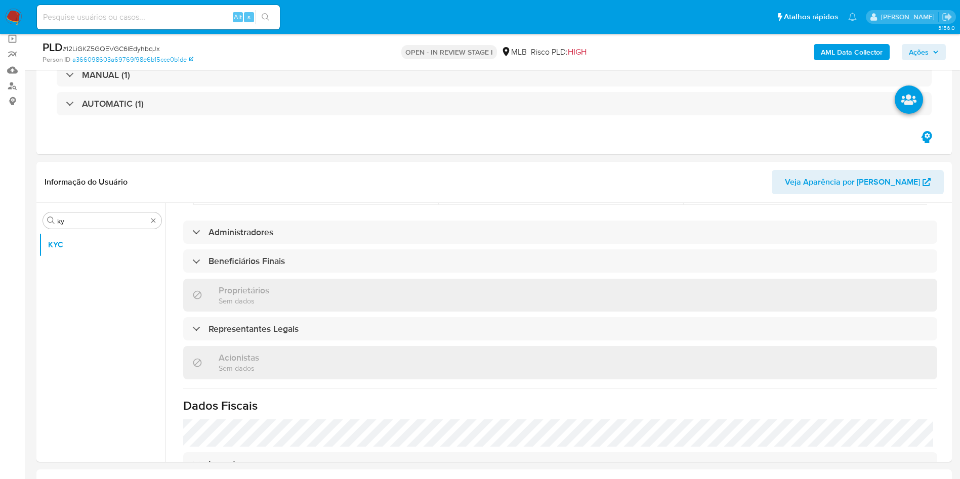
scroll to position [662, 0]
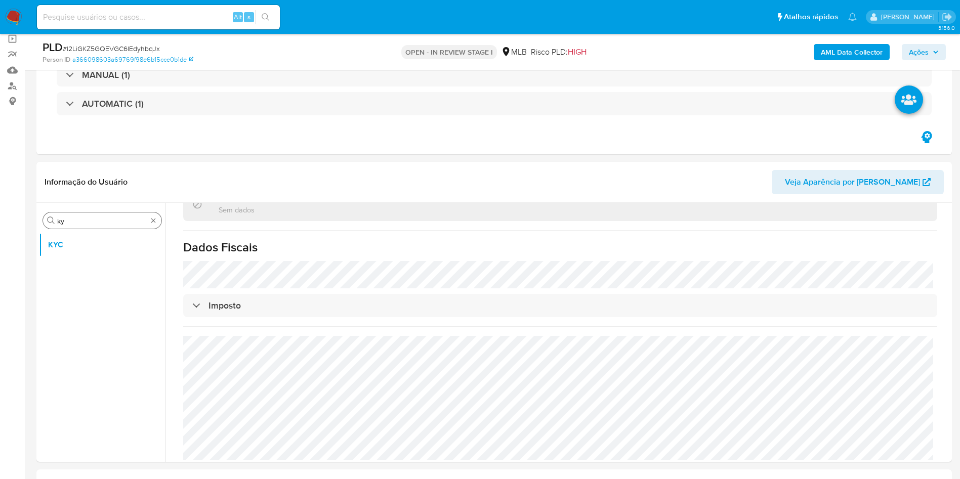
click at [133, 221] on input "ky" at bounding box center [102, 221] width 90 height 9
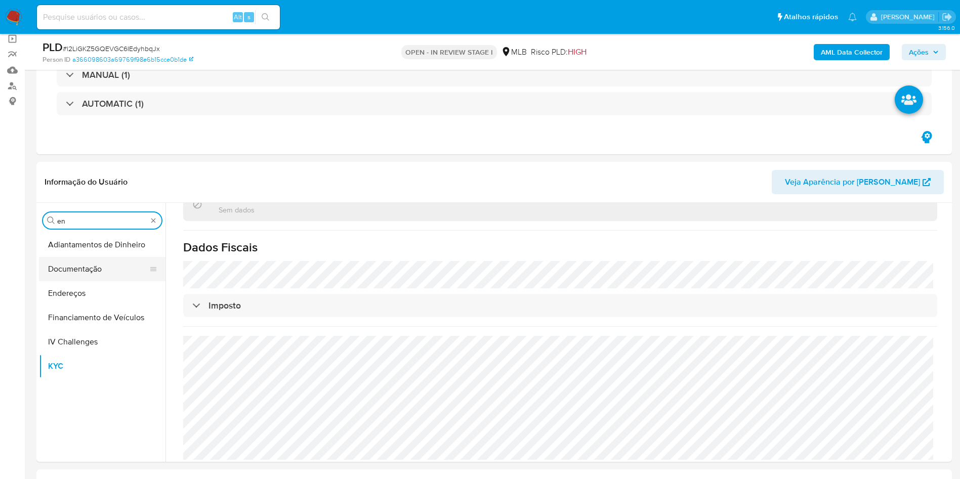
type input "en"
click at [107, 280] on button "Documentação" at bounding box center [98, 269] width 118 height 24
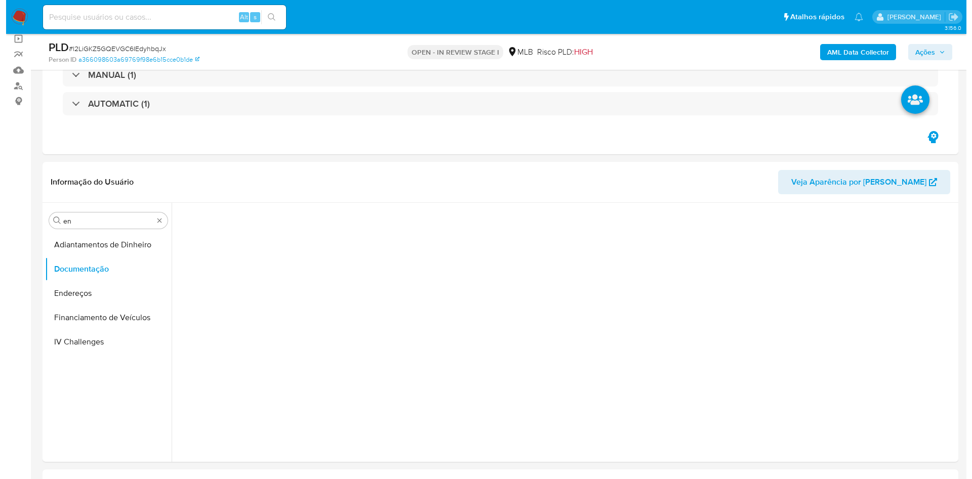
scroll to position [0, 0]
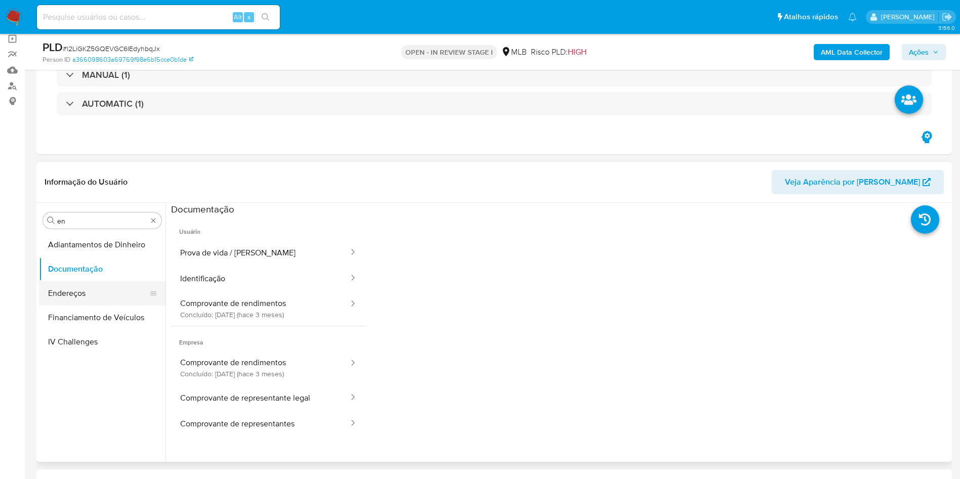
click at [91, 302] on button "Endereços" at bounding box center [98, 293] width 118 height 24
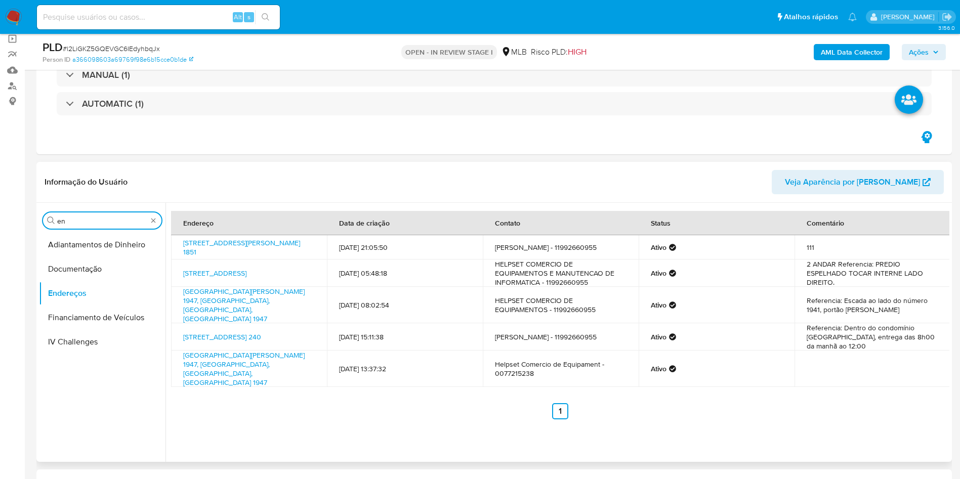
click at [90, 219] on input "en" at bounding box center [102, 221] width 90 height 9
type input "ge"
click at [94, 242] on button "Detalhe da geolocalização" at bounding box center [98, 245] width 118 height 24
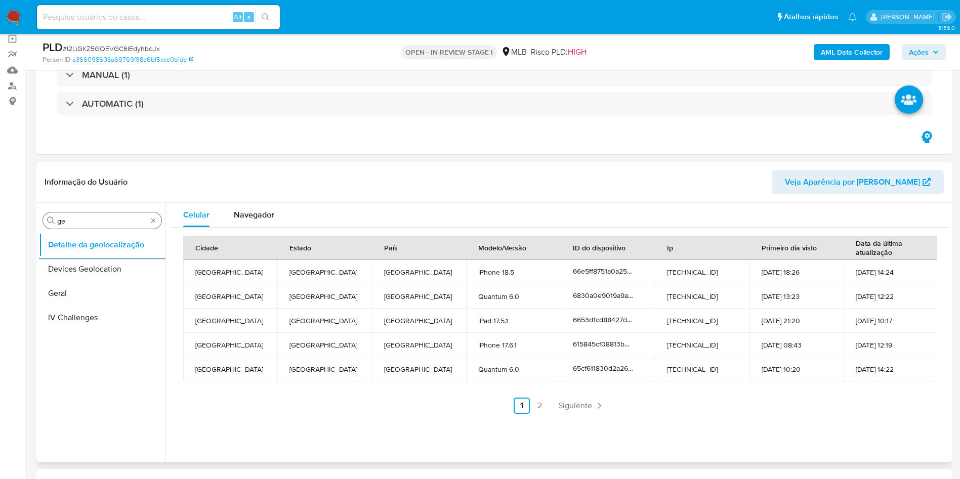
click at [96, 221] on input "ge" at bounding box center [102, 221] width 90 height 9
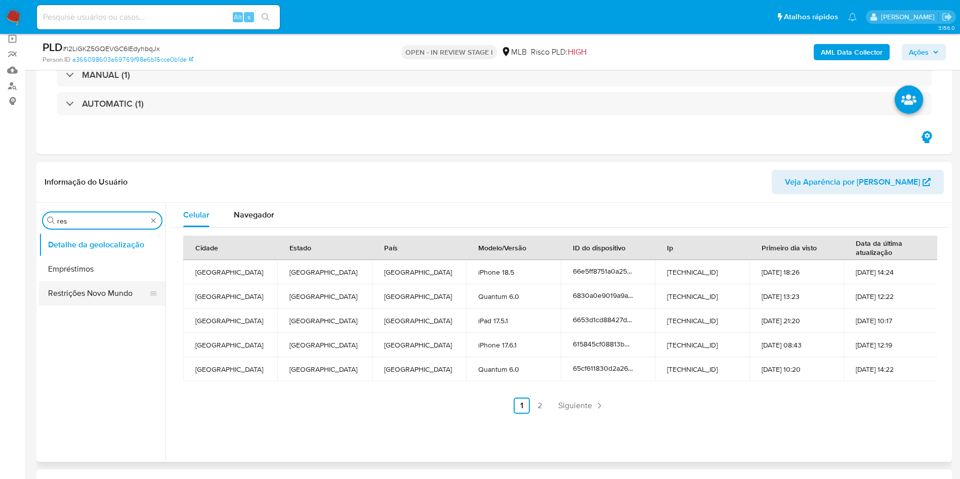
type input "res"
click at [72, 287] on button "Restrições Novo Mundo" at bounding box center [98, 293] width 118 height 24
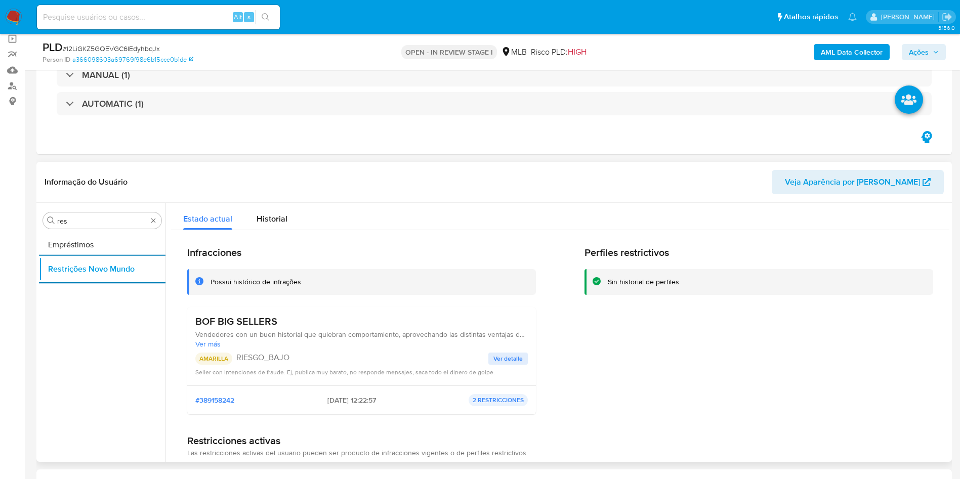
click at [215, 313] on div "BOF BIG SELLERS Vendedores con un buen historial que quiebran comportamiento, a…" at bounding box center [361, 346] width 349 height 78
click at [223, 318] on h3 "BOF BIG SELLERS" at bounding box center [361, 321] width 332 height 13
click at [253, 360] on p "RIESGO_BAJO" at bounding box center [362, 358] width 252 height 10
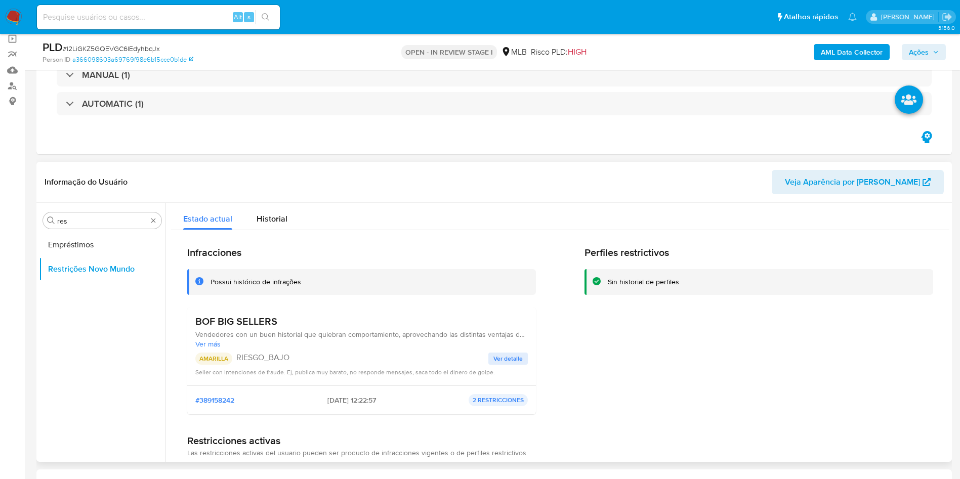
click at [253, 360] on p "RIESGO_BAJO" at bounding box center [362, 358] width 252 height 10
drag, startPoint x: 253, startPoint y: 360, endPoint x: 260, endPoint y: 363, distance: 7.2
click at [253, 360] on p "RIESGO_BAJO" at bounding box center [362, 358] width 252 height 10
drag, startPoint x: 506, startPoint y: 356, endPoint x: 561, endPoint y: 295, distance: 82.8
click at [505, 356] on span "Ver detalle" at bounding box center [507, 359] width 29 height 10
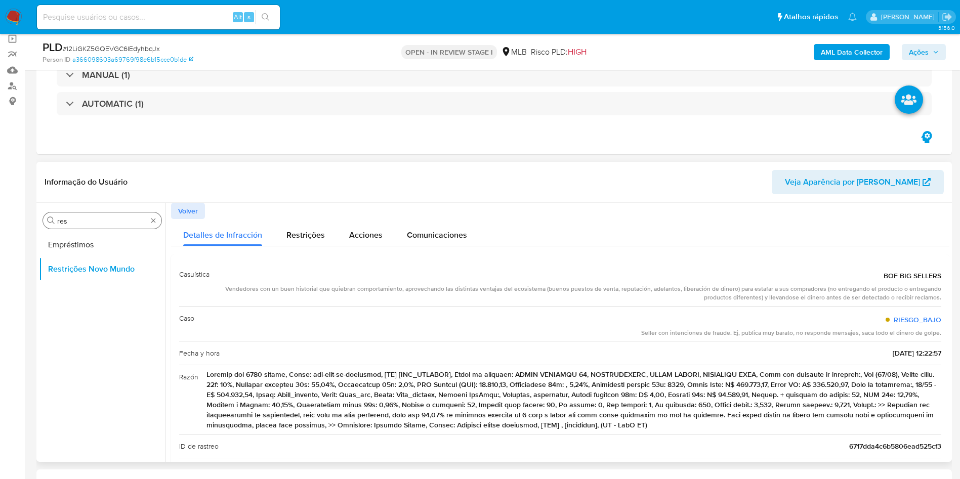
click at [106, 219] on input "res" at bounding box center [102, 221] width 90 height 9
click at [106, 218] on input "res" at bounding box center [102, 221] width 90 height 9
type input "po"
click at [95, 244] on button "Dispositivos Point" at bounding box center [98, 245] width 118 height 24
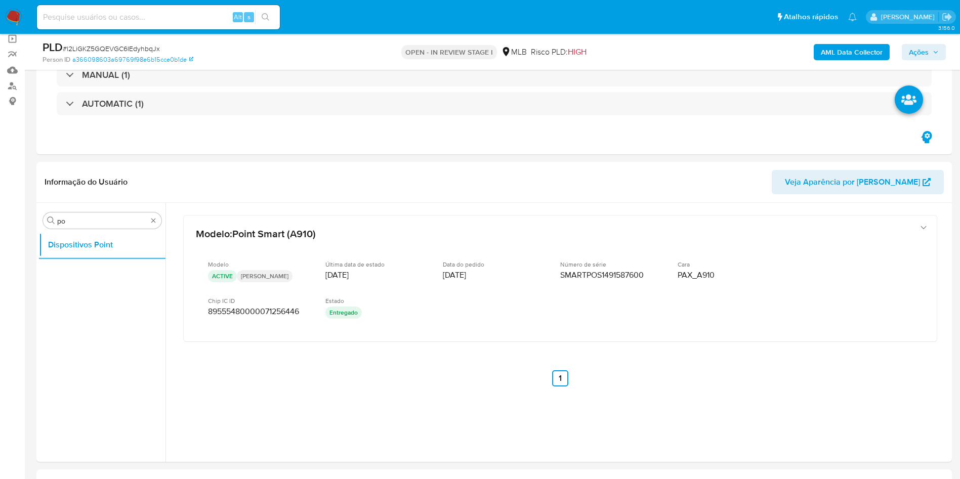
click at [844, 56] on b "AML Data Collector" at bounding box center [852, 52] width 62 height 16
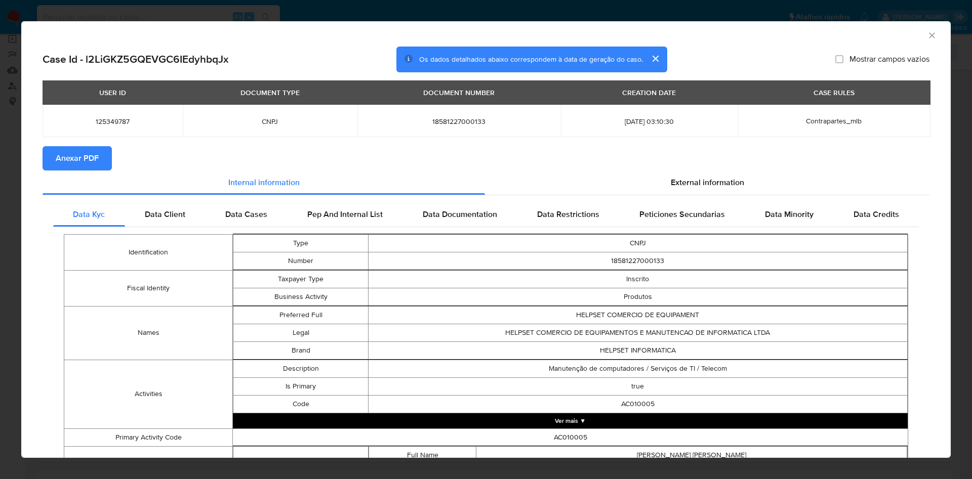
click at [84, 155] on span "Anexar PDF" at bounding box center [77, 158] width 43 height 22
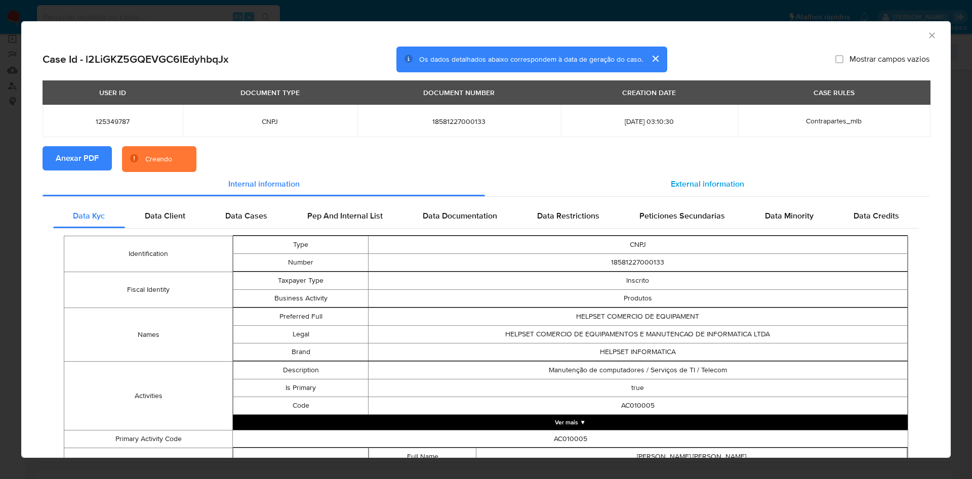
click at [702, 190] on div "External information" at bounding box center [707, 184] width 444 height 24
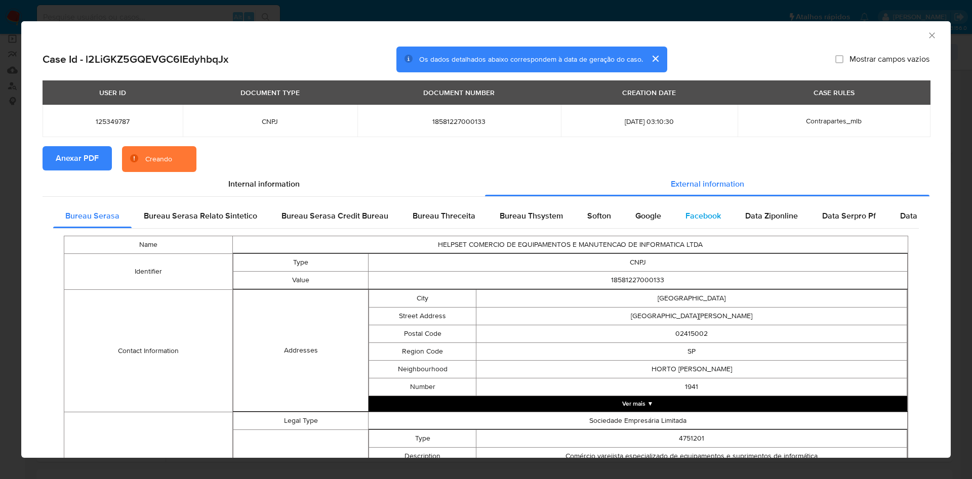
click at [685, 218] on span "Facebook" at bounding box center [702, 216] width 35 height 12
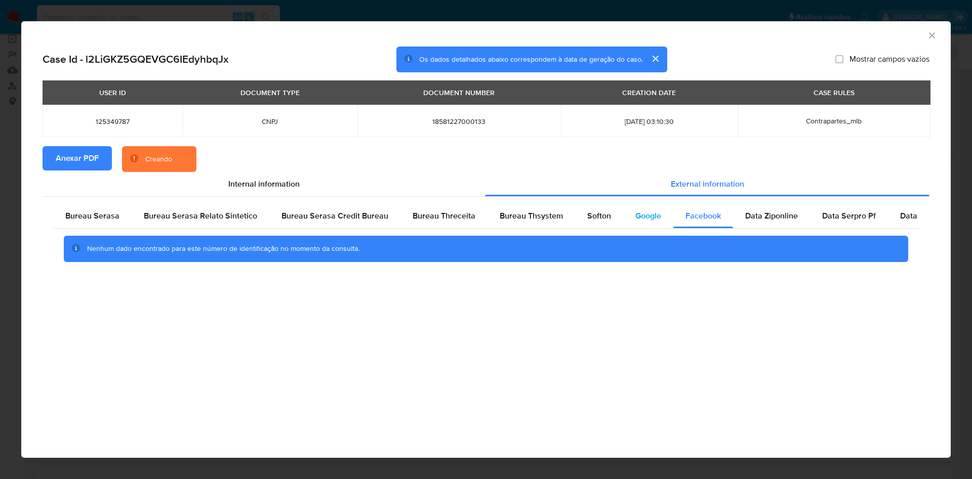
click at [640, 217] on span "Google" at bounding box center [648, 216] width 26 height 12
click at [610, 217] on div "Softon" at bounding box center [599, 216] width 48 height 24
click at [522, 225] on div "Bureau Thsystem" at bounding box center [531, 216] width 88 height 24
click at [465, 221] on span "Bureau Threceita" at bounding box center [443, 216] width 63 height 12
click at [321, 225] on div "Bureau Serasa Credit Bureau" at bounding box center [334, 216] width 131 height 24
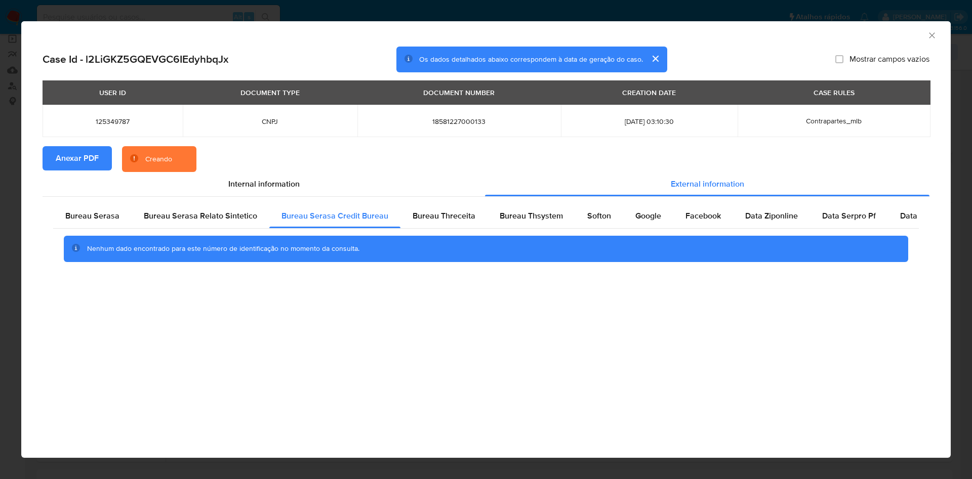
drag, startPoint x: 116, startPoint y: 218, endPoint x: 130, endPoint y: 235, distance: 21.3
click at [116, 217] on span "Bureau Serasa" at bounding box center [92, 216] width 54 height 12
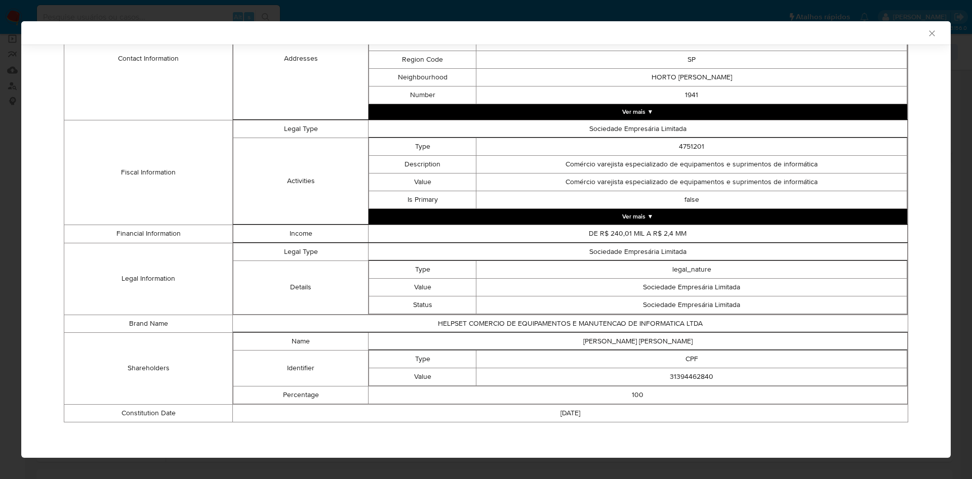
scroll to position [288, 0]
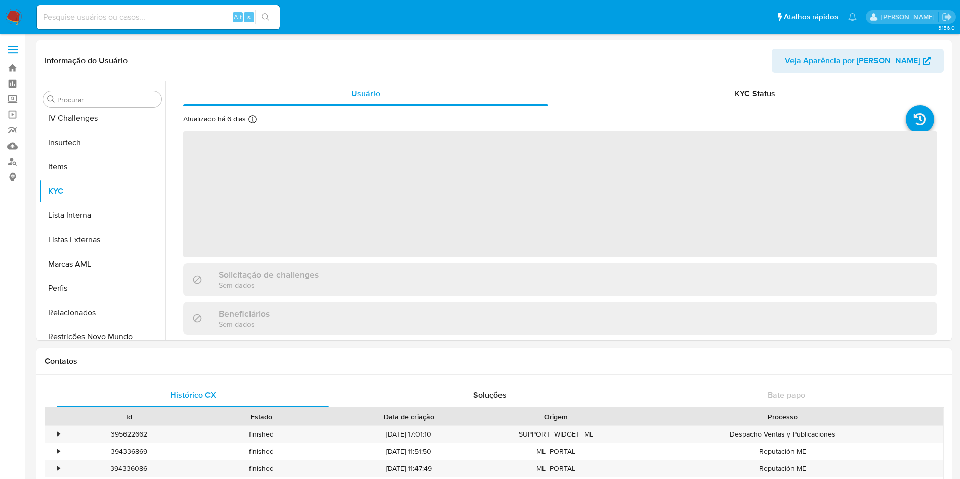
scroll to position [452, 0]
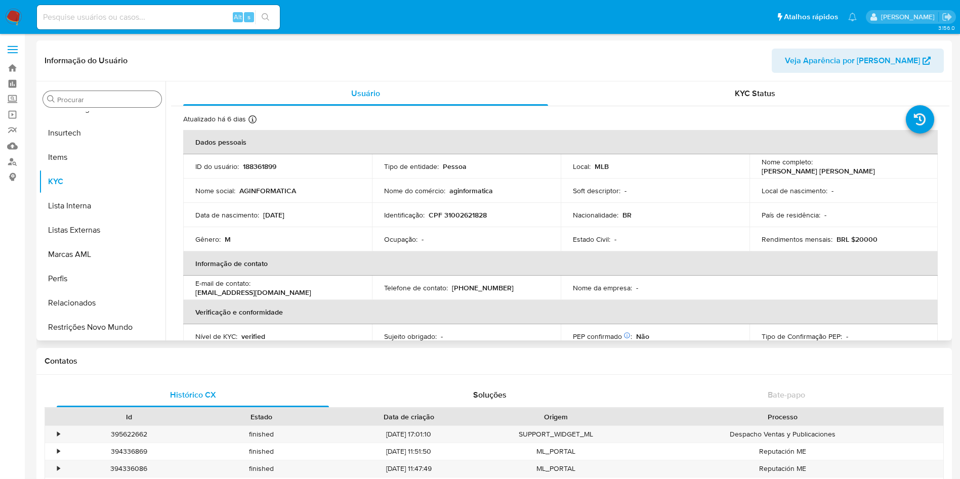
click at [108, 85] on div "Procurar Adiantamentos de Dinheiro Anexos CBT Cartões Contas Bancárias Dados Mo…" at bounding box center [102, 212] width 127 height 258
select select "10"
click at [108, 98] on input "Procurar" at bounding box center [107, 99] width 100 height 9
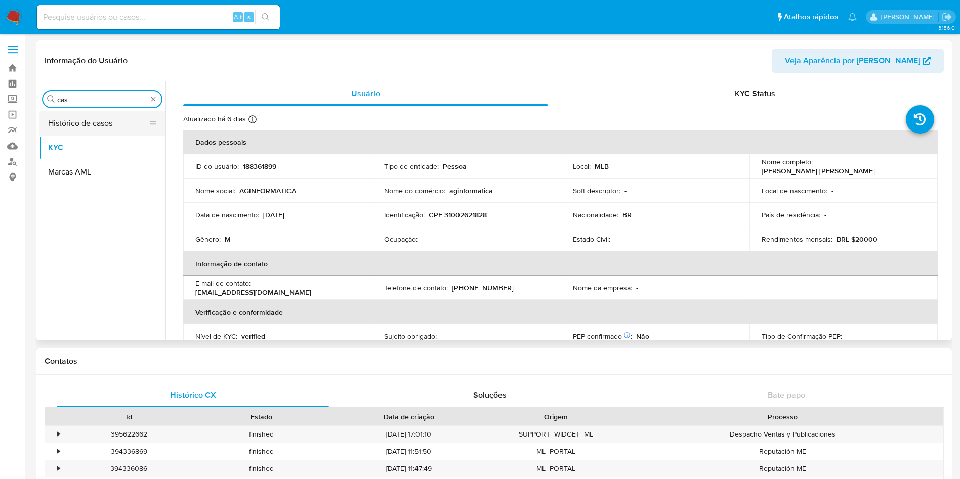
type input "cas"
click at [92, 124] on button "Histórico de casos" at bounding box center [98, 123] width 118 height 24
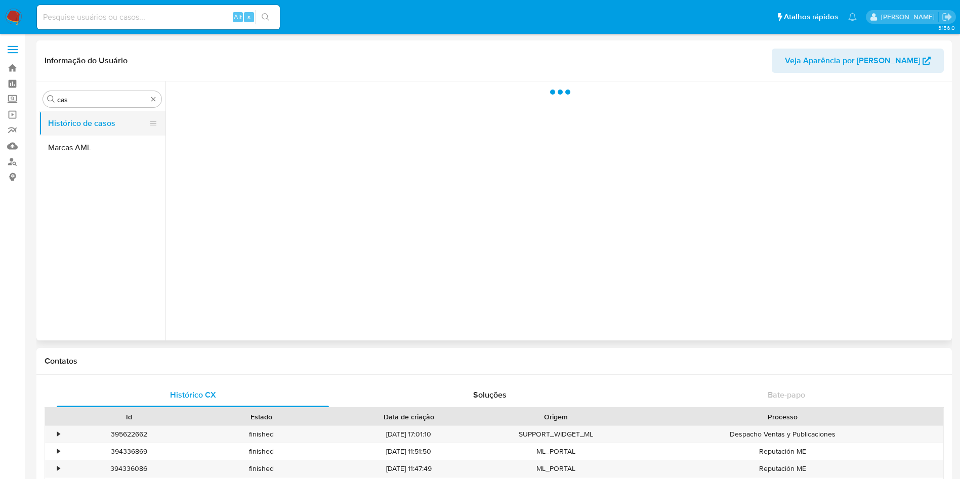
click at [92, 124] on button "Histórico de casos" at bounding box center [98, 123] width 118 height 24
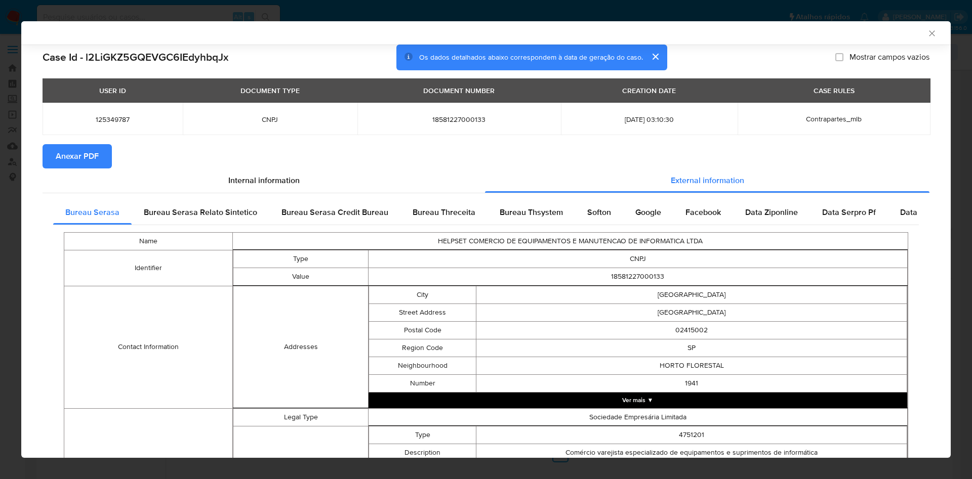
select select "10"
click at [12, 122] on div "AML Data Collector Case Id - l2LiGKZ5GQEVGC6IEdyhbqJx Os dados detalhados abaix…" at bounding box center [486, 239] width 972 height 479
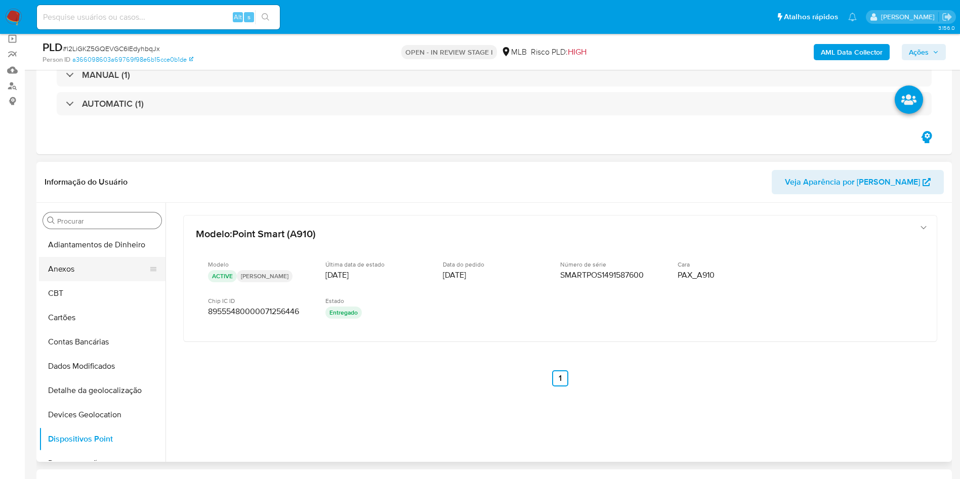
click at [117, 264] on button "Anexos" at bounding box center [98, 269] width 118 height 24
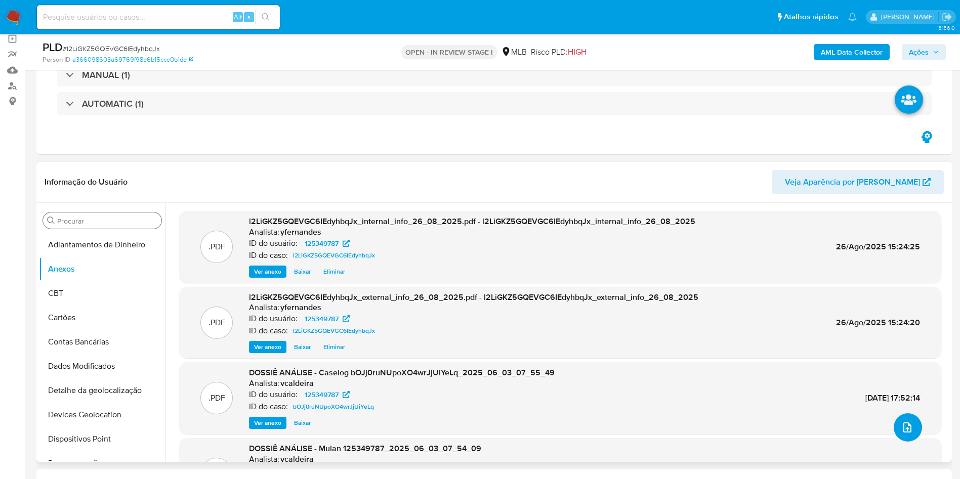
click at [907, 432] on icon "upload-file" at bounding box center [907, 428] width 12 height 12
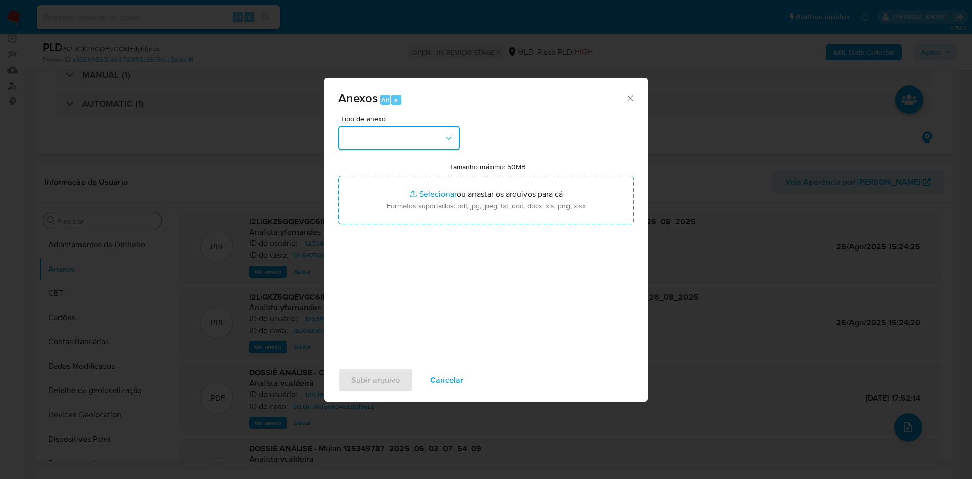
click at [395, 133] on button "button" at bounding box center [398, 138] width 121 height 24
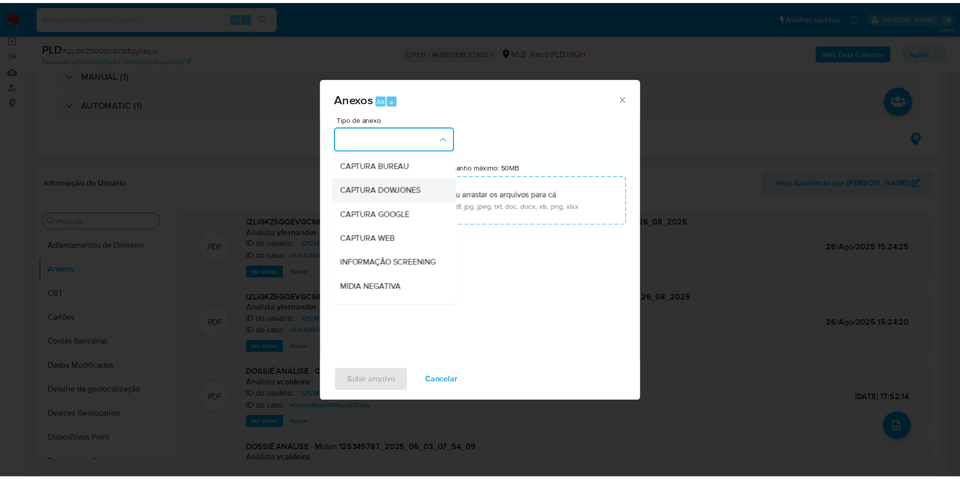
scroll to position [156, 0]
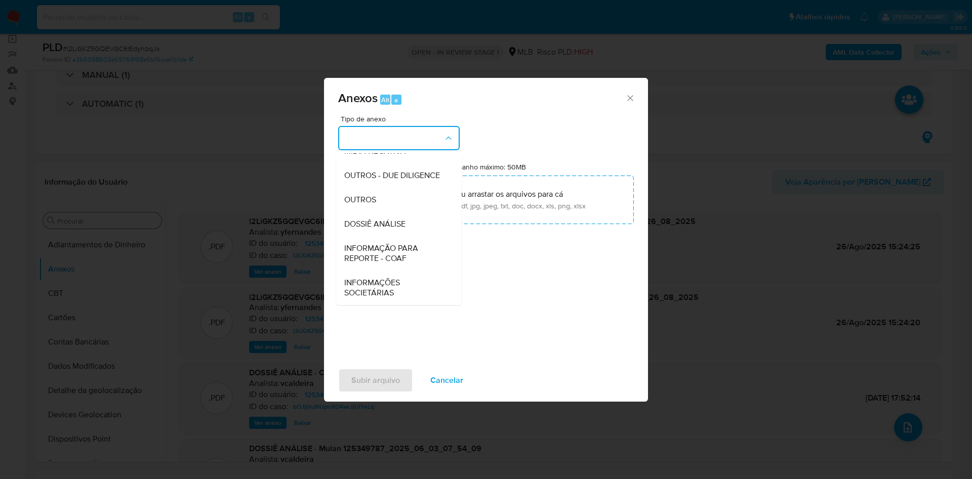
click at [360, 198] on span "OUTROS" at bounding box center [360, 200] width 32 height 10
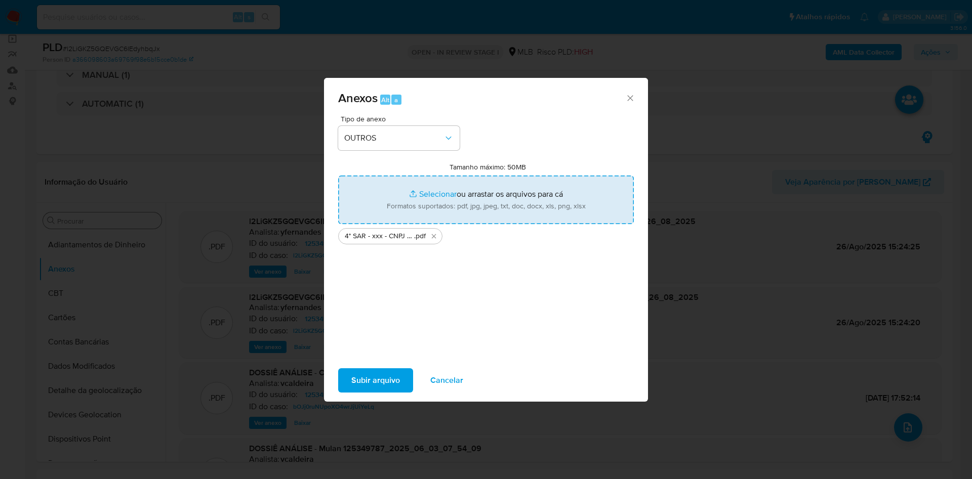
type input "C:\fakepath\Mulan 125349787_2025_08_26_07_31_46.xlsx"
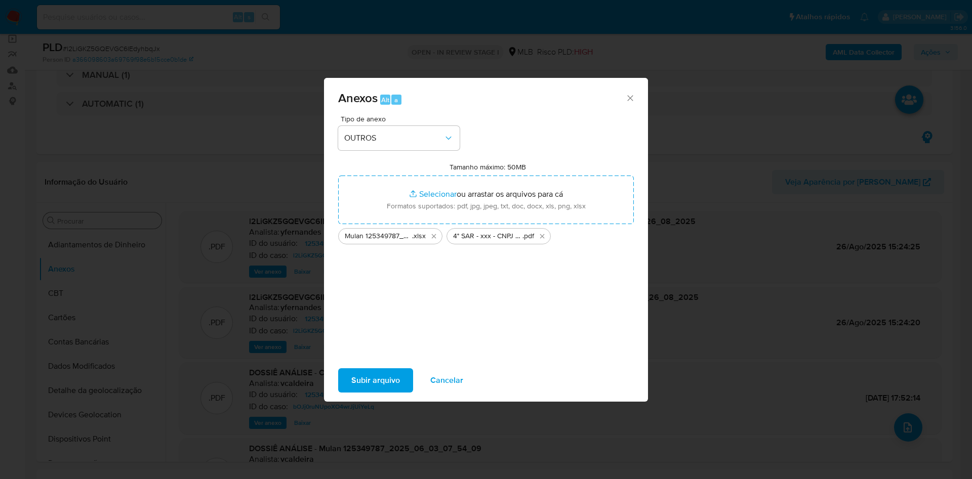
click at [367, 379] on span "Subir arquivo" at bounding box center [375, 380] width 49 height 22
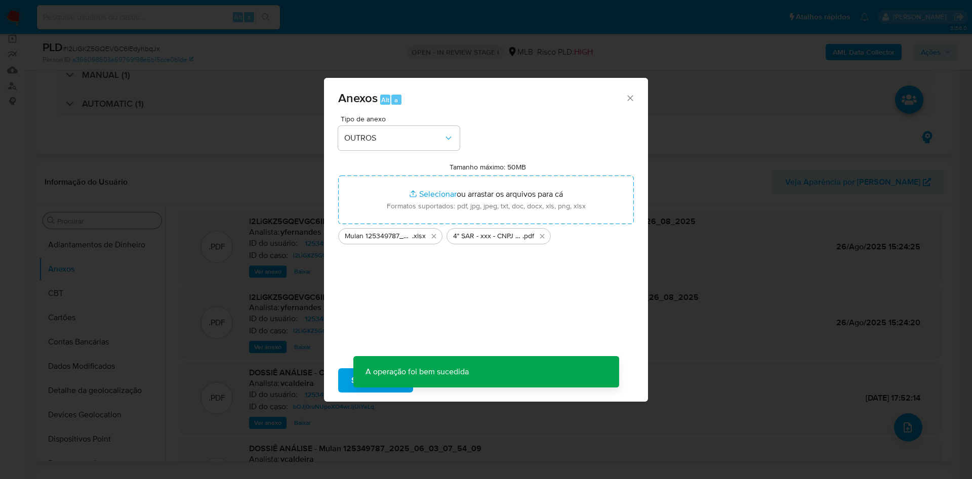
click at [71, 288] on div "Anexos Alt a Tipo de anexo OUTROS Tamanho máximo: 50MB Selecionar arquivos Sele…" at bounding box center [486, 239] width 972 height 479
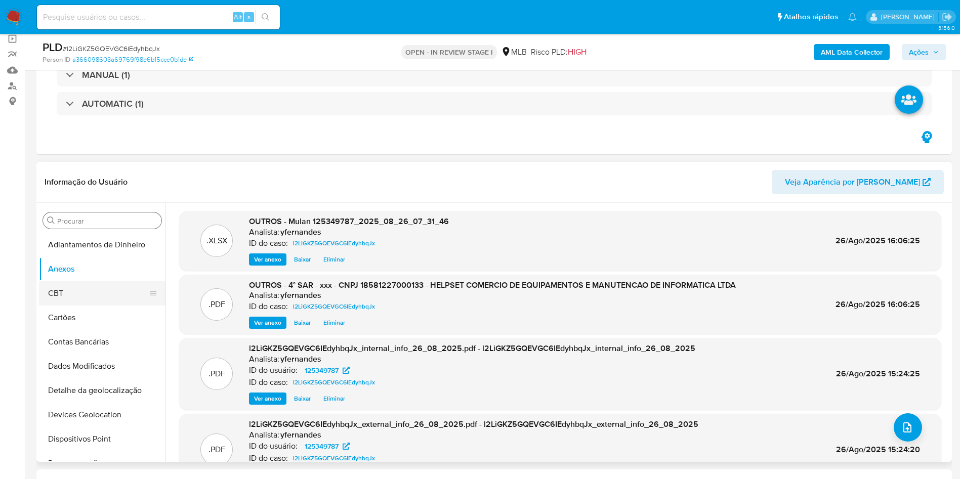
click at [69, 289] on button "CBT" at bounding box center [98, 293] width 118 height 24
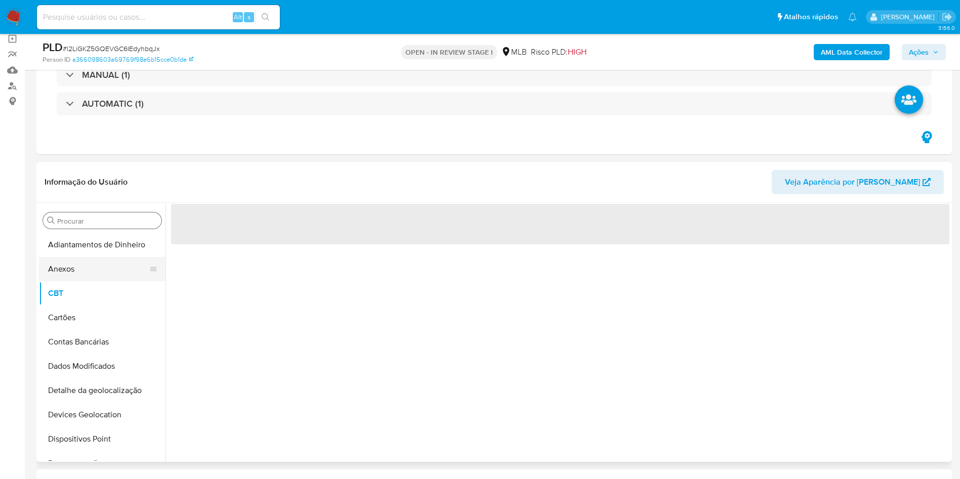
click at [66, 278] on button "Anexos" at bounding box center [98, 269] width 118 height 24
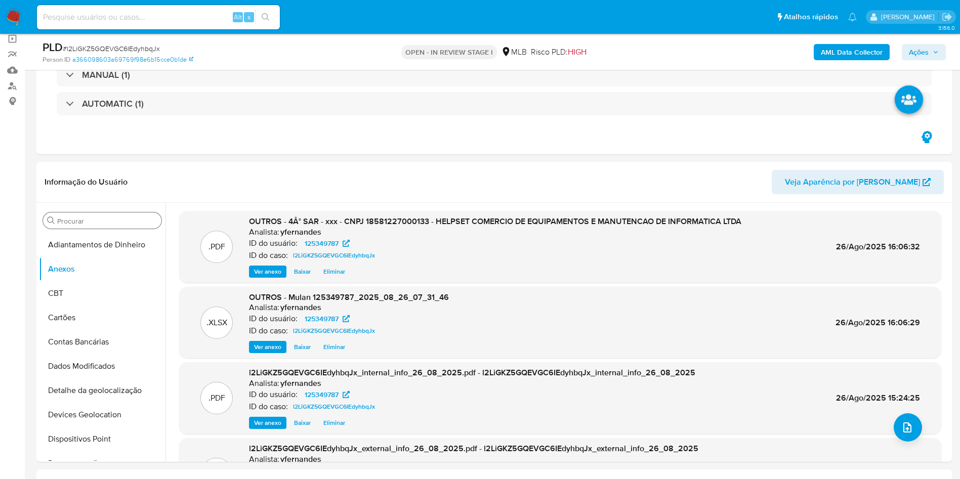
click at [926, 50] on span "Ações" at bounding box center [919, 52] width 20 height 16
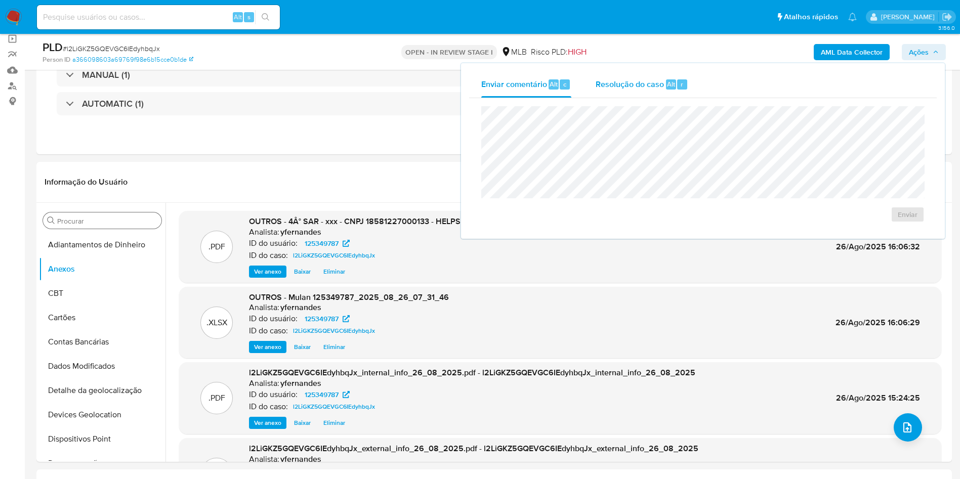
click at [696, 91] on button "Resolução do caso Alt r" at bounding box center [641, 84] width 117 height 26
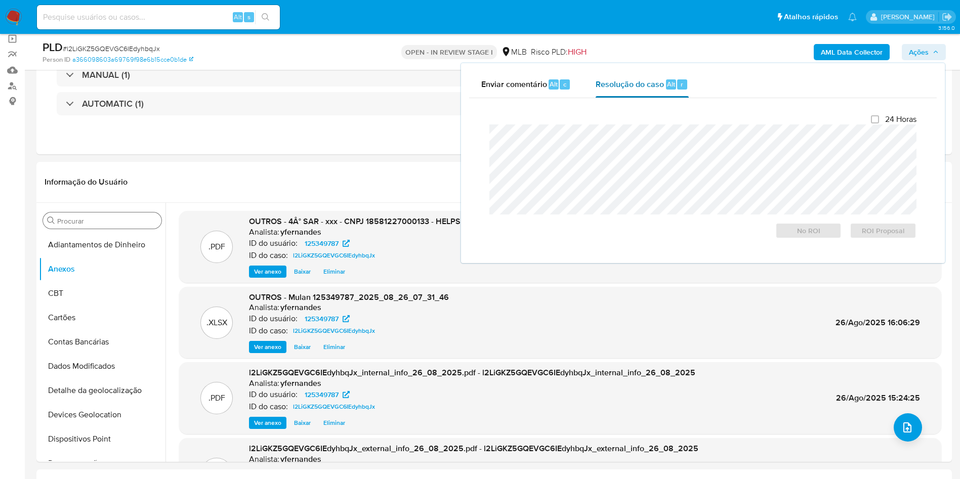
click at [678, 88] on div "r" at bounding box center [682, 84] width 10 height 10
click at [889, 237] on span "ROI Proposal" at bounding box center [883, 231] width 53 height 14
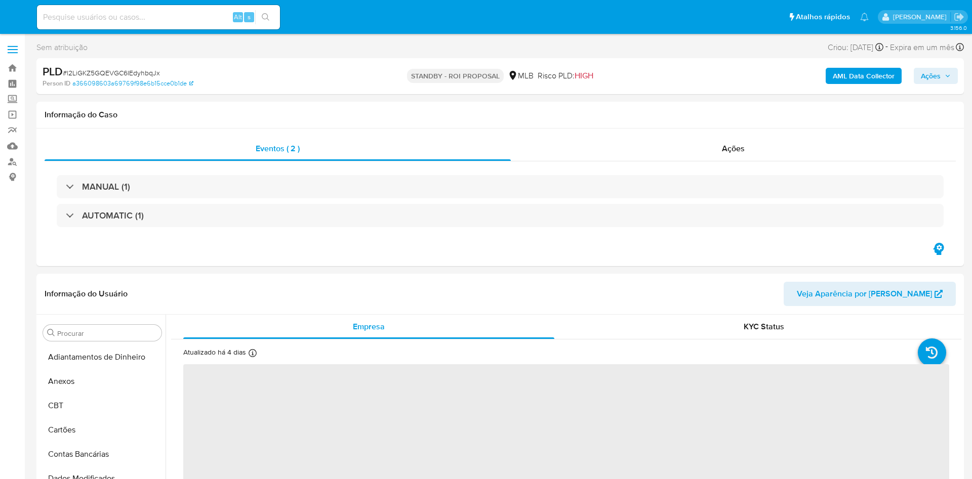
select select "10"
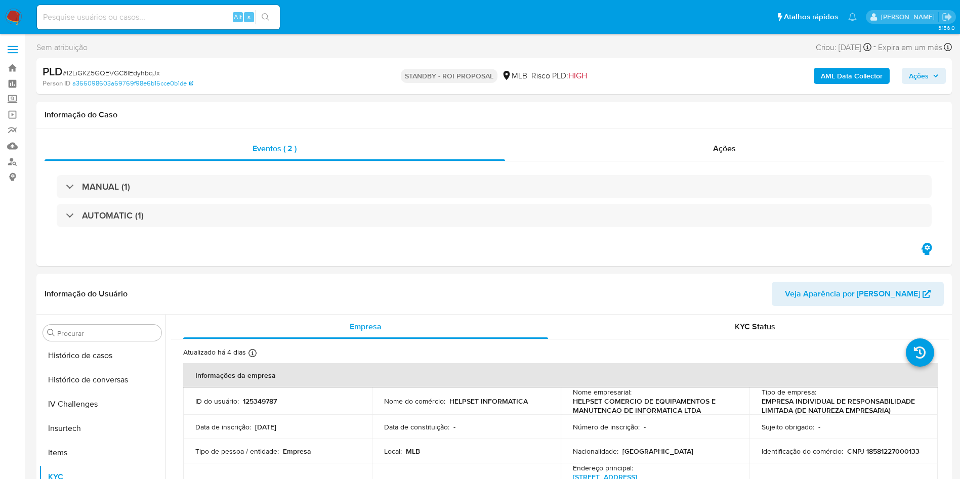
scroll to position [452, 0]
click at [678, 157] on div "Ações" at bounding box center [724, 149] width 439 height 24
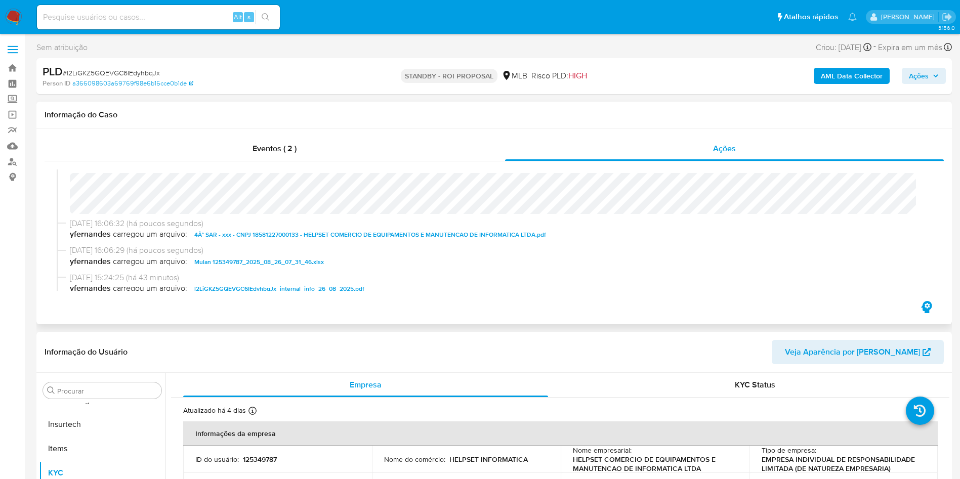
scroll to position [0, 0]
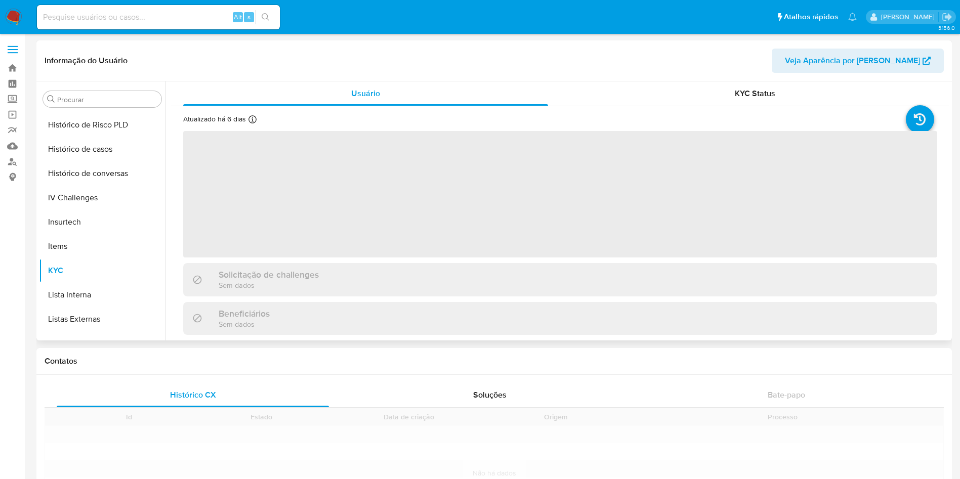
scroll to position [452, 0]
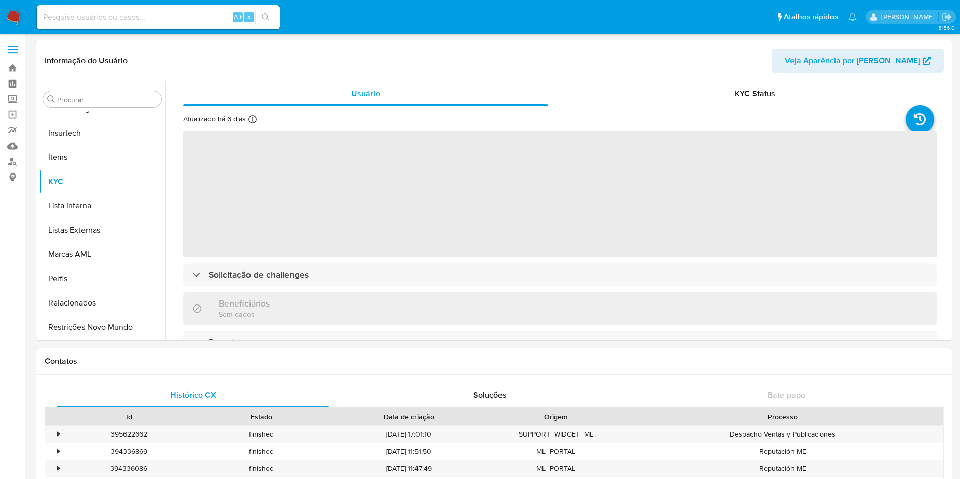
click at [16, 17] on img at bounding box center [13, 17] width 17 height 17
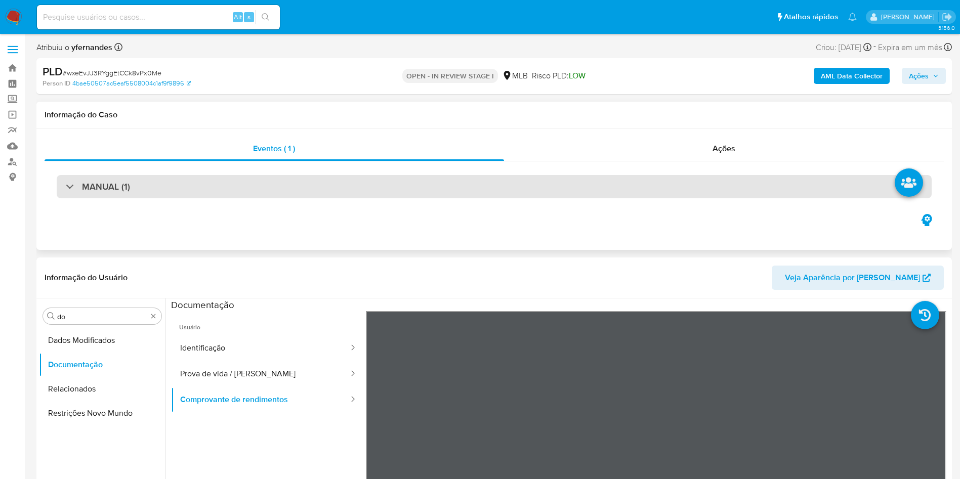
click at [422, 188] on div "MANUAL (1)" at bounding box center [494, 186] width 875 height 23
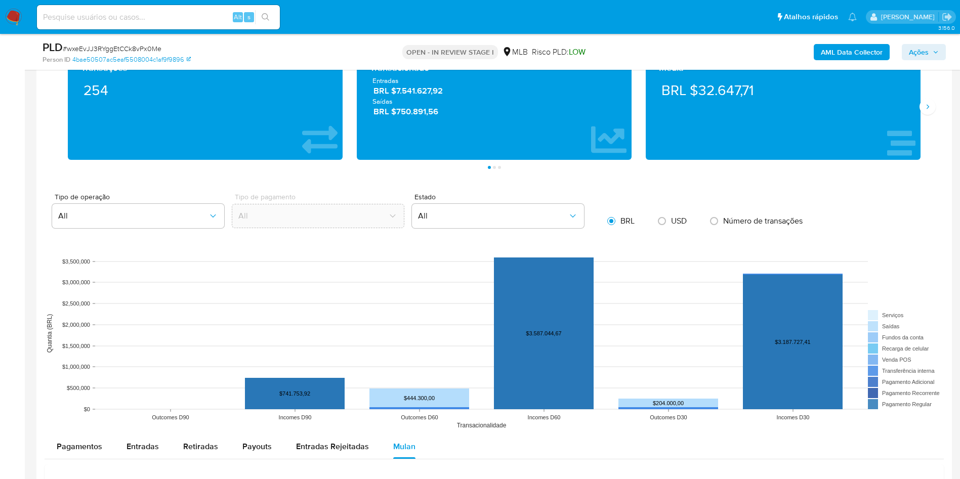
scroll to position [987, 0]
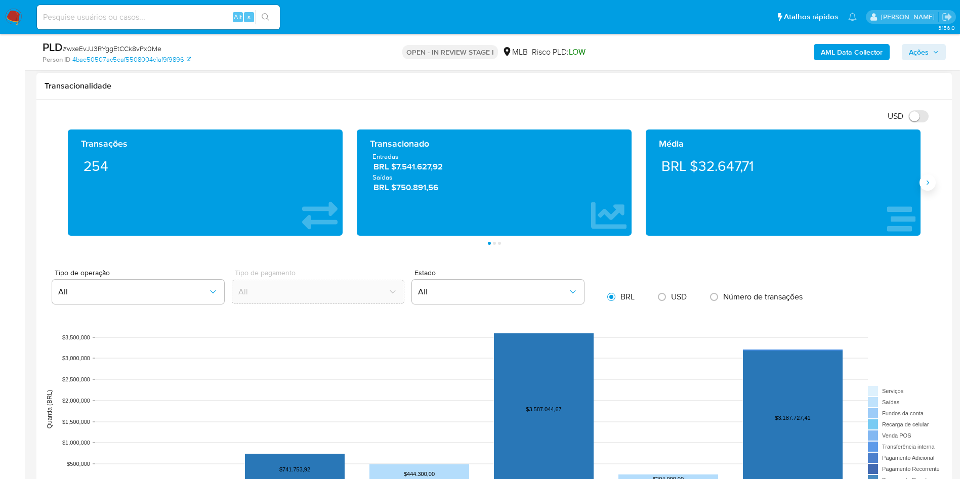
click at [925, 176] on button "Siguiente" at bounding box center [927, 183] width 16 height 16
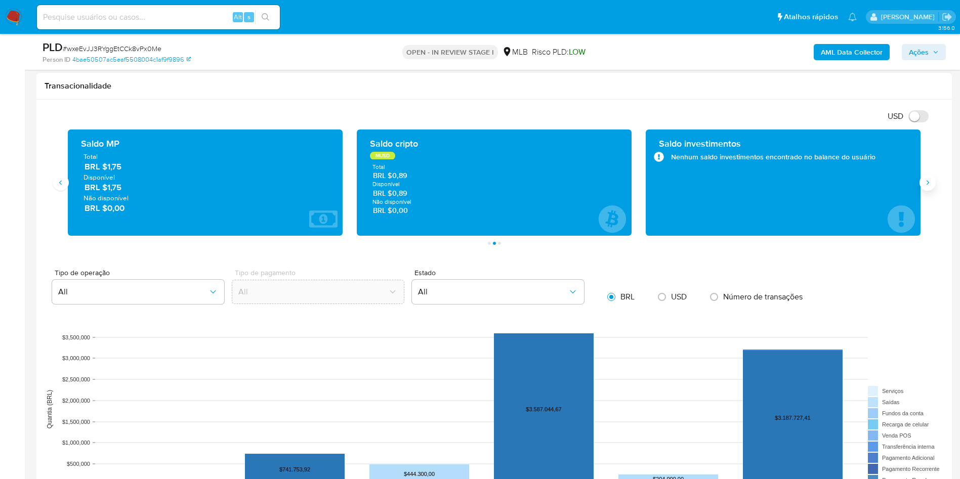
click at [925, 176] on button "Siguiente" at bounding box center [927, 183] width 16 height 16
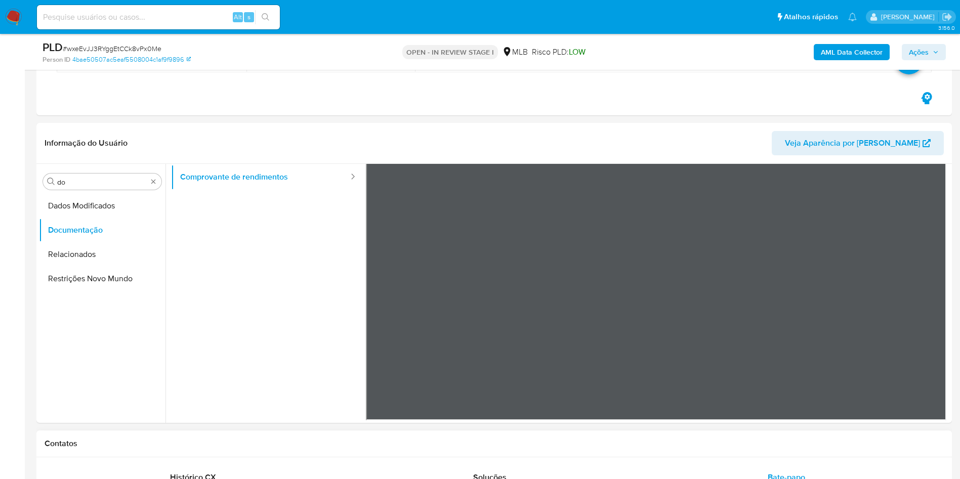
scroll to position [12, 0]
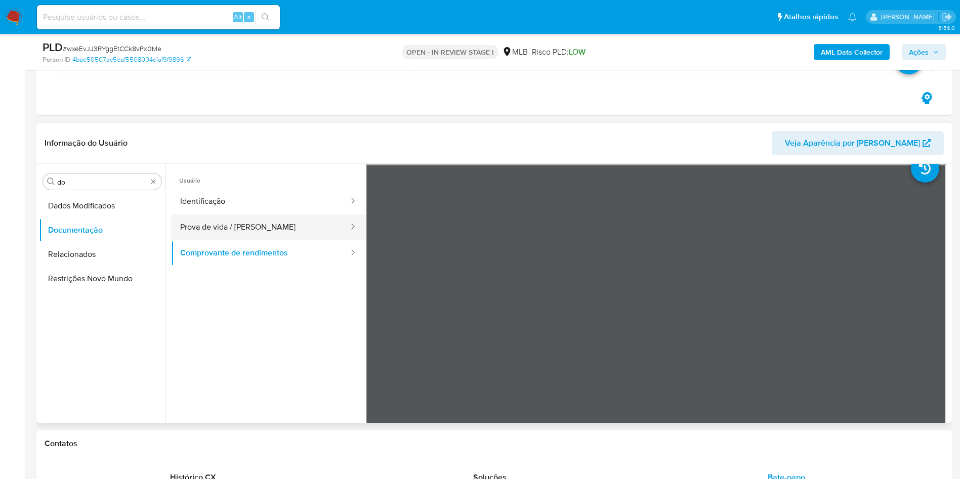
click at [215, 236] on button "Prova de vida / [PERSON_NAME]" at bounding box center [260, 228] width 179 height 26
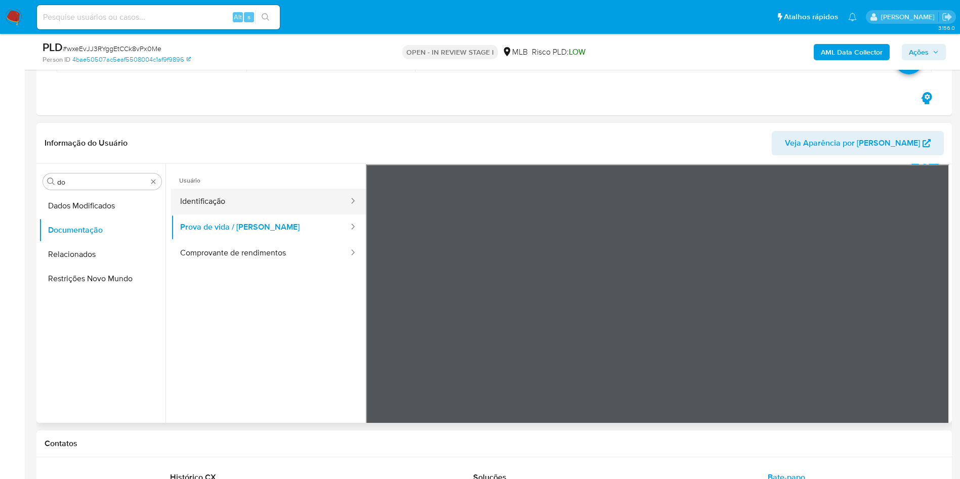
drag, startPoint x: 182, startPoint y: 185, endPoint x: 196, endPoint y: 195, distance: 17.3
click at [182, 185] on span "Usuário" at bounding box center [268, 176] width 195 height 24
drag, startPoint x: 210, startPoint y: 201, endPoint x: 226, endPoint y: 206, distance: 16.8
click at [210, 202] on button "Identificação" at bounding box center [260, 202] width 179 height 26
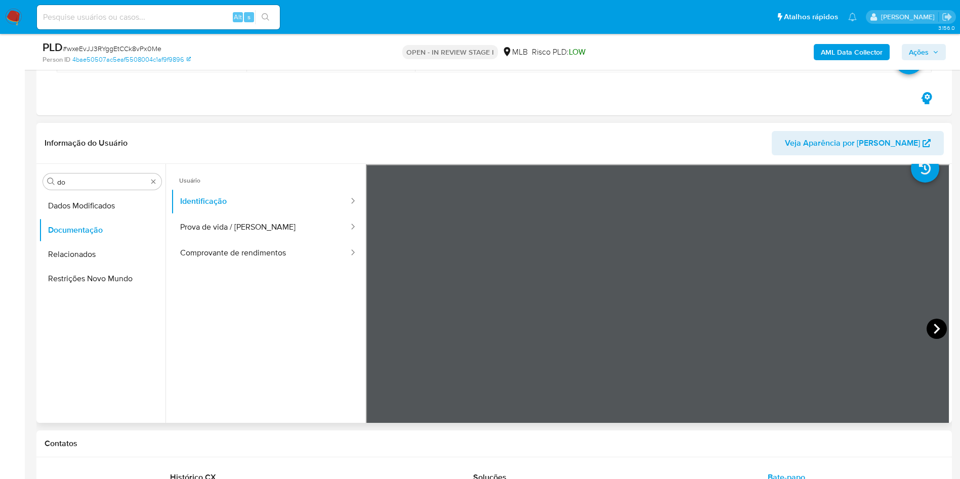
click at [931, 324] on icon at bounding box center [937, 329] width 20 height 20
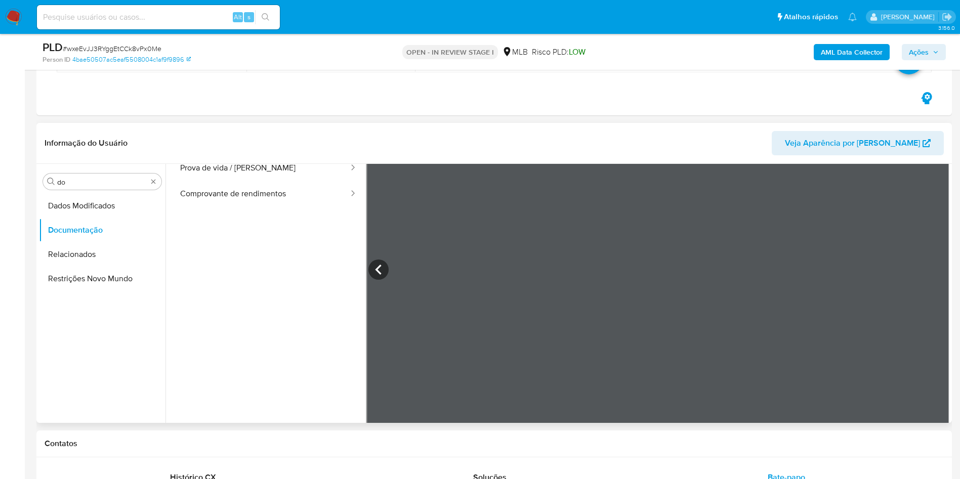
scroll to position [86, 0]
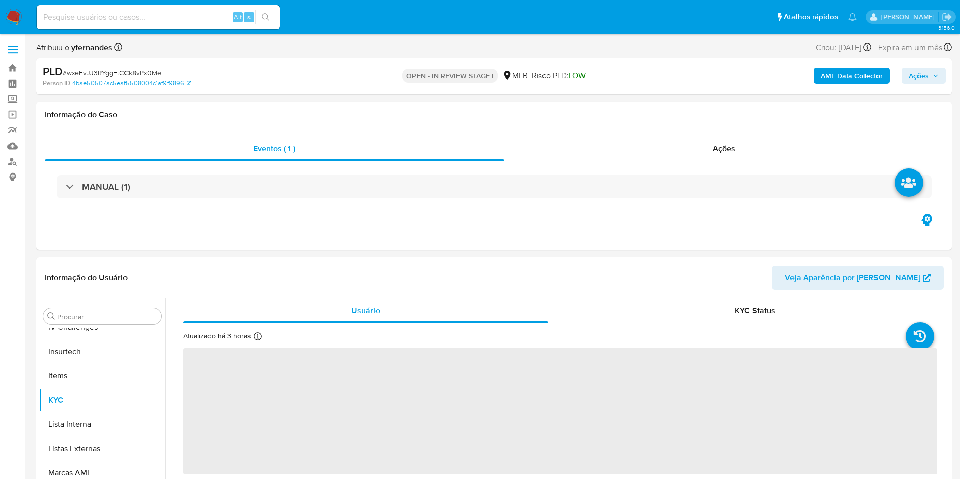
scroll to position [452, 0]
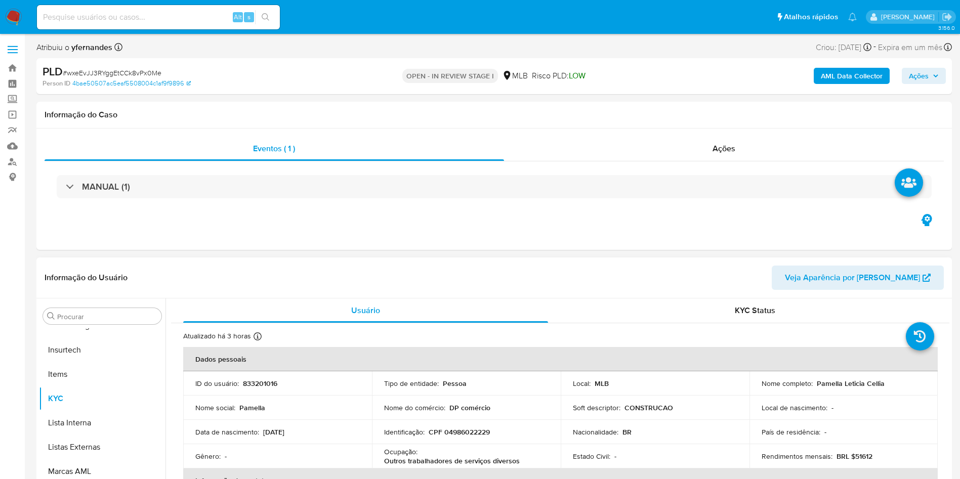
select select "10"
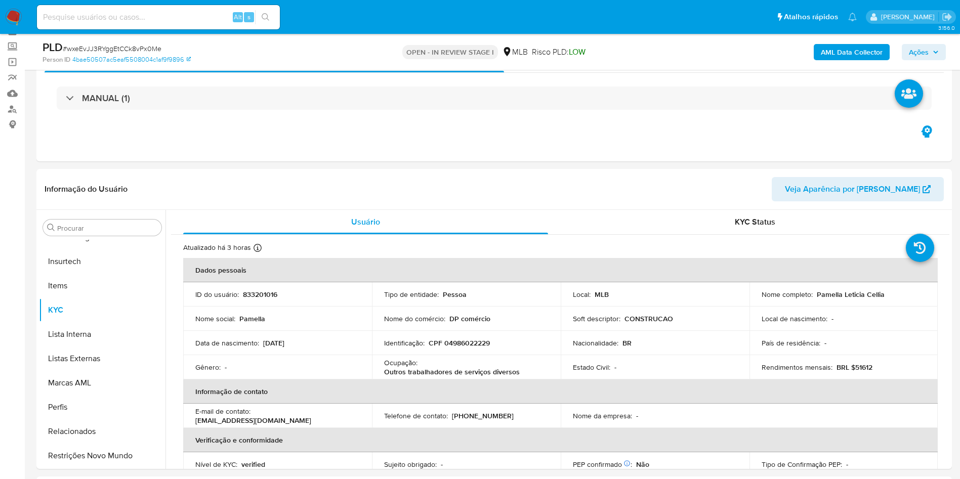
scroll to position [76, 0]
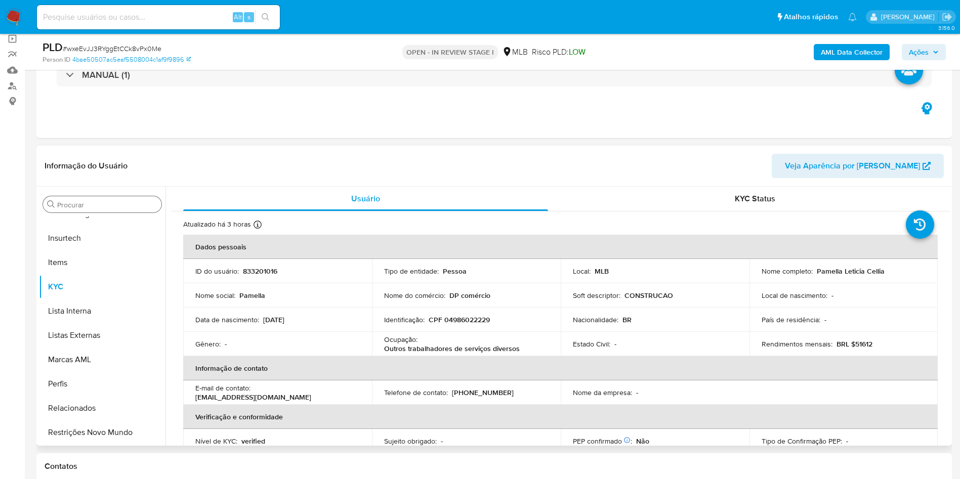
click at [103, 205] on input "Procurar" at bounding box center [107, 204] width 100 height 9
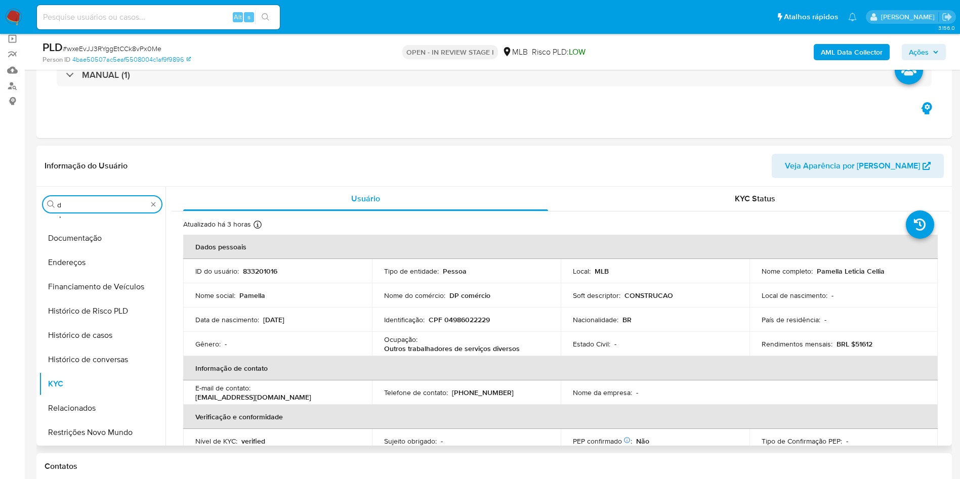
scroll to position [112, 0]
click at [81, 205] on input "d" at bounding box center [102, 204] width 90 height 9
click at [91, 241] on button "Documentação" at bounding box center [98, 238] width 118 height 24
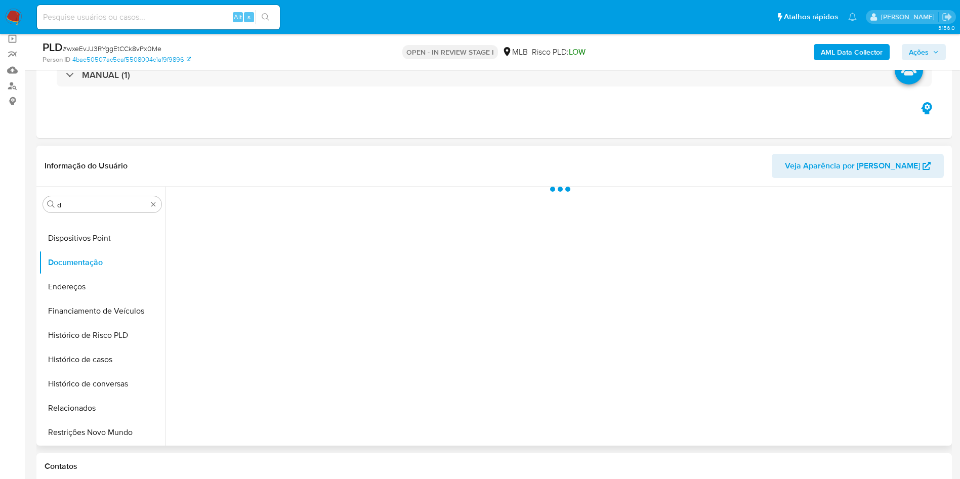
scroll to position [88, 0]
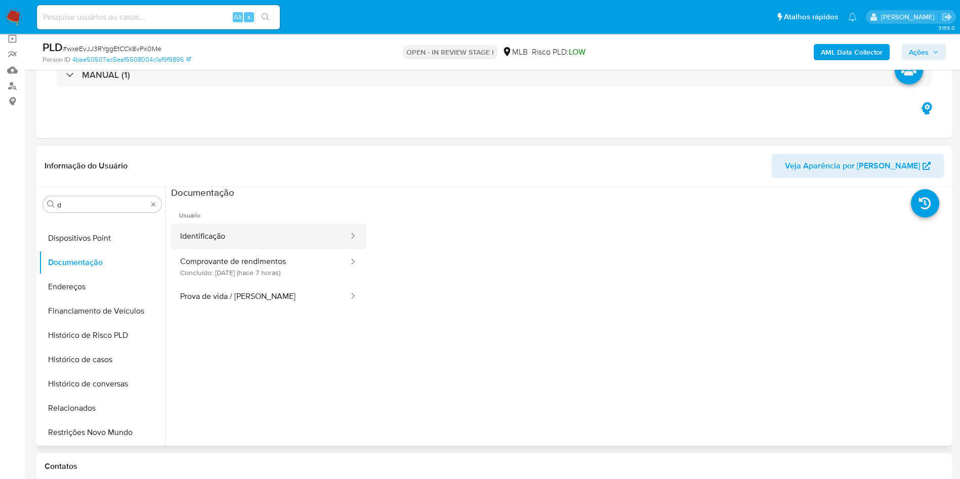
click at [212, 237] on button "Identificação" at bounding box center [260, 237] width 179 height 26
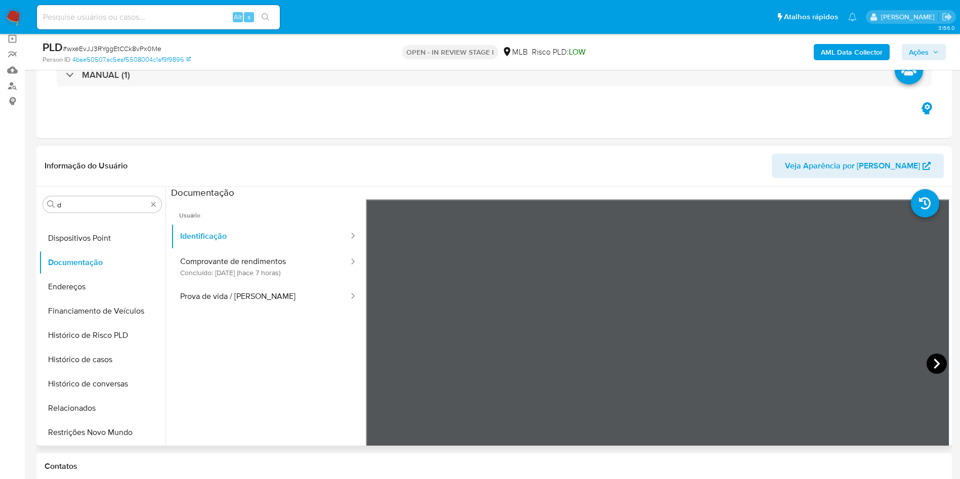
click at [934, 362] on icon at bounding box center [937, 364] width 6 height 10
click at [266, 290] on button "Prova de vida / [PERSON_NAME]" at bounding box center [260, 297] width 179 height 26
click at [73, 205] on input "d" at bounding box center [102, 204] width 90 height 9
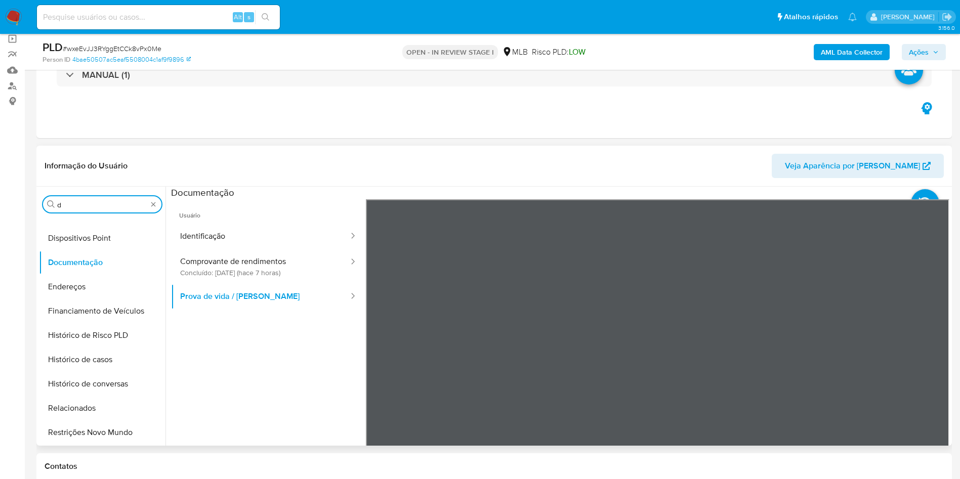
click at [73, 205] on input "d" at bounding box center [102, 204] width 90 height 9
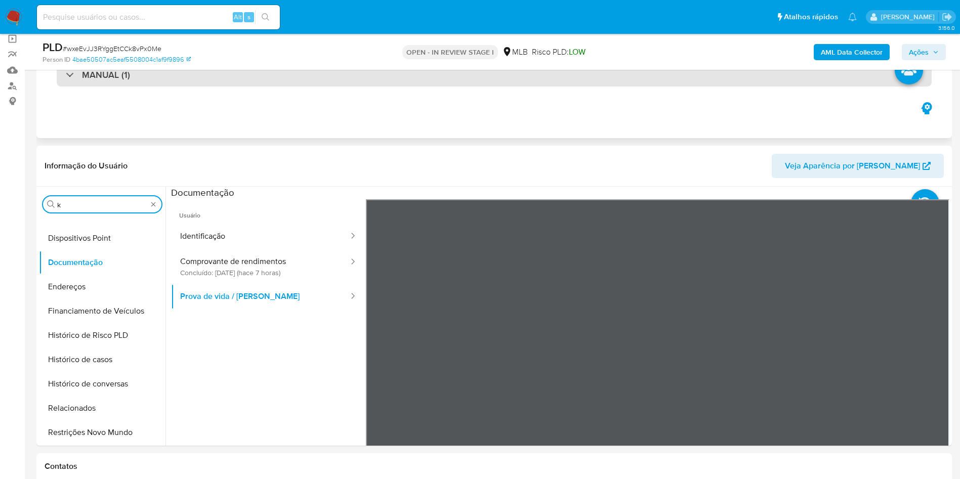
scroll to position [0, 0]
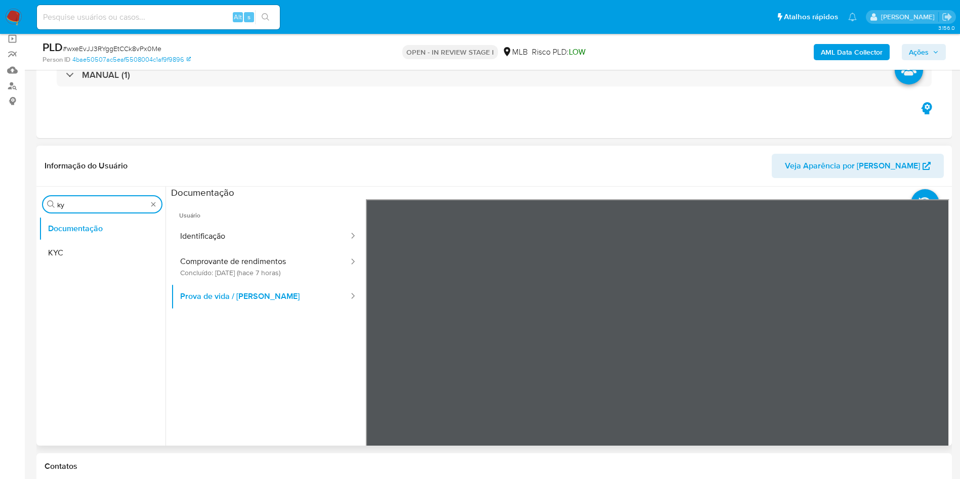
click at [91, 249] on button "KYC" at bounding box center [102, 253] width 127 height 24
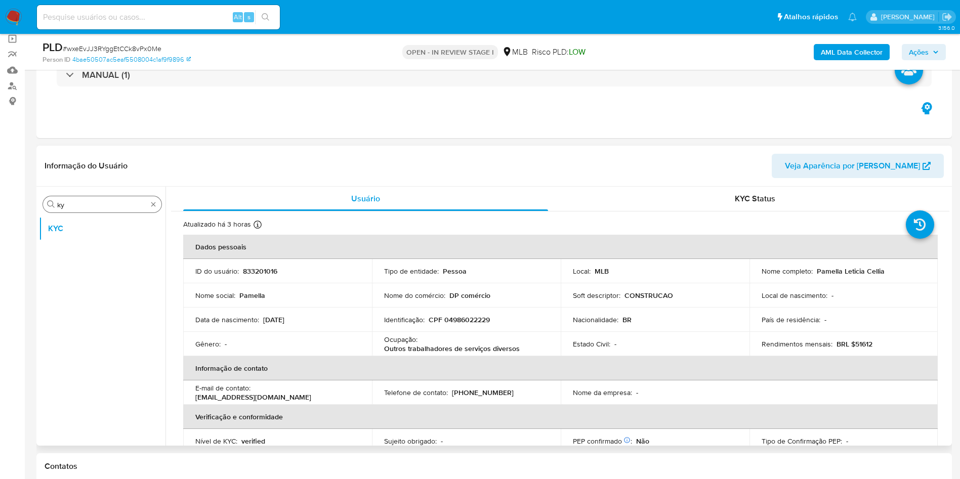
click at [74, 206] on input "ky" at bounding box center [102, 204] width 90 height 9
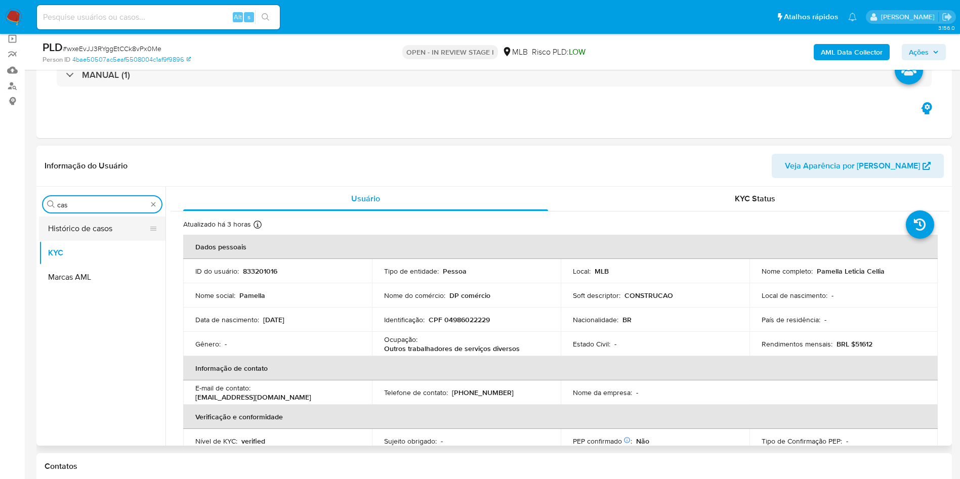
click at [70, 242] on button "KYC" at bounding box center [102, 253] width 127 height 24
click at [82, 222] on button "Histórico de casos" at bounding box center [98, 229] width 118 height 24
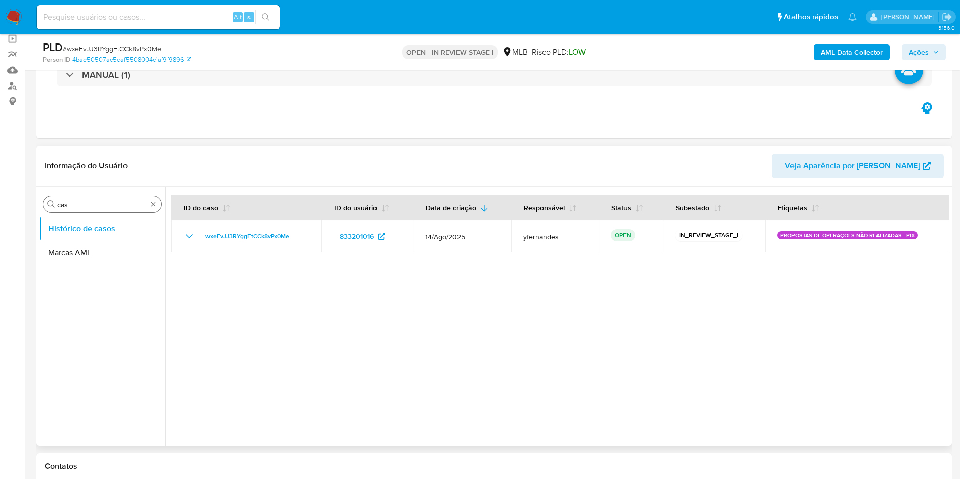
click at [71, 204] on input "cas" at bounding box center [102, 204] width 90 height 9
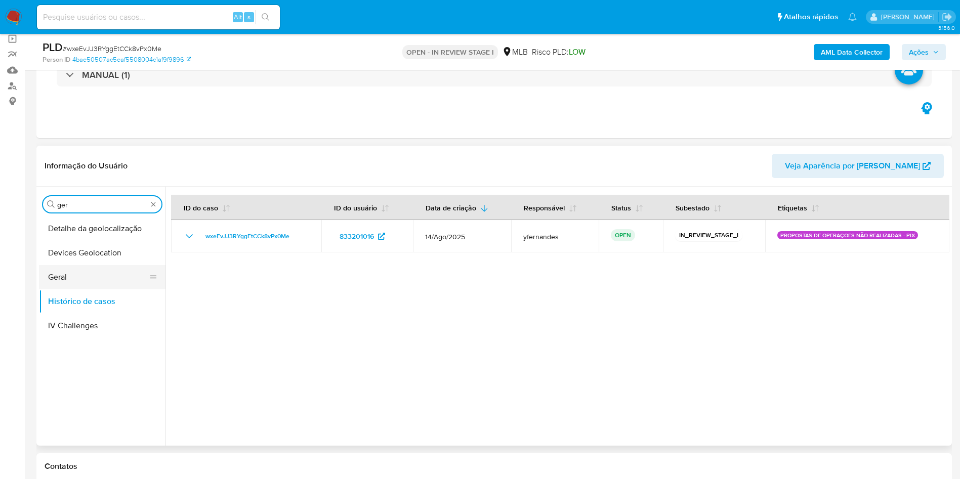
type input "ger"
click at [64, 265] on button "Geral" at bounding box center [98, 277] width 118 height 24
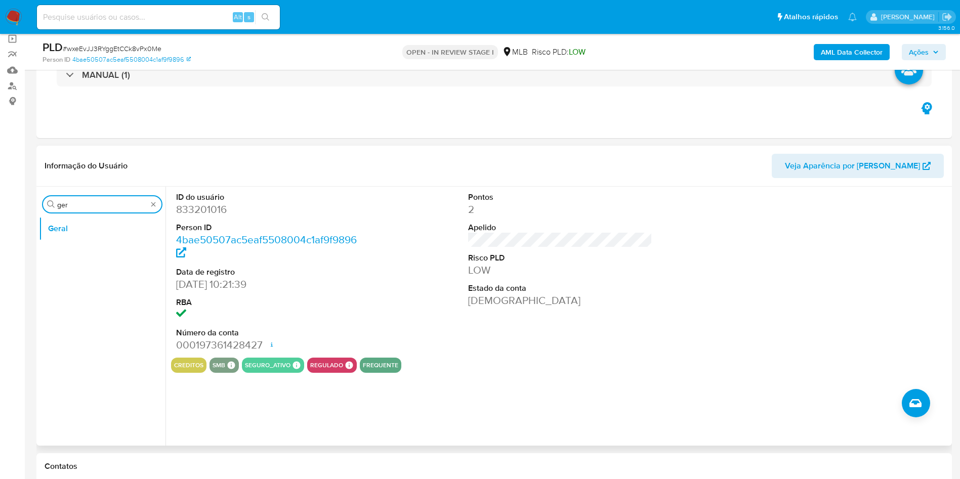
click at [72, 205] on input "ger" at bounding box center [102, 204] width 90 height 9
click at [72, 204] on input "ger" at bounding box center [102, 204] width 90 height 9
type input "ky"
drag, startPoint x: 64, startPoint y: 233, endPoint x: 63, endPoint y: 242, distance: 9.2
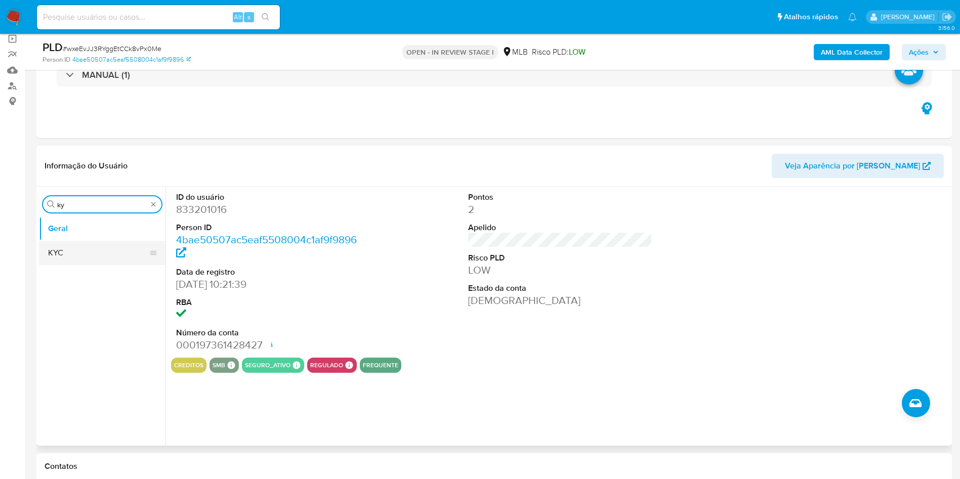
click at [63, 233] on button "Geral" at bounding box center [102, 229] width 127 height 24
click at [60, 244] on button "KYC" at bounding box center [98, 253] width 118 height 24
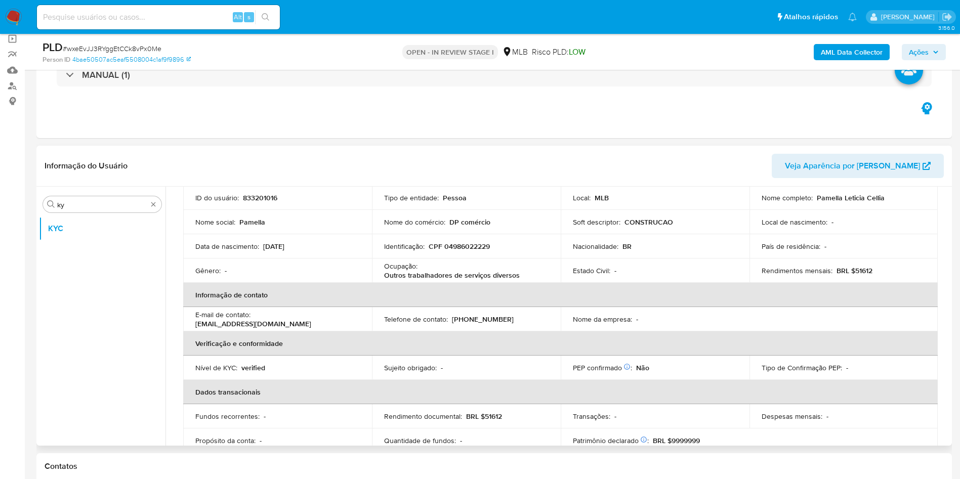
scroll to position [76, 0]
click at [410, 270] on p "Outros trabalhadores de serviços diversos" at bounding box center [452, 272] width 136 height 9
click at [410, 271] on p "Outros trabalhadores de serviços diversos" at bounding box center [452, 272] width 136 height 9
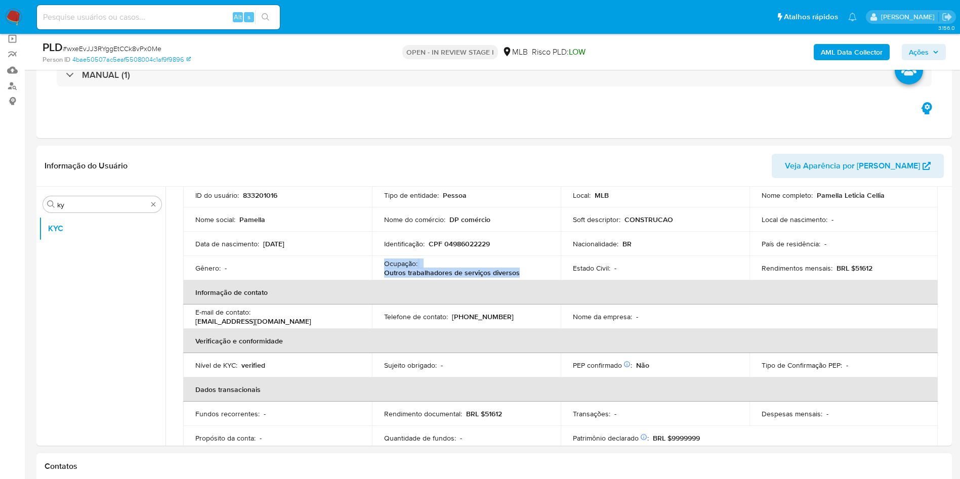
copy div "Ocupação : Outros trabalhadores de serviços diversos"
drag, startPoint x: 489, startPoint y: 223, endPoint x: 534, endPoint y: 250, distance: 52.5
click at [489, 222] on div "Nome do comércio : DP comércio" at bounding box center [466, 219] width 164 height 9
click at [862, 266] on p "BRL $51612" at bounding box center [855, 268] width 36 height 9
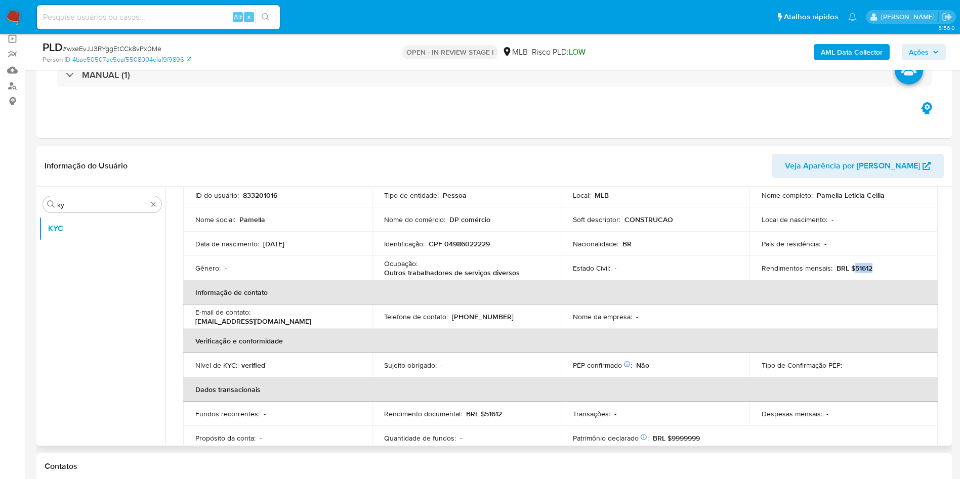
click at [474, 282] on th "Informação de contato" at bounding box center [560, 292] width 755 height 24
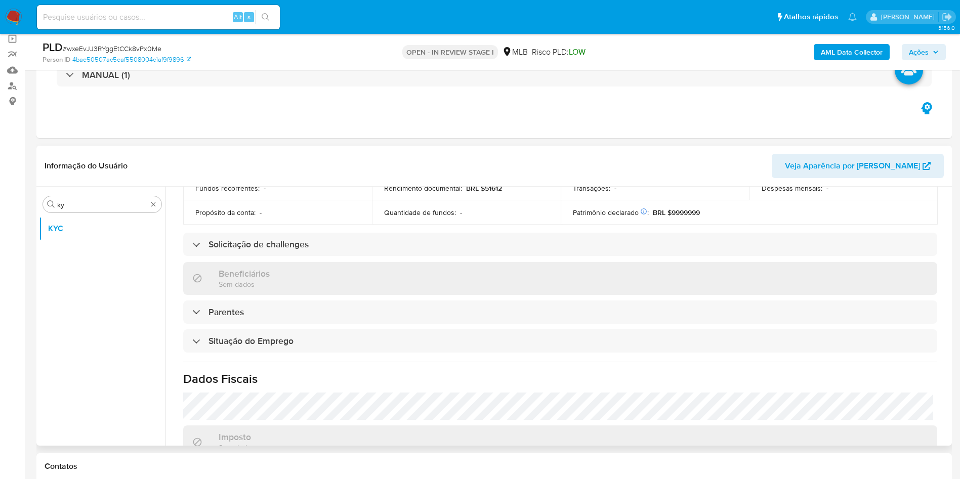
scroll to position [422, 0]
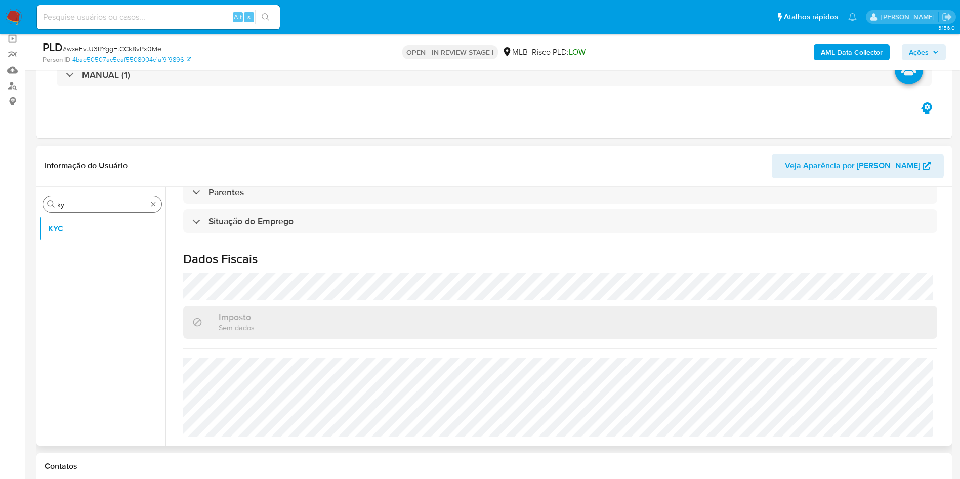
click at [115, 203] on input "ky" at bounding box center [102, 204] width 90 height 9
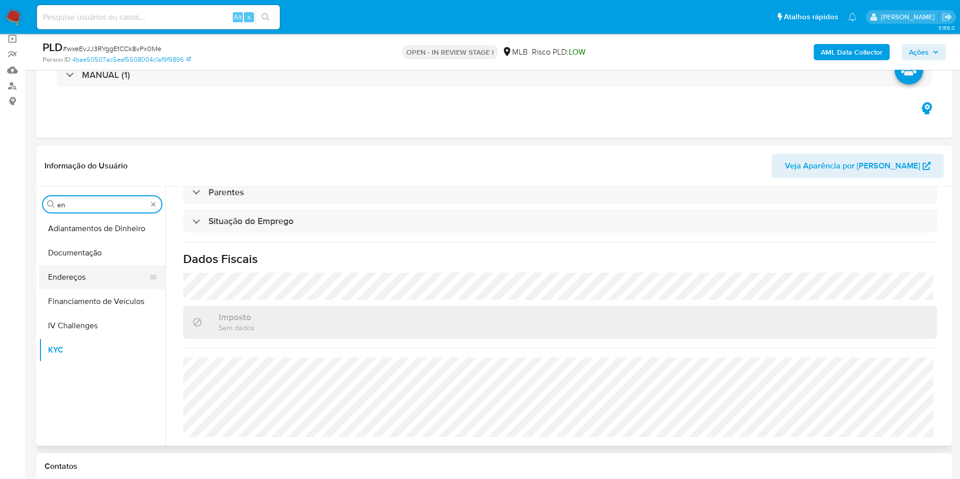
type input "en"
click at [100, 286] on button "Endereços" at bounding box center [98, 277] width 118 height 24
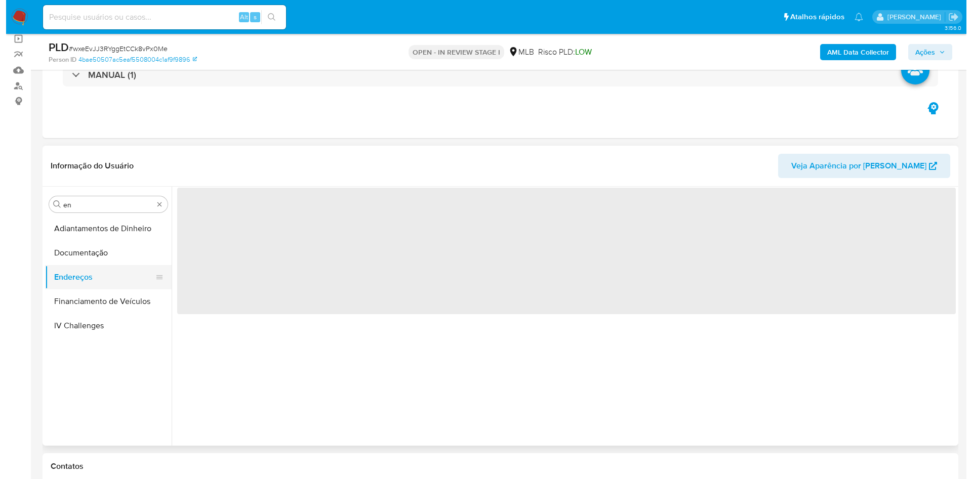
scroll to position [0, 0]
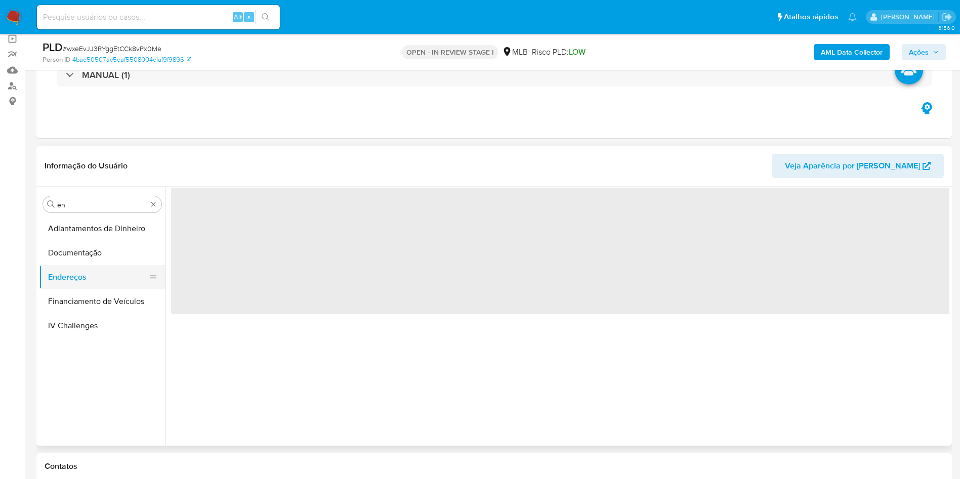
click at [94, 279] on button "Endereços" at bounding box center [98, 277] width 118 height 24
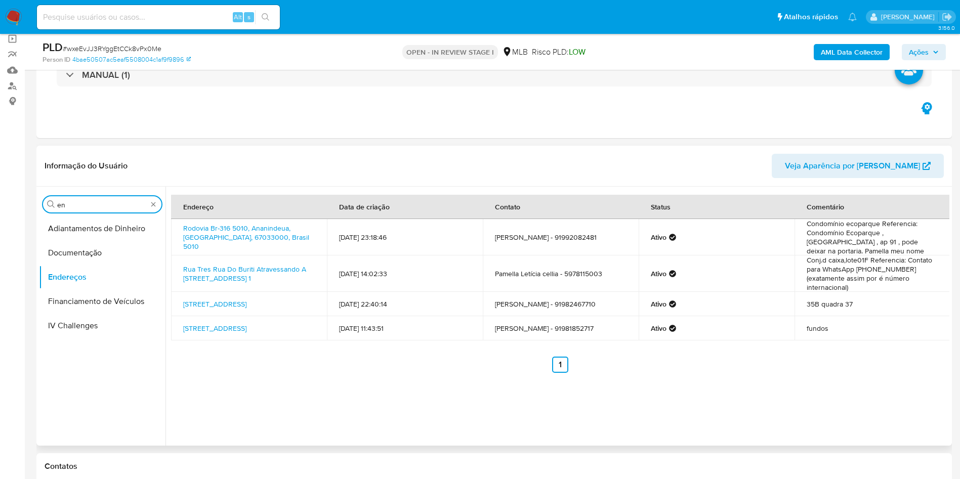
click at [93, 202] on input "en" at bounding box center [102, 204] width 90 height 9
click at [92, 202] on input "en" at bounding box center [102, 204] width 90 height 9
type input "ge"
click at [74, 229] on button "Detalhe da geolocalização" at bounding box center [98, 229] width 118 height 24
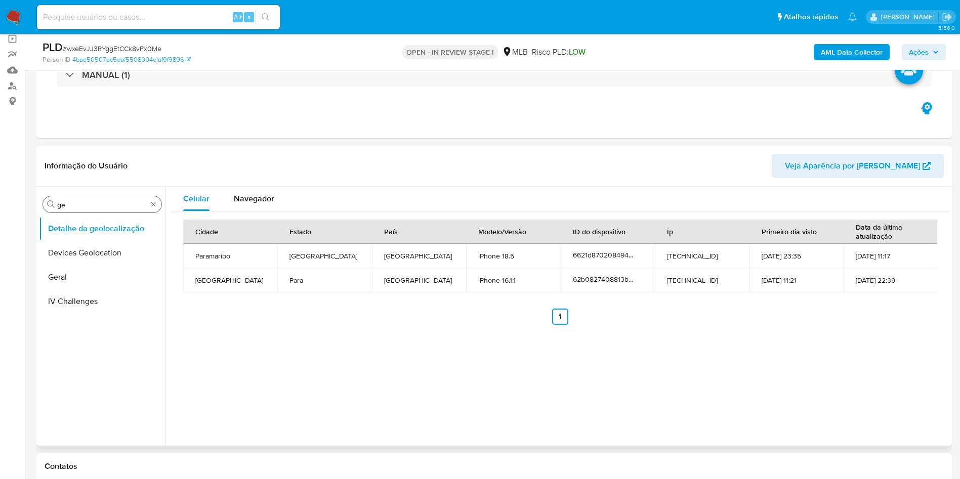
click at [96, 196] on div "Procurar ge" at bounding box center [102, 204] width 118 height 16
click at [103, 199] on div "Procurar ge" at bounding box center [102, 204] width 118 height 16
click at [106, 206] on input "ge" at bounding box center [102, 204] width 90 height 9
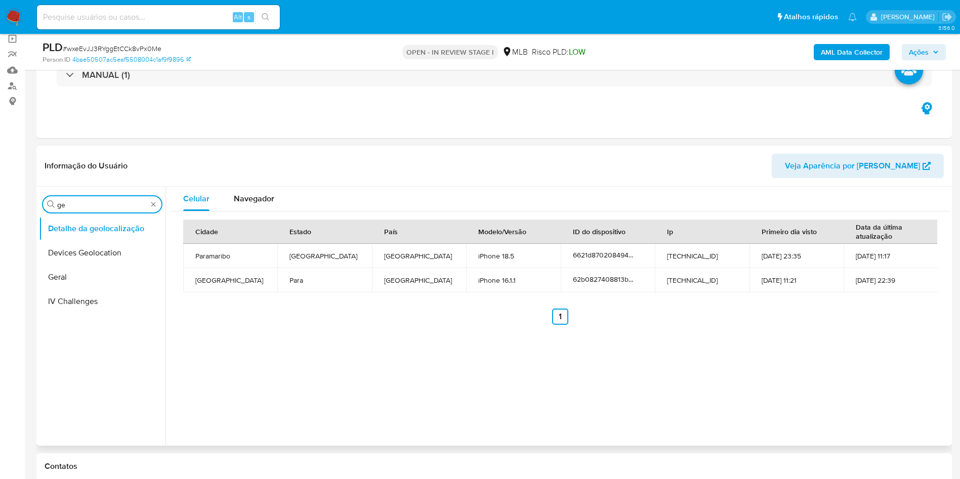
click at [106, 206] on input "ge" at bounding box center [102, 204] width 90 height 9
type input "res"
click at [60, 288] on button "Restrições Novo Mundo" at bounding box center [98, 277] width 118 height 24
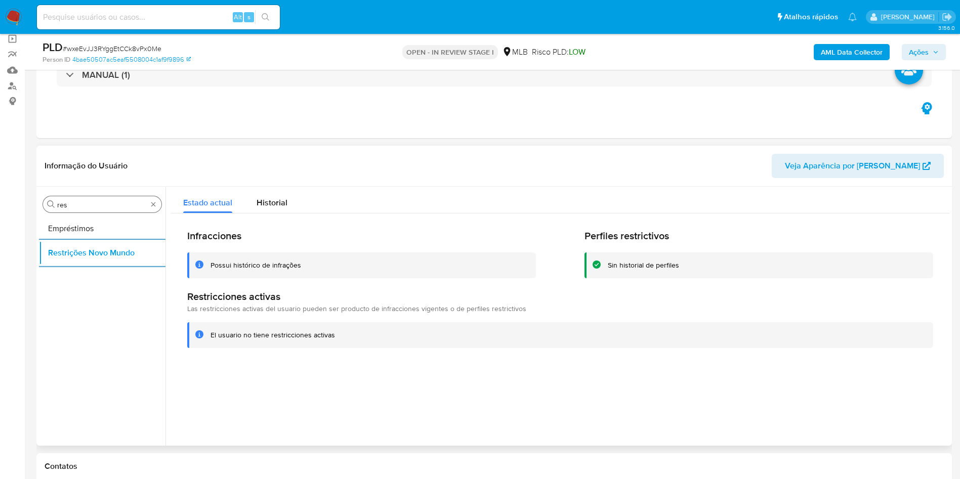
click at [113, 202] on input "res" at bounding box center [102, 204] width 90 height 9
type input "po"
drag, startPoint x: 111, startPoint y: 213, endPoint x: 129, endPoint y: 204, distance: 20.4
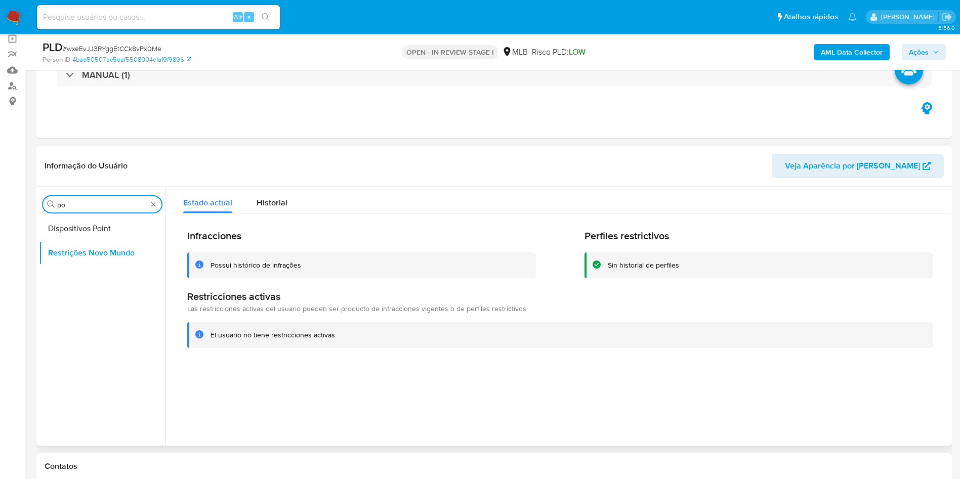
click at [100, 227] on button "Dispositivos Point" at bounding box center [102, 229] width 127 height 24
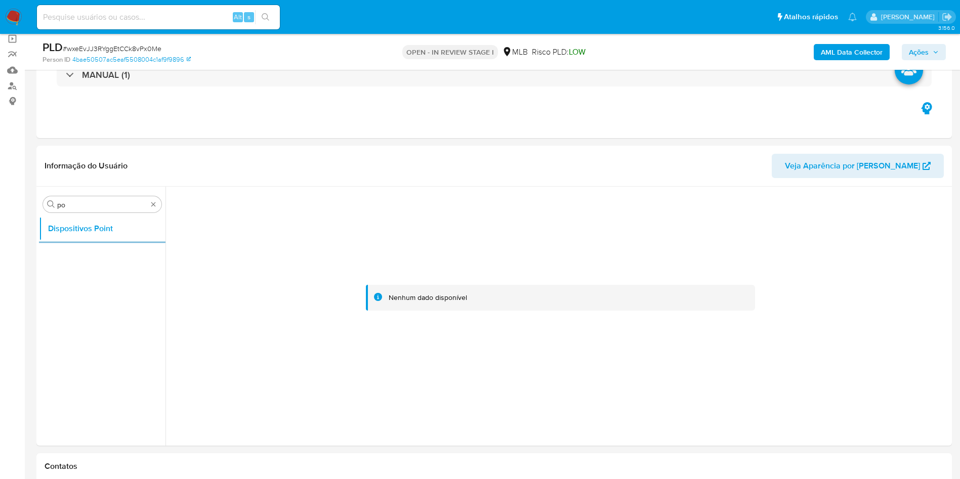
click at [867, 51] on b "AML Data Collector" at bounding box center [852, 52] width 62 height 16
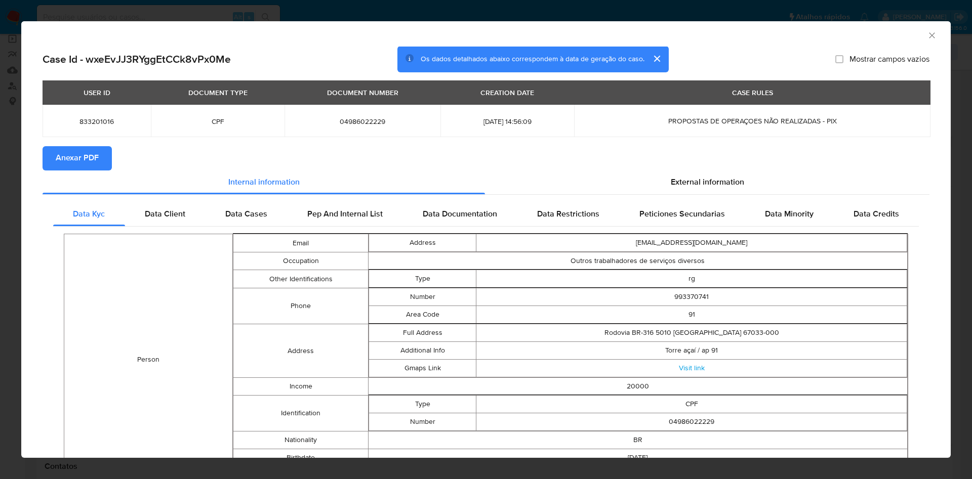
click at [74, 156] on span "Anexar PDF" at bounding box center [77, 158] width 43 height 22
click at [677, 187] on span "External information" at bounding box center [707, 184] width 73 height 12
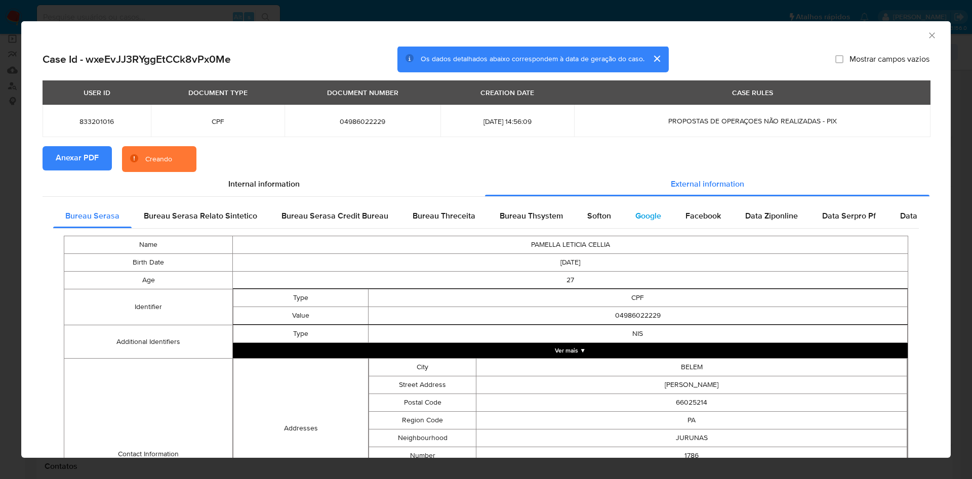
click at [654, 220] on span "Google" at bounding box center [648, 216] width 26 height 12
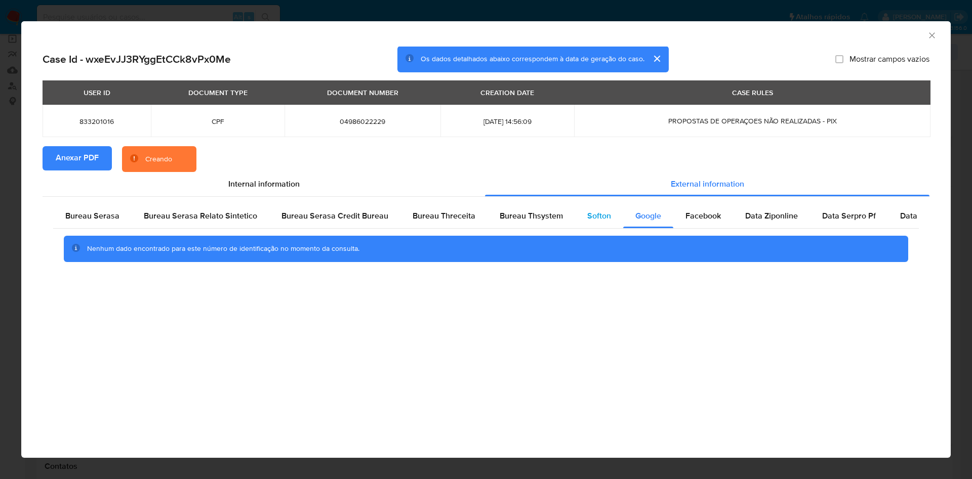
click at [587, 216] on span "Softon" at bounding box center [599, 216] width 24 height 12
click at [534, 216] on span "Bureau Thsystem" at bounding box center [530, 216] width 63 height 12
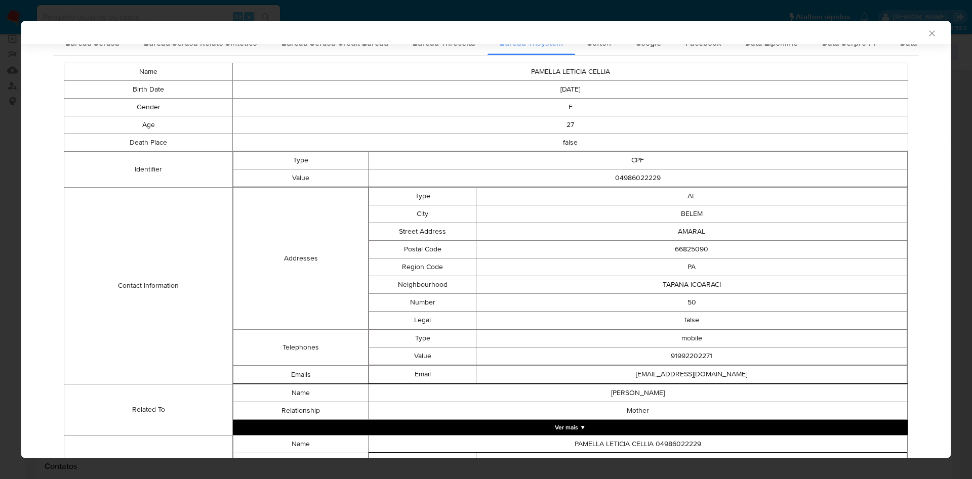
scroll to position [308, 0]
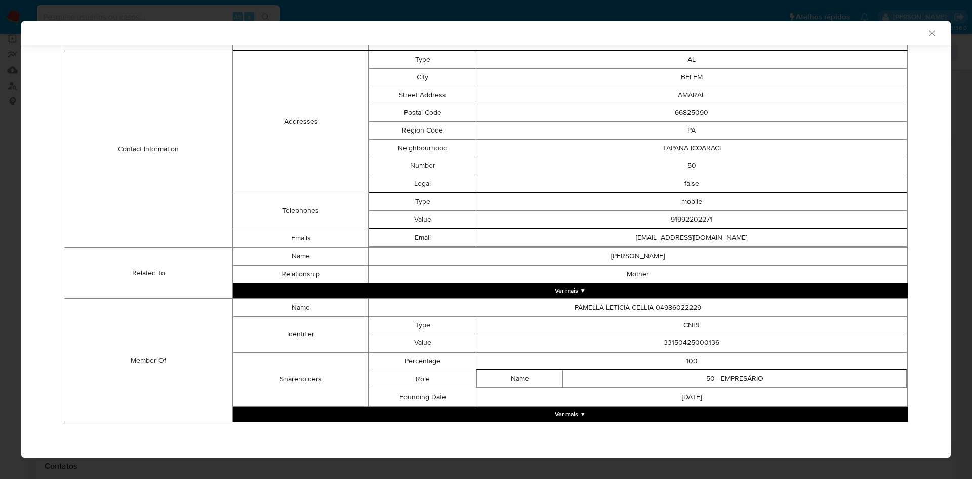
click at [494, 415] on button "Ver mais ▼" at bounding box center [570, 414] width 675 height 15
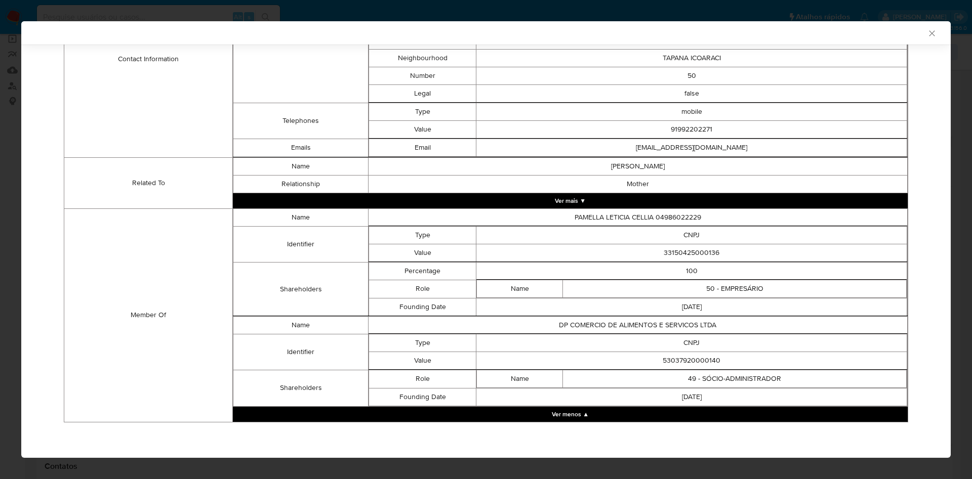
scroll to position [396, 0]
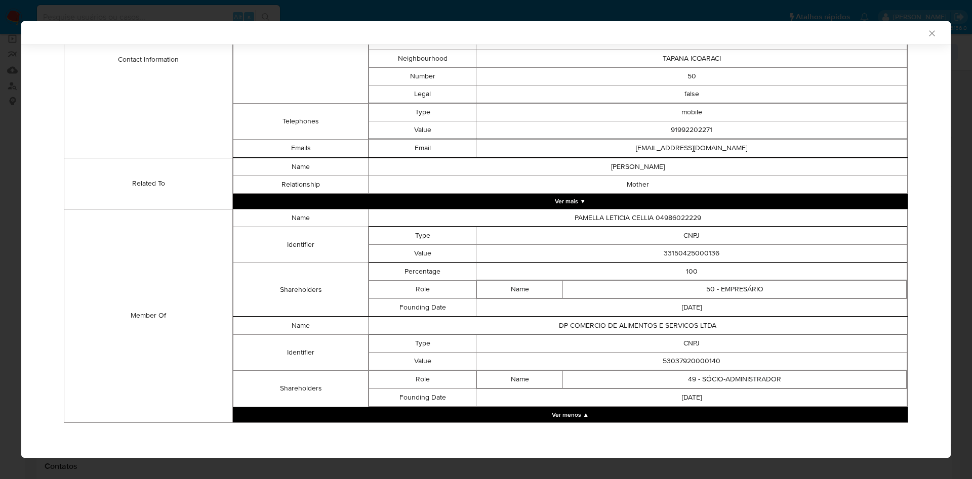
click at [678, 258] on td "33150425000136" at bounding box center [691, 253] width 431 height 18
copy td "33150425000136"
click at [555, 319] on td "DP COMERCIO DE ALIMENTOS E SERVICOS LTDA" at bounding box center [637, 326] width 539 height 18
click at [672, 363] on td "53037920000140" at bounding box center [691, 361] width 431 height 18
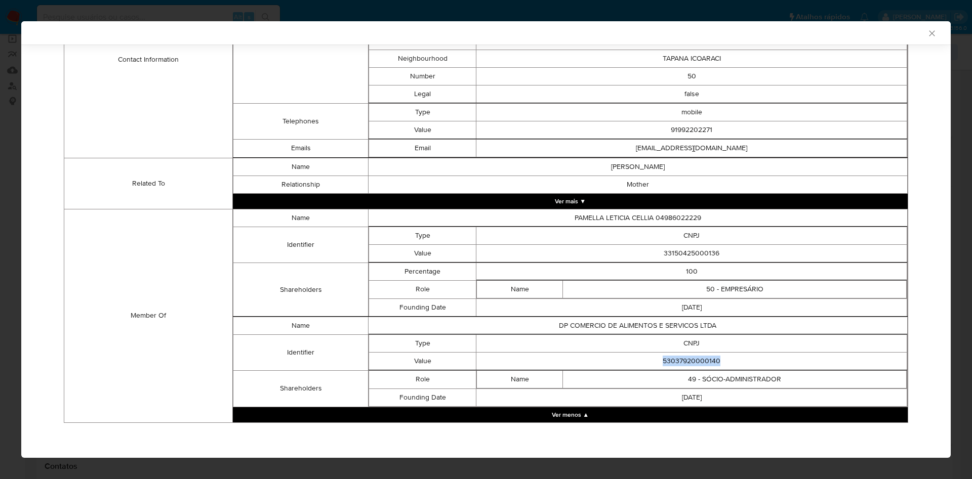
click at [672, 363] on td "53037920000140" at bounding box center [691, 361] width 431 height 18
copy td "53037920000140"
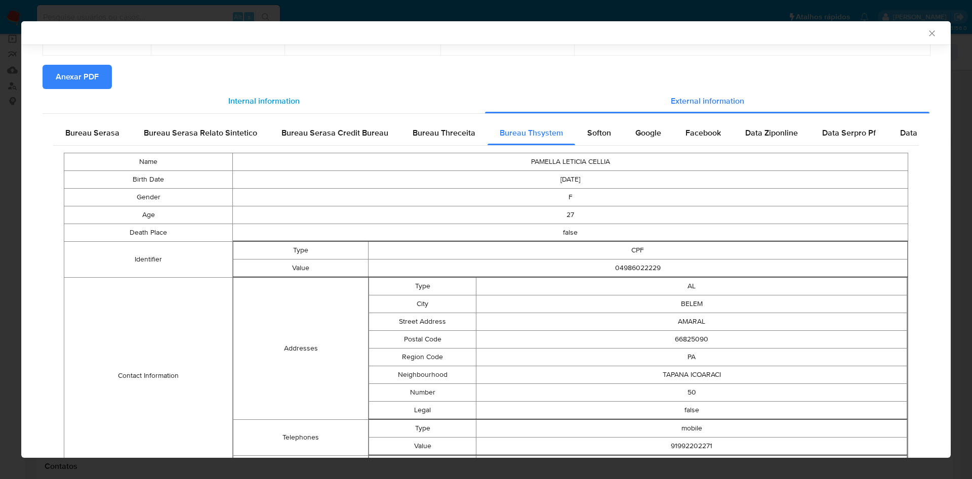
scroll to position [0, 0]
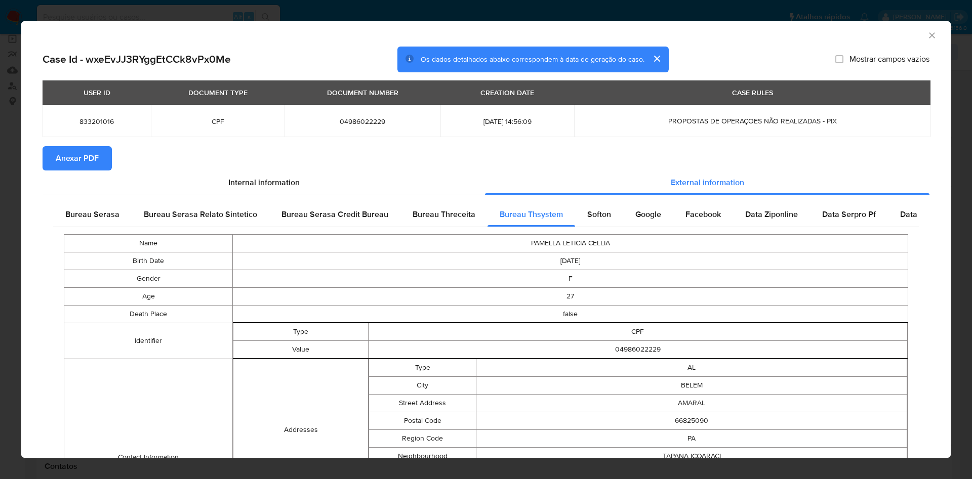
drag, startPoint x: 101, startPoint y: 210, endPoint x: 235, endPoint y: 274, distance: 149.4
click at [101, 210] on span "Bureau Serasa" at bounding box center [92, 214] width 54 height 12
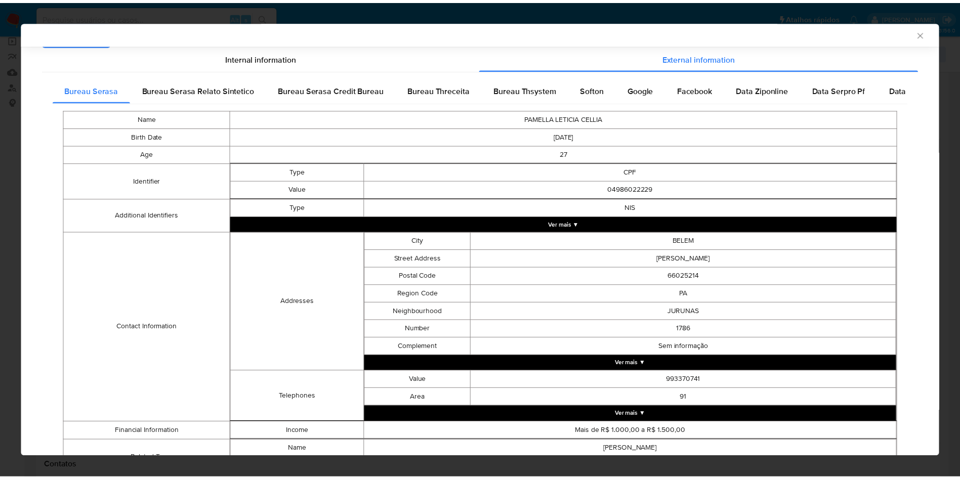
scroll to position [178, 0]
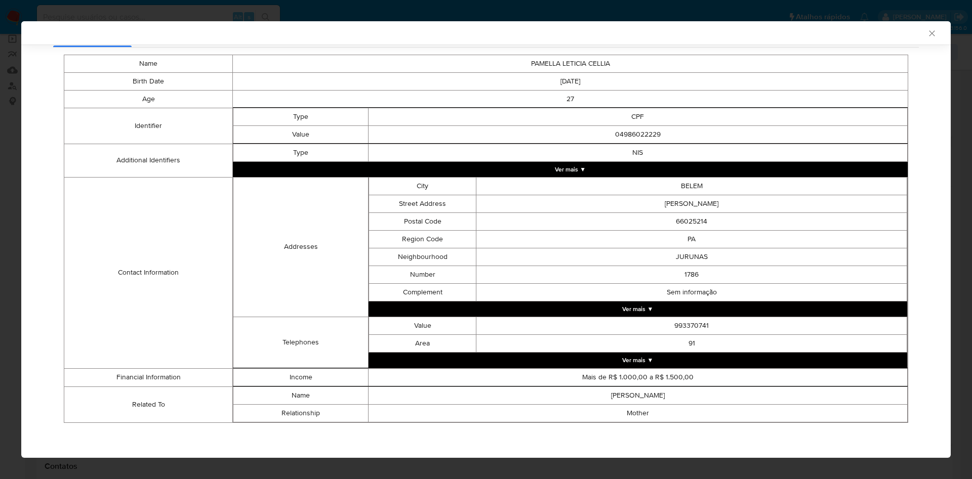
click at [8, 165] on div "AML Data Collector Case Id - wxeEvJJ3RYggEtCCk8vPx0Me Os dados detalhados abaix…" at bounding box center [486, 239] width 972 height 479
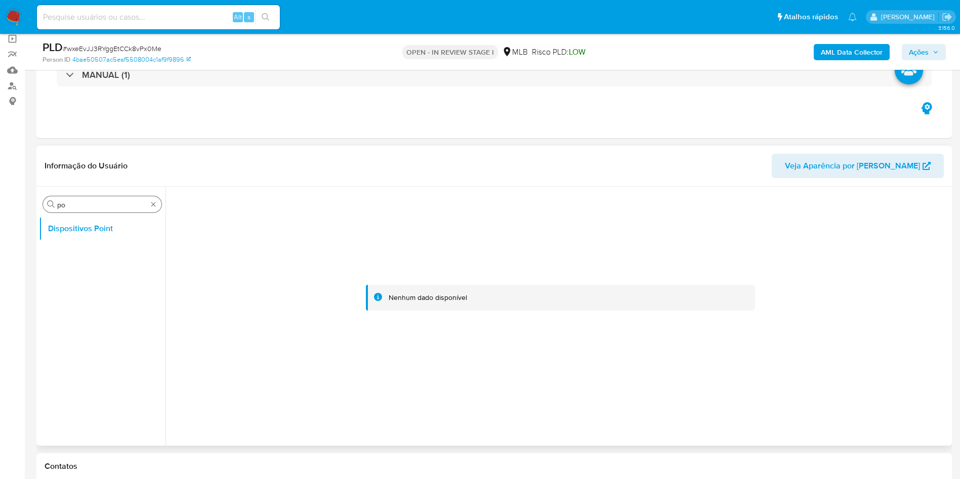
click at [89, 203] on input "po" at bounding box center [102, 204] width 90 height 9
click at [88, 202] on input "po" at bounding box center [102, 204] width 90 height 9
click at [85, 210] on div "Procurar DOV" at bounding box center [102, 204] width 118 height 16
click at [81, 205] on input "DOV" at bounding box center [102, 204] width 90 height 9
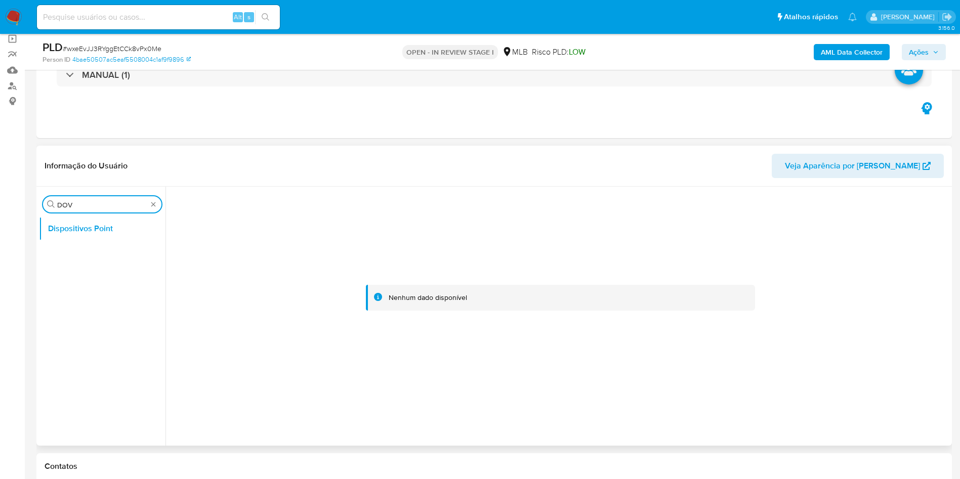
click at [81, 205] on input "DOV" at bounding box center [102, 204] width 90 height 9
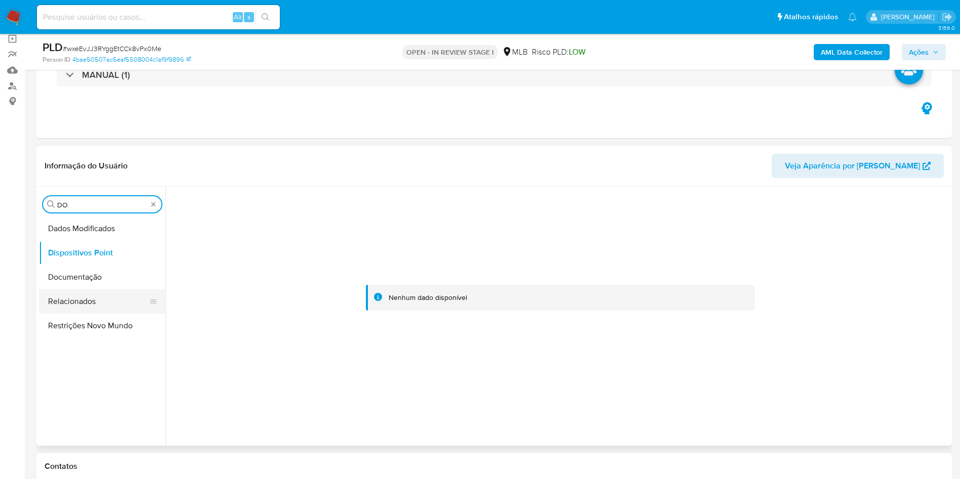
type input "DO"
click at [91, 269] on button "Documentação" at bounding box center [102, 277] width 127 height 24
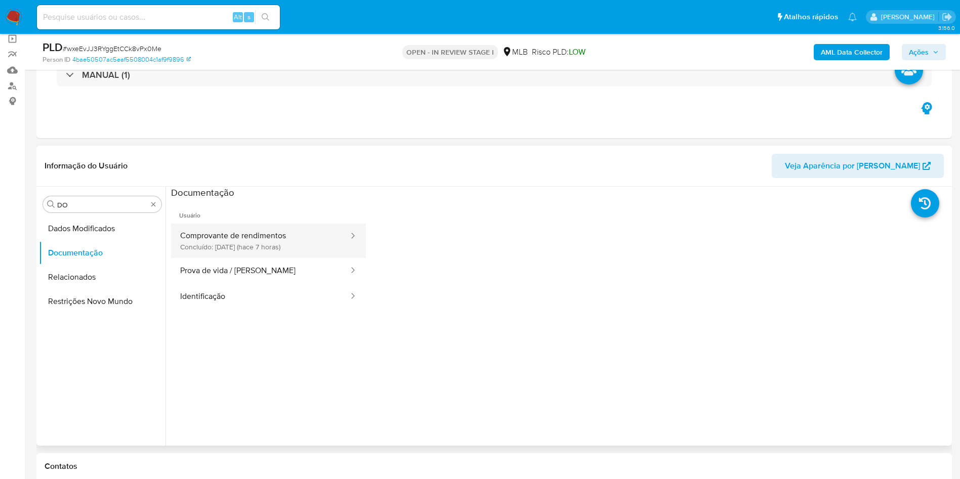
click at [184, 239] on button "Comprovante de rendimentos Concluído: 26/08/2025 (hace 7 horas)" at bounding box center [260, 241] width 179 height 34
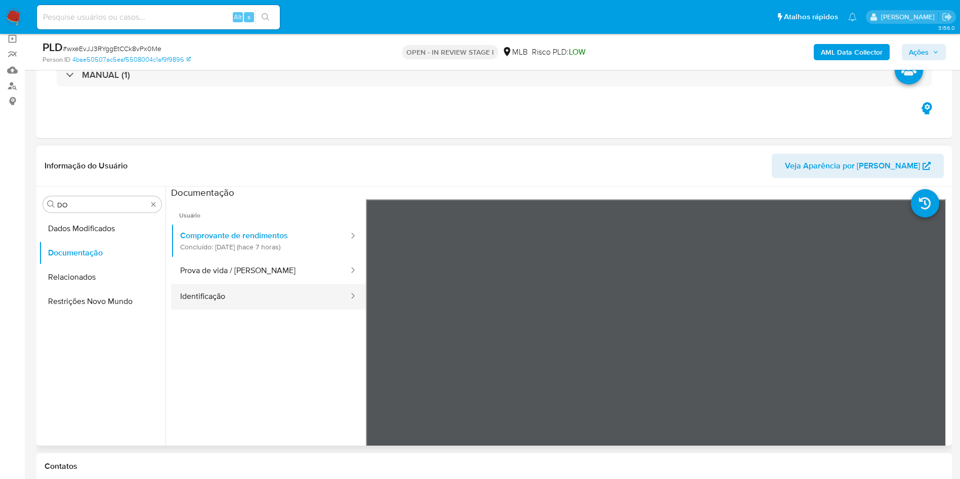
click at [243, 293] on button "Identificação" at bounding box center [260, 297] width 179 height 26
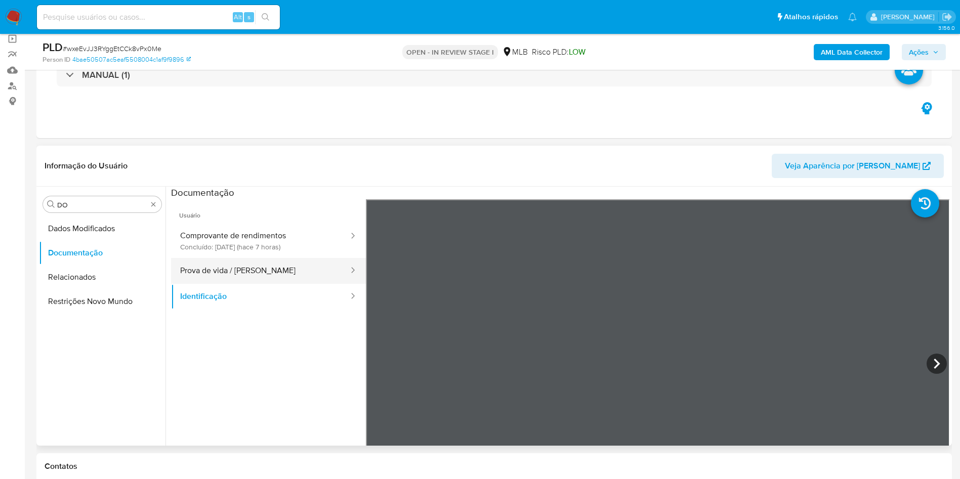
drag, startPoint x: 255, startPoint y: 277, endPoint x: 287, endPoint y: 278, distance: 32.9
click at [255, 276] on button "Prova de vida / Selfie" at bounding box center [260, 271] width 179 height 26
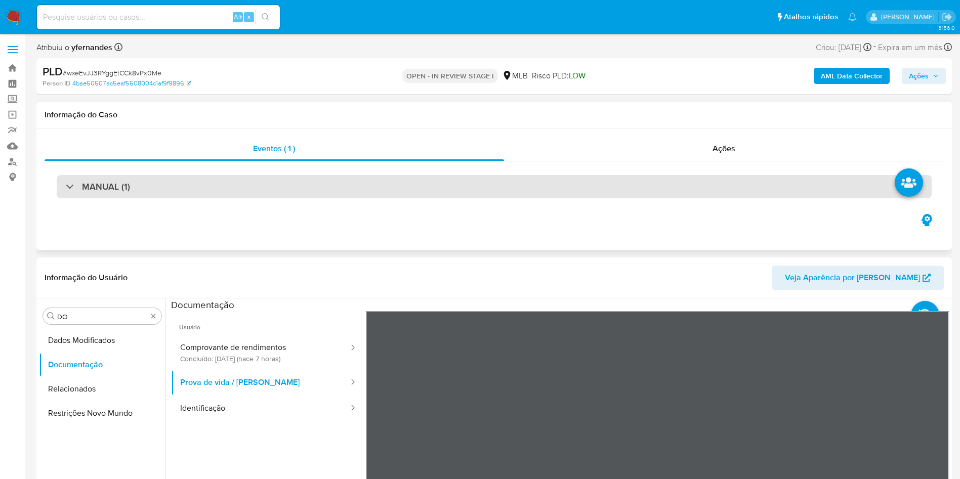
click at [318, 197] on div "MANUAL (1)" at bounding box center [494, 186] width 875 height 23
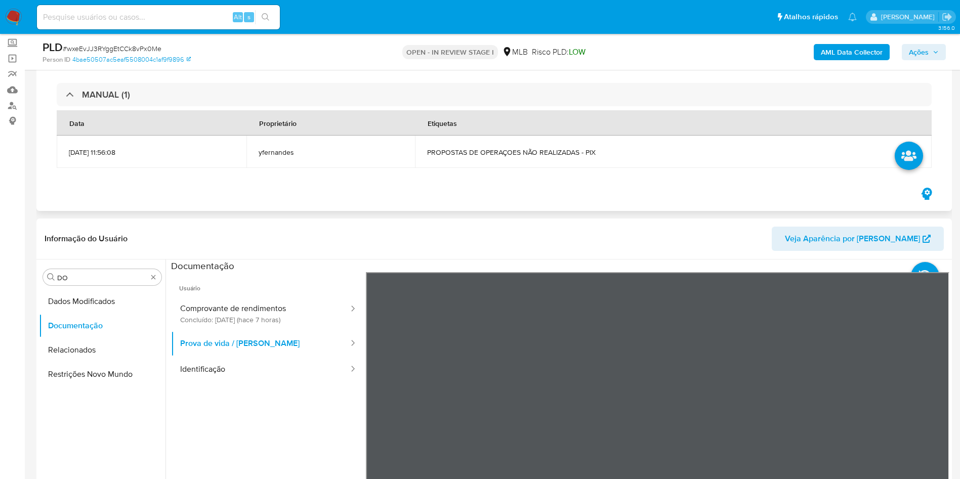
scroll to position [76, 0]
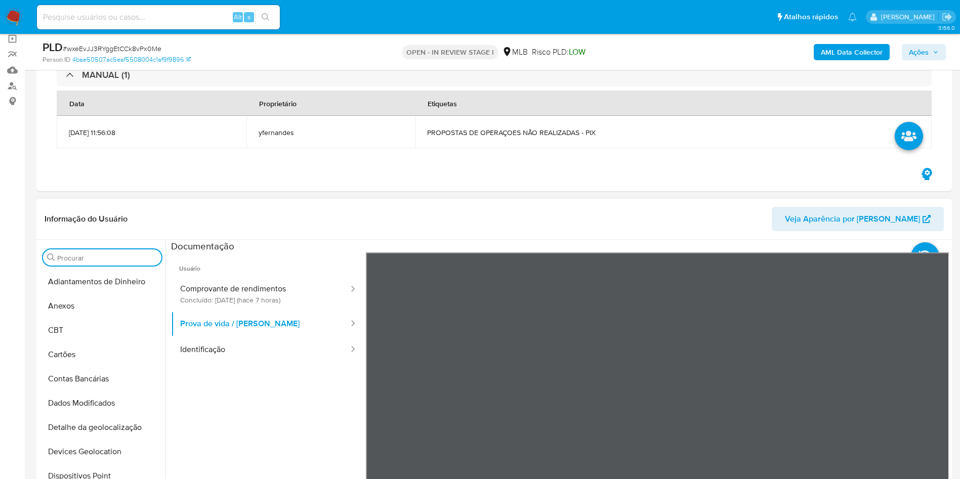
click at [124, 257] on input "Procurar" at bounding box center [107, 258] width 100 height 9
click at [124, 257] on input "c" at bounding box center [102, 258] width 90 height 9
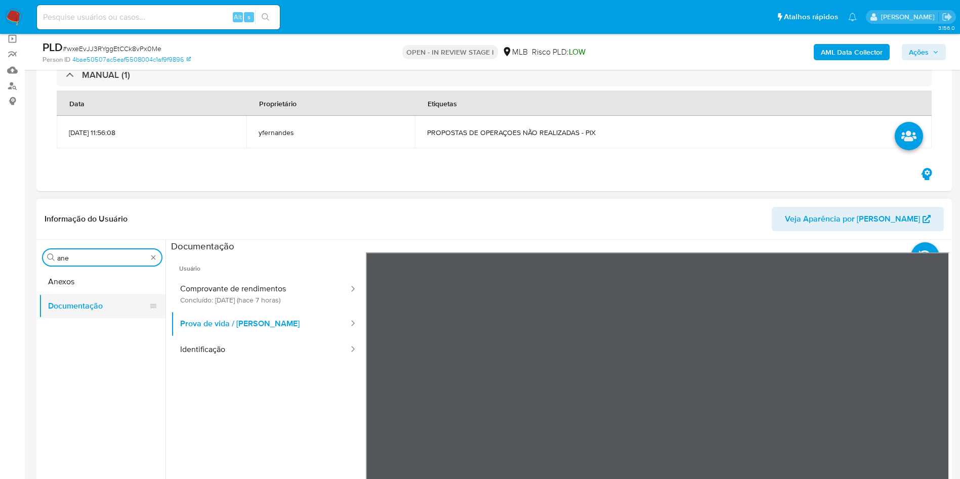
type input "ane"
click at [82, 299] on button "Documentação" at bounding box center [98, 306] width 118 height 24
click at [80, 278] on button "Anexos" at bounding box center [98, 282] width 118 height 24
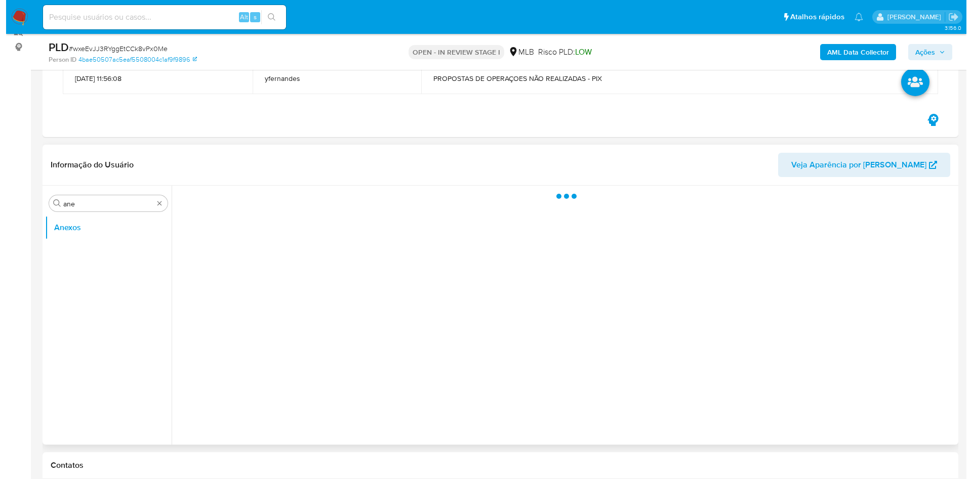
scroll to position [152, 0]
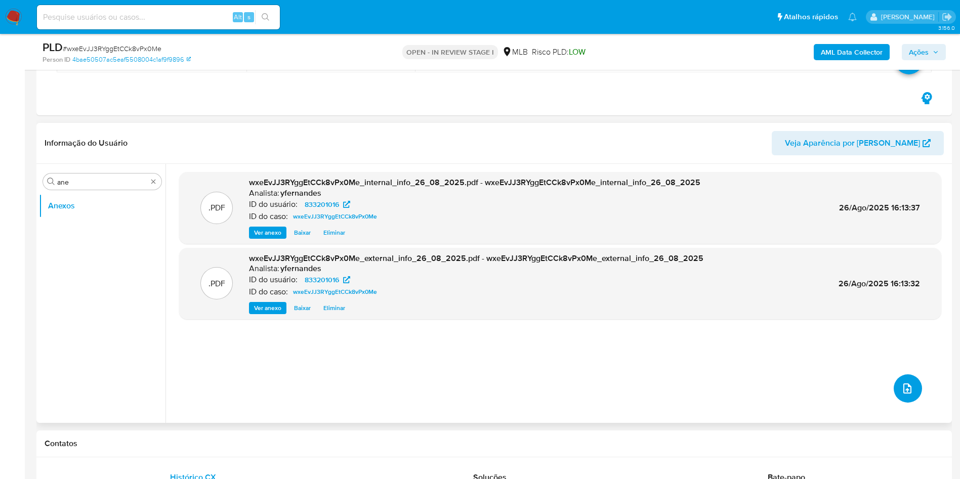
click at [894, 383] on button "upload-file" at bounding box center [908, 388] width 28 height 28
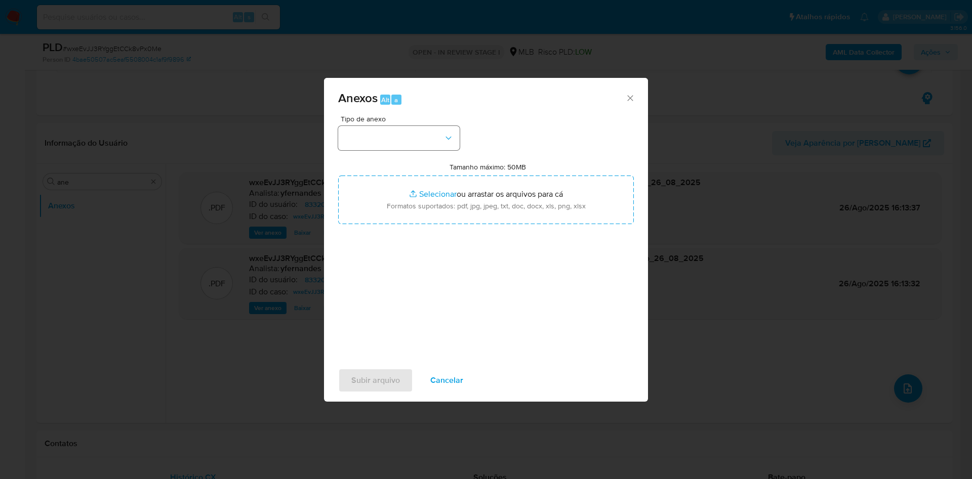
drag, startPoint x: 417, startPoint y: 152, endPoint x: 414, endPoint y: 147, distance: 5.9
click at [416, 152] on div "Tipo de anexo Tamanho máximo: 50MB Selecionar arquivos Selecionar ou arrastar o…" at bounding box center [486, 234] width 296 height 239
click at [416, 130] on button "button" at bounding box center [398, 138] width 121 height 24
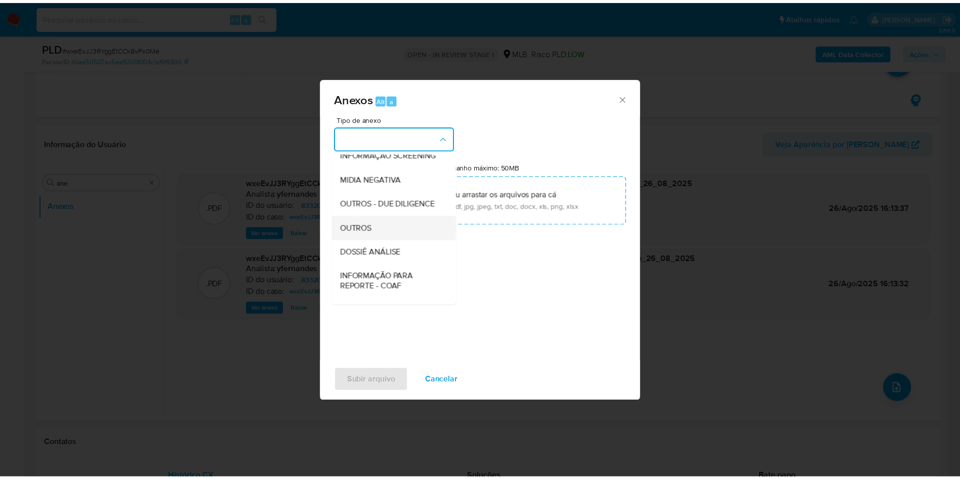
scroll to position [156, 0]
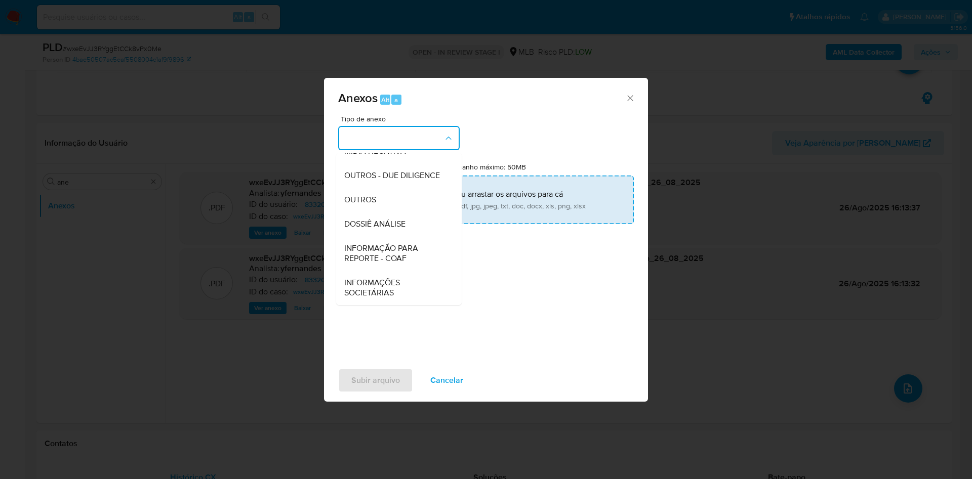
drag, startPoint x: 375, startPoint y: 206, endPoint x: 411, endPoint y: 181, distance: 43.8
click at [375, 206] on div "OUTROS" at bounding box center [395, 200] width 103 height 24
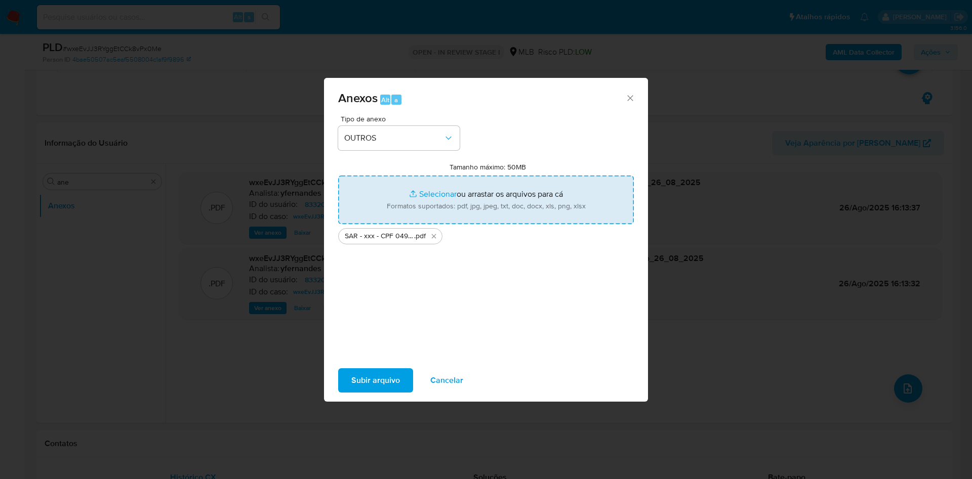
type input "C:\fakepath\Mulan 833201016_2025_08_26_12_28_19.xlsx"
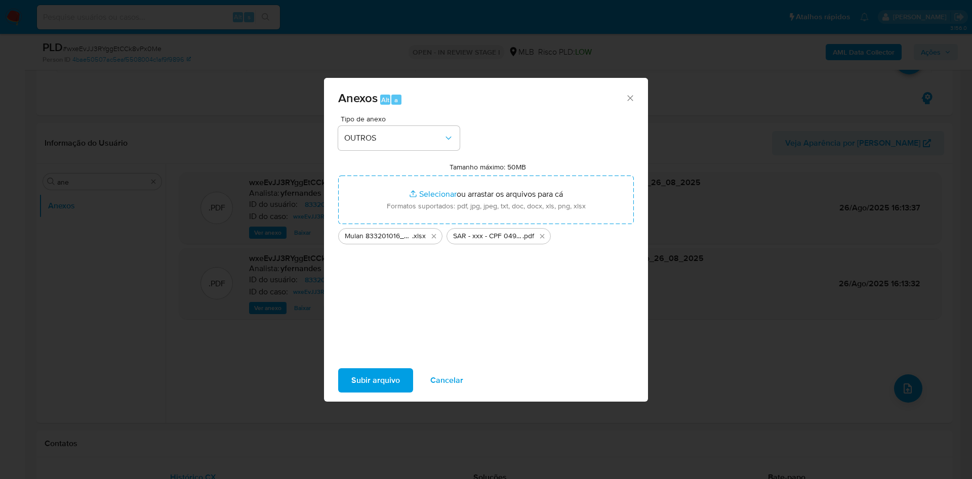
click at [384, 386] on span "Subir arquivo" at bounding box center [375, 380] width 49 height 22
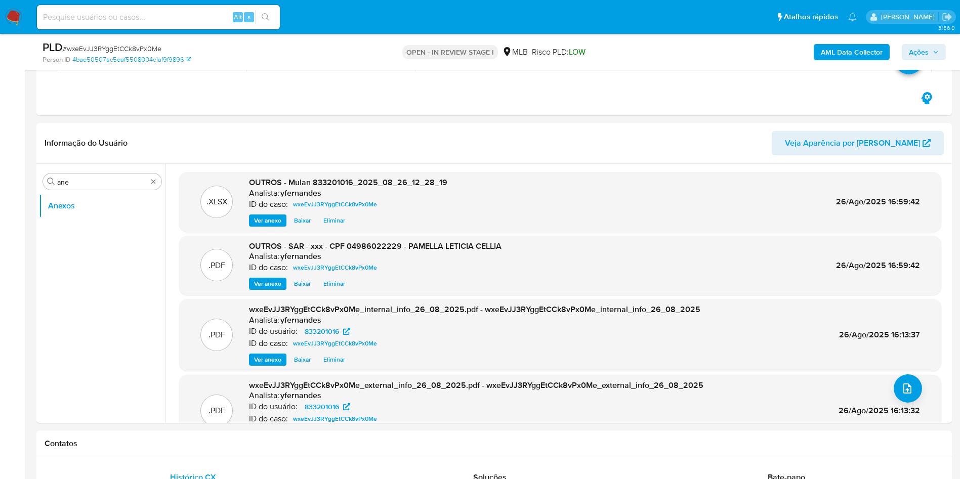
click at [932, 48] on span "Ações" at bounding box center [924, 52] width 30 height 14
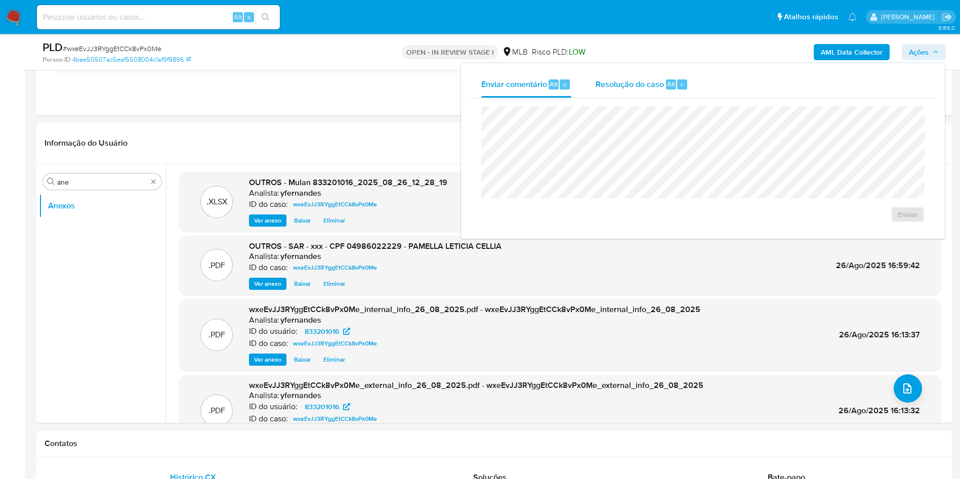
click at [659, 85] on span "Resolução do caso" at bounding box center [630, 84] width 68 height 12
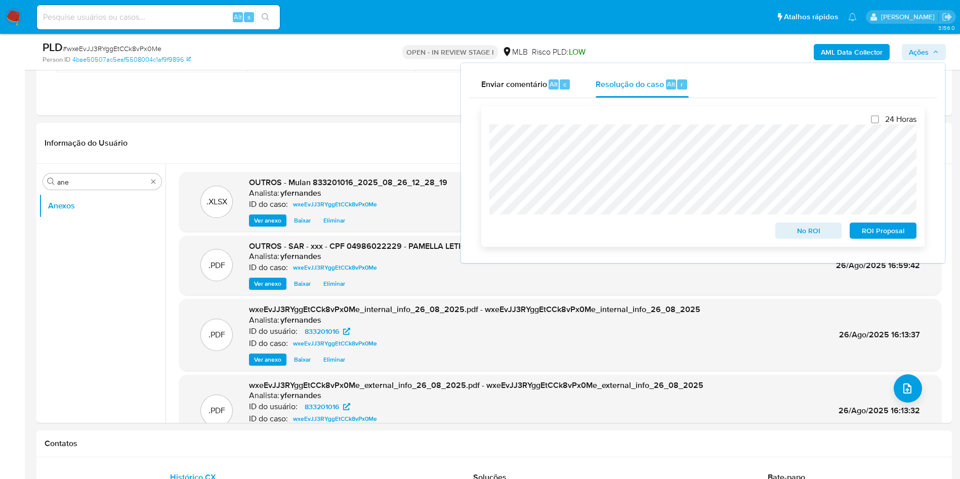
click at [867, 226] on span "ROI Proposal" at bounding box center [883, 231] width 53 height 14
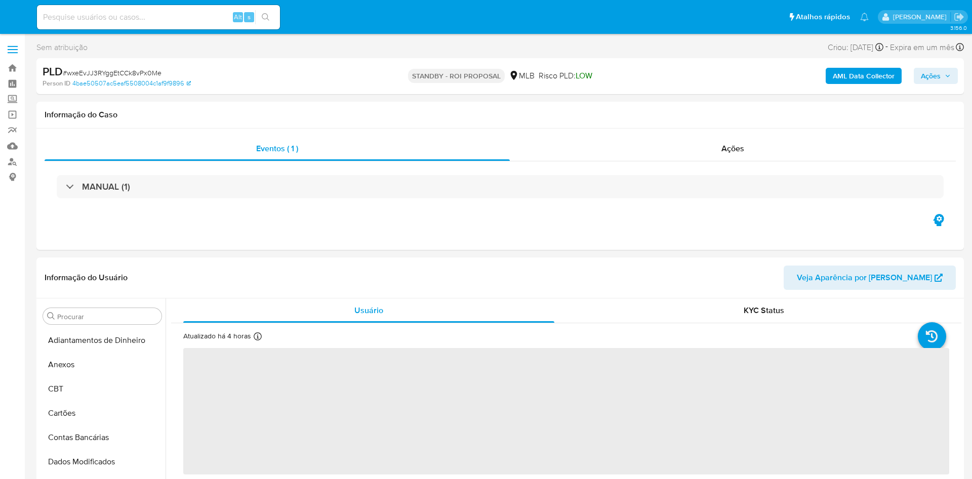
select select "10"
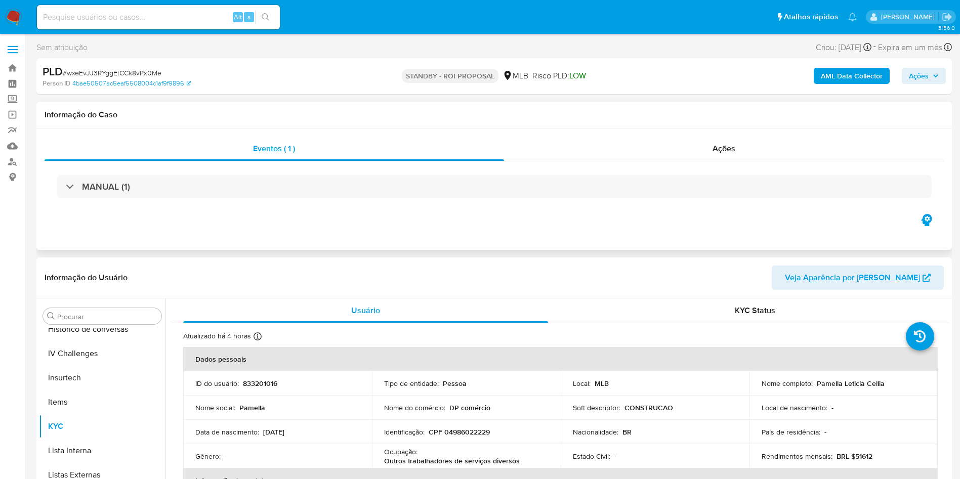
scroll to position [452, 0]
click at [671, 141] on div "Ações" at bounding box center [724, 149] width 440 height 24
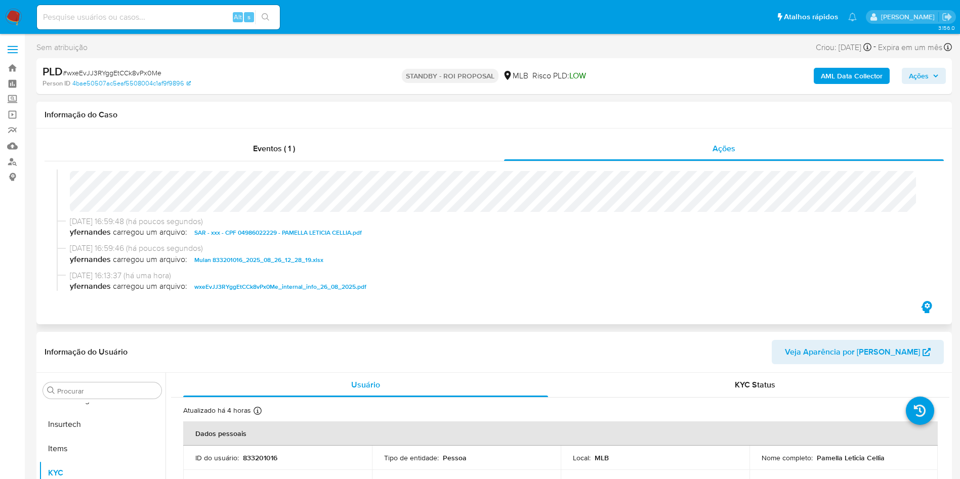
scroll to position [0, 0]
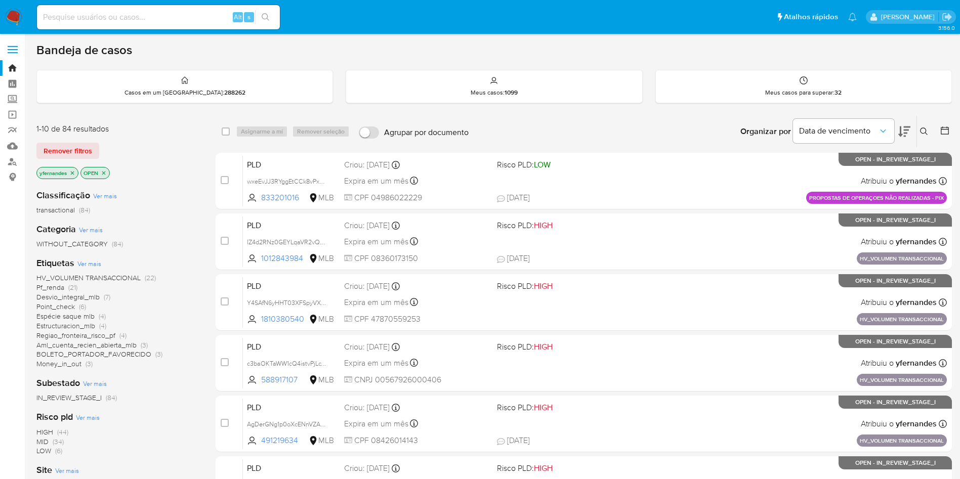
click at [18, 13] on img at bounding box center [13, 17] width 17 height 17
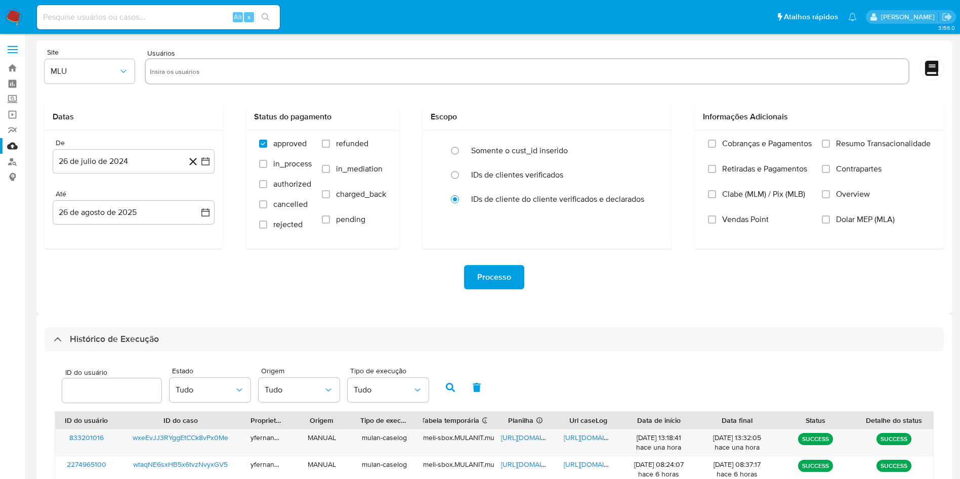
select select "10"
click at [296, 281] on div "Processo" at bounding box center [494, 277] width 899 height 24
